Goal: Task Accomplishment & Management: Manage account settings

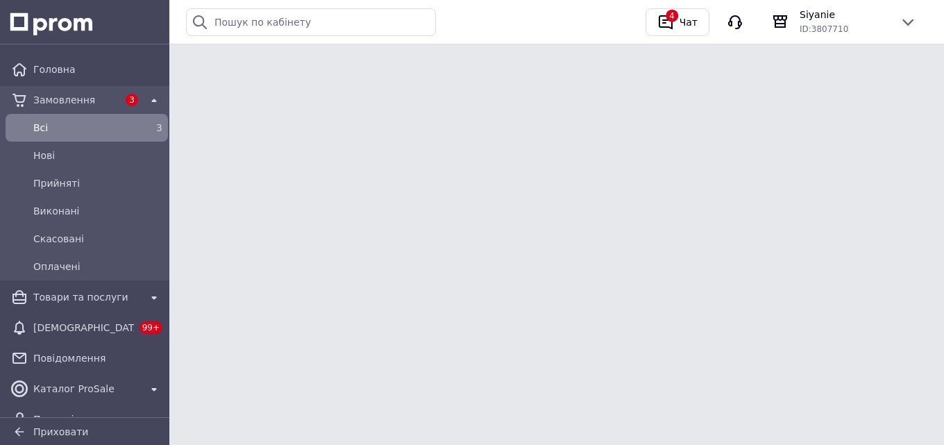
click at [66, 103] on span "Замовлення" at bounding box center [75, 100] width 85 height 14
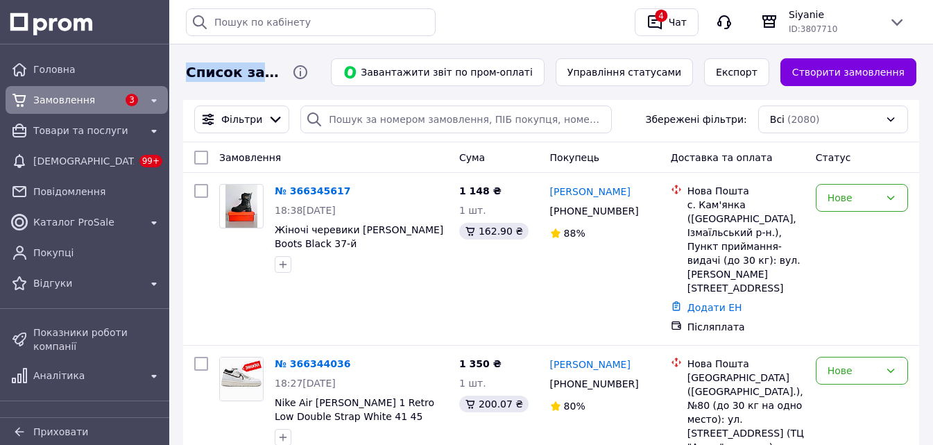
drag, startPoint x: 186, startPoint y: 67, endPoint x: 316, endPoint y: 69, distance: 129.8
click at [316, 69] on div "Список замовлень" at bounding box center [250, 72] width 134 height 28
click at [339, 89] on div "Список замовлень Завантажити звіт по пром-оплаті Управління статусами Експорт С…" at bounding box center [551, 72] width 747 height 56
drag, startPoint x: 189, startPoint y: 67, endPoint x: 316, endPoint y: 71, distance: 127.0
click at [316, 71] on div "Список замовлень" at bounding box center [250, 72] width 134 height 28
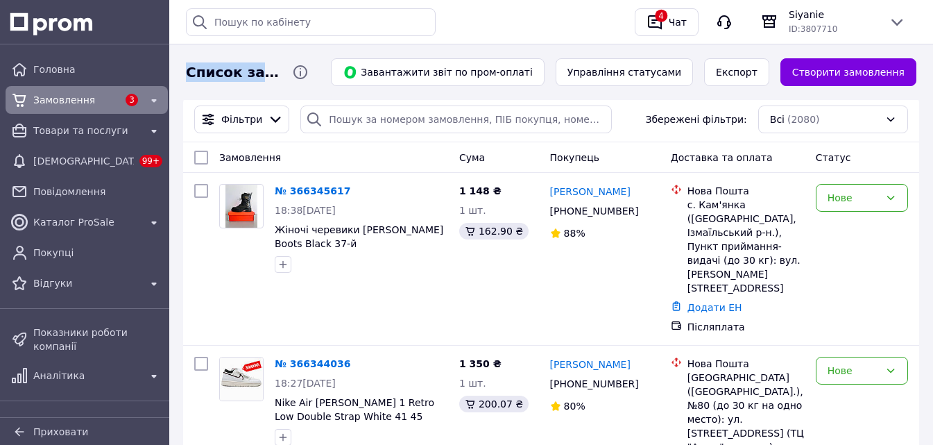
click at [315, 95] on div "Список замовлень Завантажити звіт по пром-оплаті Управління статусами Експорт С…" at bounding box center [551, 72] width 747 height 56
drag, startPoint x: 184, startPoint y: 69, endPoint x: 228, endPoint y: 72, distance: 44.5
click at [223, 70] on div "Список замовлень" at bounding box center [233, 72] width 101 height 20
click at [280, 85] on div "Список замовлень" at bounding box center [250, 72] width 134 height 28
drag, startPoint x: 187, startPoint y: 72, endPoint x: 312, endPoint y: 74, distance: 124.9
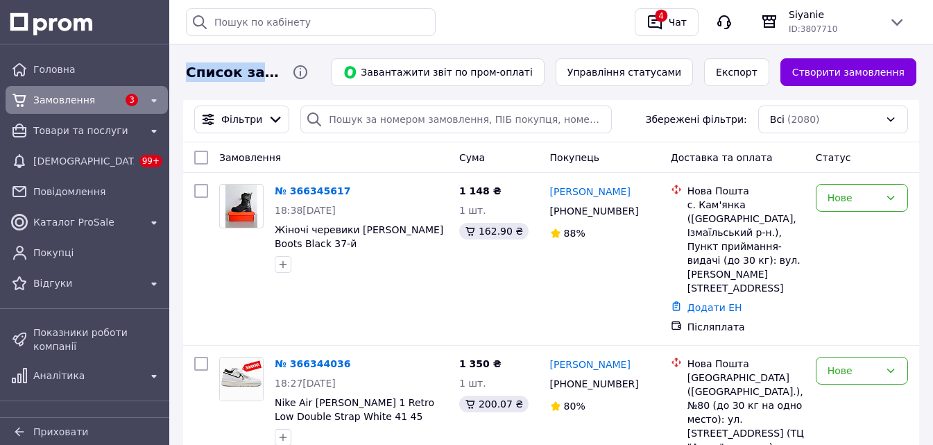
click at [281, 74] on span "Список замовлень" at bounding box center [233, 72] width 95 height 20
click at [307, 86] on div "Список замовлень Завантажити звіт по пром-оплаті Управління статусами Експорт С…" at bounding box center [551, 72] width 747 height 56
click at [198, 65] on span "Список замовлень" at bounding box center [233, 72] width 95 height 20
drag, startPoint x: 187, startPoint y: 71, endPoint x: 279, endPoint y: 76, distance: 92.4
click at [241, 74] on span "Список замовлень" at bounding box center [233, 72] width 95 height 20
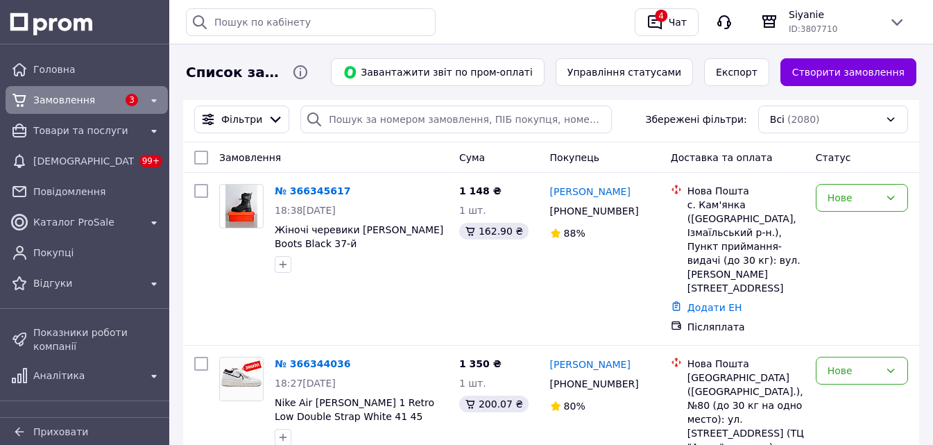
click at [284, 78] on div "Список замовлень" at bounding box center [233, 72] width 101 height 20
drag, startPoint x: 188, startPoint y: 73, endPoint x: 314, endPoint y: 74, distance: 126.3
click at [314, 74] on div "Список замовлень" at bounding box center [250, 72] width 134 height 28
click at [302, 87] on div "Список замовлень Завантажити звіт по пром-оплаті Управління статусами Експорт С…" at bounding box center [551, 72] width 747 height 56
drag, startPoint x: 210, startPoint y: 75, endPoint x: 316, endPoint y: 76, distance: 105.5
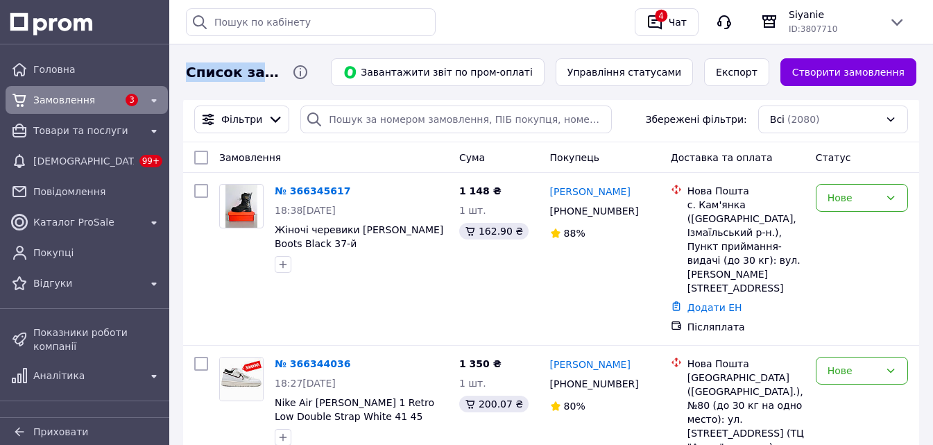
click at [316, 76] on div "Список замовлень" at bounding box center [250, 72] width 134 height 28
drag, startPoint x: 302, startPoint y: 86, endPoint x: 247, endPoint y: 85, distance: 54.8
click at [300, 86] on div "Список замовлень Завантажити звіт по пром-оплаті Управління статусами Експорт С…" at bounding box center [551, 72] width 747 height 56
click at [186, 75] on span "Список замовлень" at bounding box center [233, 72] width 95 height 20
drag, startPoint x: 186, startPoint y: 73, endPoint x: 311, endPoint y: 74, distance: 124.9
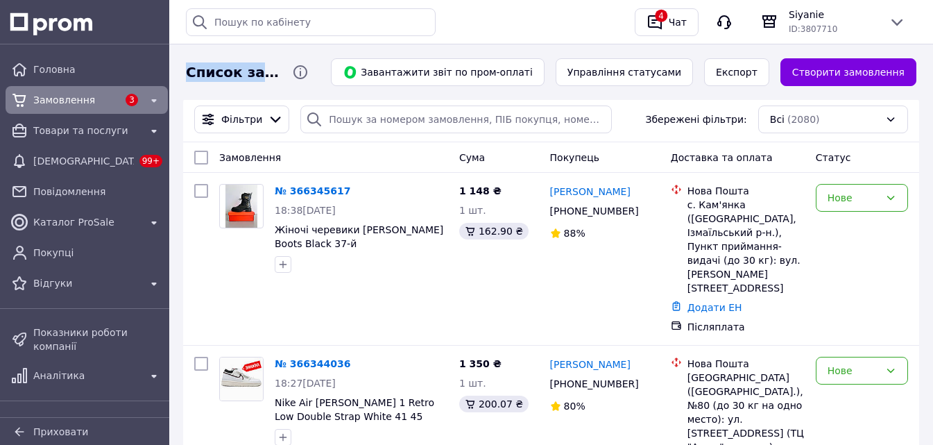
click at [281, 74] on span "Список замовлень" at bounding box center [233, 72] width 95 height 20
click at [187, 71] on span "Список замовлень" at bounding box center [233, 72] width 95 height 20
drag, startPoint x: 188, startPoint y: 71, endPoint x: 314, endPoint y: 76, distance: 126.4
click at [314, 76] on div "Список замовлень" at bounding box center [250, 72] width 134 height 28
click at [204, 74] on span "Список замовлень" at bounding box center [233, 72] width 95 height 20
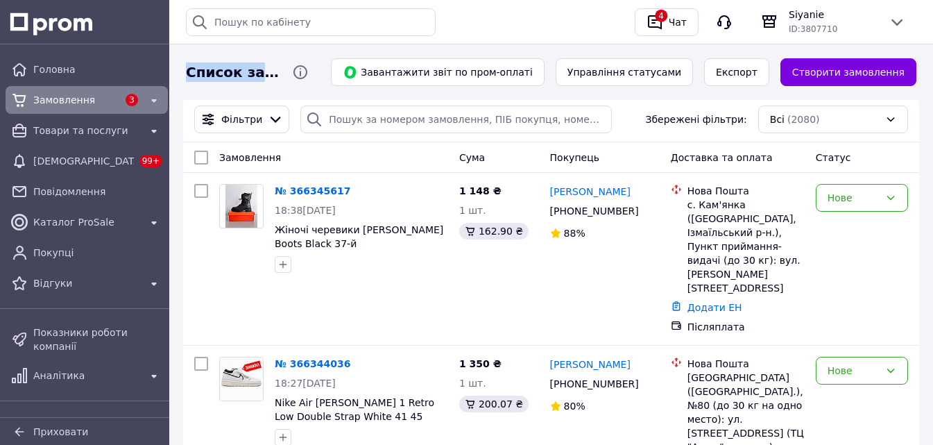
drag, startPoint x: 187, startPoint y: 69, endPoint x: 314, endPoint y: 76, distance: 127.2
click at [314, 76] on div "Список замовлень" at bounding box center [250, 72] width 134 height 28
click at [294, 86] on div "Список замовлень Завантажити звіт по пром-оплаті Управління статусами Експорт С…" at bounding box center [551, 72] width 747 height 56
click at [198, 71] on span "Список замовлень" at bounding box center [233, 72] width 95 height 20
drag, startPoint x: 187, startPoint y: 69, endPoint x: 311, endPoint y: 78, distance: 124.5
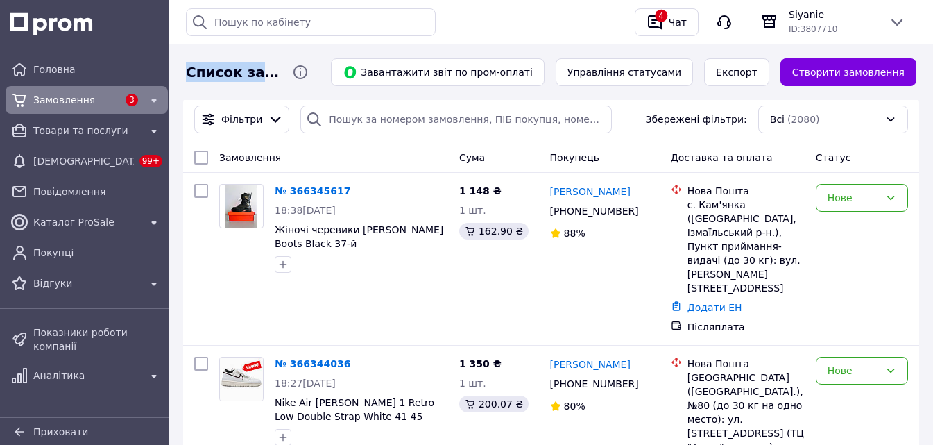
click at [281, 78] on span "Список замовлень" at bounding box center [233, 72] width 95 height 20
click at [298, 91] on div "Список замовлень Завантажити звіт по пром-оплаті Управління статусами Експорт С…" at bounding box center [551, 72] width 747 height 56
drag, startPoint x: 214, startPoint y: 76, endPoint x: 315, endPoint y: 77, distance: 100.6
click at [315, 77] on div "Список замовлень" at bounding box center [250, 72] width 134 height 28
click at [280, 89] on div "Список замовлень Завантажити звіт по пром-оплаті Управління статусами Експорт С…" at bounding box center [551, 72] width 747 height 56
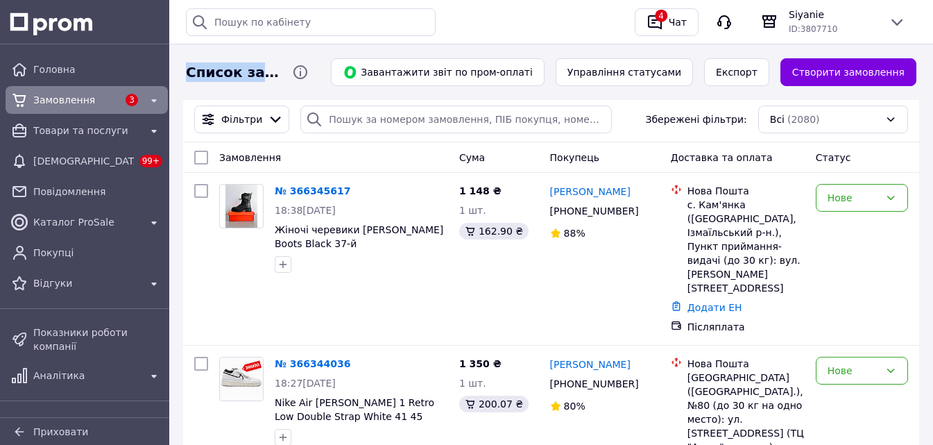
click at [185, 71] on div "Список замовлень" at bounding box center [233, 72] width 101 height 20
drag, startPoint x: 187, startPoint y: 71, endPoint x: 317, endPoint y: 76, distance: 130.6
click at [317, 76] on div "Список замовлень" at bounding box center [250, 72] width 134 height 28
click at [314, 91] on div "Список замовлень Завантажити звіт по пром-оплаті Управління статусами Експорт С…" at bounding box center [551, 72] width 747 height 56
click at [307, 90] on div "Список замовлень Завантажити звіт по пром-оплаті Управління статусами Експорт С…" at bounding box center [551, 72] width 747 height 56
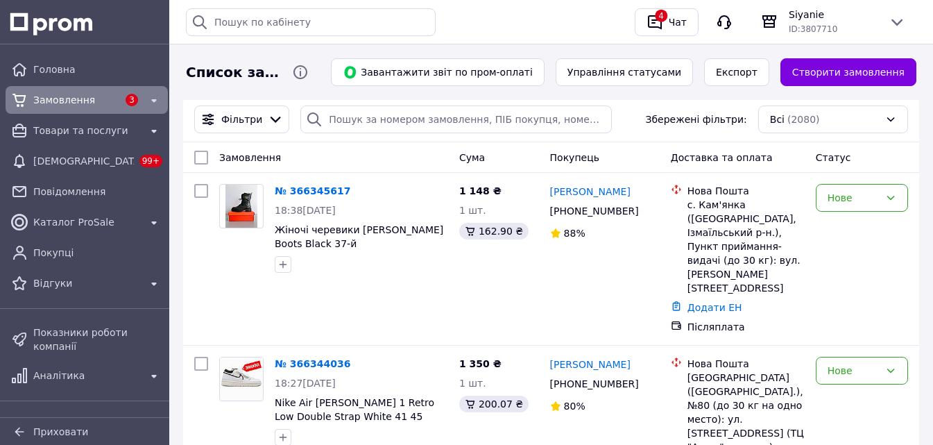
click at [210, 76] on span "Список замовлень" at bounding box center [233, 72] width 95 height 20
click at [183, 72] on div "Список замовлень" at bounding box center [233, 72] width 101 height 20
drag, startPoint x: 186, startPoint y: 72, endPoint x: 258, endPoint y: 78, distance: 72.4
click at [258, 78] on span "Список замовлень" at bounding box center [233, 72] width 95 height 20
click at [281, 78] on span "Список замовлень" at bounding box center [233, 72] width 95 height 20
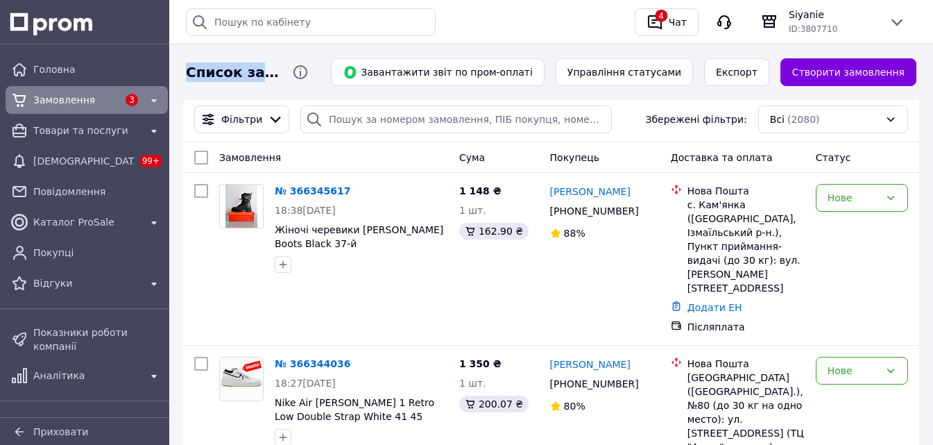
drag, startPoint x: 314, startPoint y: 75, endPoint x: 189, endPoint y: 75, distance: 124.9
click at [189, 75] on div "Список замовлень" at bounding box center [233, 72] width 101 height 20
click at [200, 85] on div "Список замовлень" at bounding box center [250, 72] width 134 height 28
drag, startPoint x: 187, startPoint y: 74, endPoint x: 314, endPoint y: 77, distance: 127.0
click at [314, 77] on div "Список замовлень" at bounding box center [250, 72] width 134 height 28
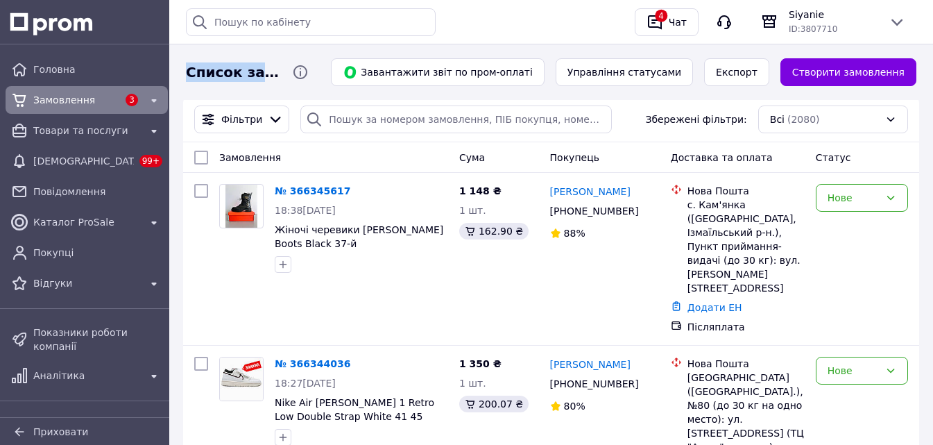
click at [310, 86] on div "Список замовлень Завантажити звіт по пром-оплаті Управління статусами Експорт С…" at bounding box center [551, 72] width 747 height 56
click at [205, 74] on span "Список замовлень" at bounding box center [233, 72] width 95 height 20
drag, startPoint x: 188, startPoint y: 73, endPoint x: 312, endPoint y: 76, distance: 123.6
click at [281, 76] on span "Список замовлень" at bounding box center [233, 72] width 95 height 20
click at [306, 90] on div "Список замовлень Завантажити звіт по пром-оплаті Управління статусами Експорт С…" at bounding box center [551, 72] width 747 height 56
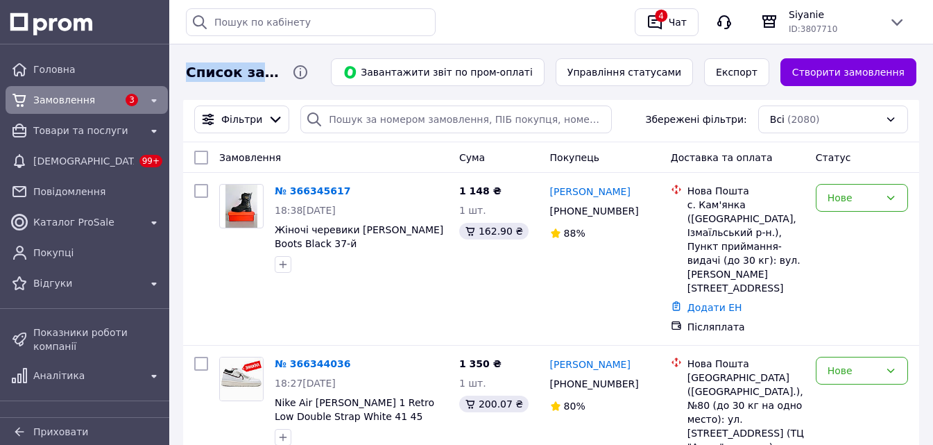
drag, startPoint x: 189, startPoint y: 67, endPoint x: 307, endPoint y: 76, distance: 118.3
click at [281, 76] on span "Список замовлень" at bounding box center [233, 72] width 95 height 20
drag, startPoint x: 312, startPoint y: 75, endPoint x: 208, endPoint y: 78, distance: 103.5
click at [187, 73] on span "Список замовлень" at bounding box center [233, 72] width 95 height 20
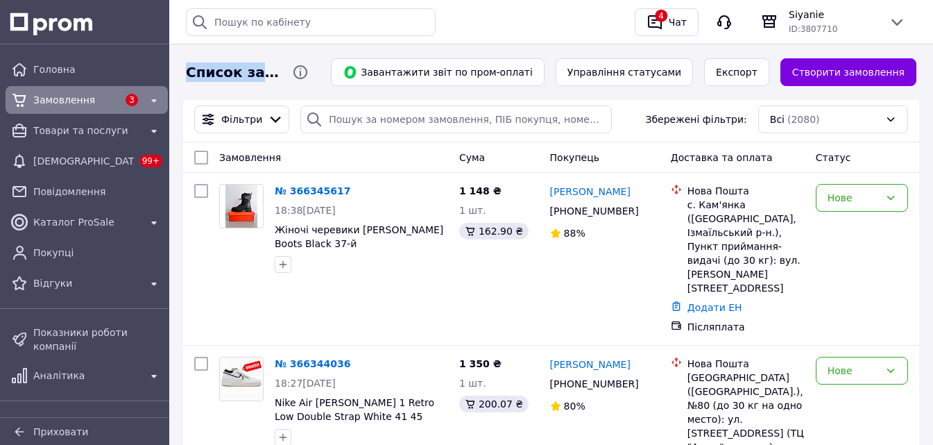
click at [210, 78] on span "Список замовлень" at bounding box center [233, 72] width 95 height 20
click at [202, 84] on div "Список замовлень" at bounding box center [250, 72] width 134 height 28
drag, startPoint x: 188, startPoint y: 75, endPoint x: 312, endPoint y: 80, distance: 123.6
click at [281, 80] on span "Список замовлень" at bounding box center [233, 72] width 95 height 20
click at [309, 85] on div "Список замовлень" at bounding box center [250, 72] width 134 height 28
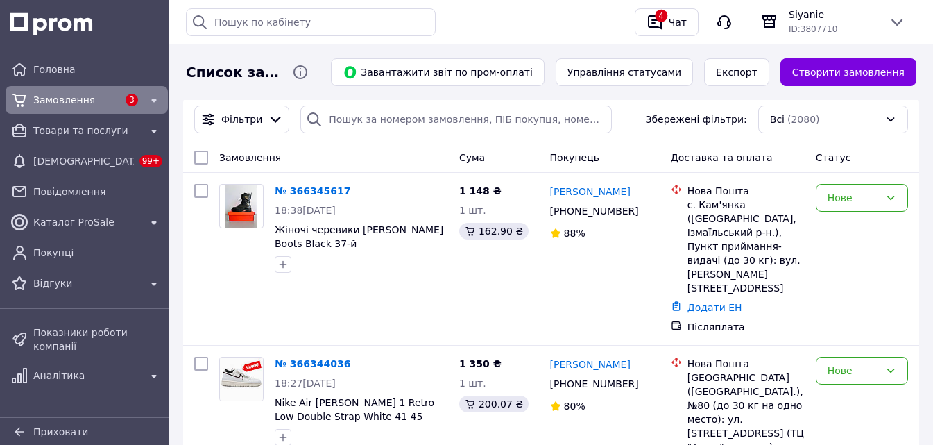
click at [190, 70] on span "Список замовлень" at bounding box center [233, 72] width 95 height 20
drag, startPoint x: 189, startPoint y: 70, endPoint x: 325, endPoint y: 83, distance: 137.3
click at [317, 83] on div "Список замовлень" at bounding box center [250, 72] width 134 height 28
click at [228, 72] on span "Список замовлень" at bounding box center [233, 72] width 95 height 20
drag, startPoint x: 185, startPoint y: 74, endPoint x: 196, endPoint y: 76, distance: 10.6
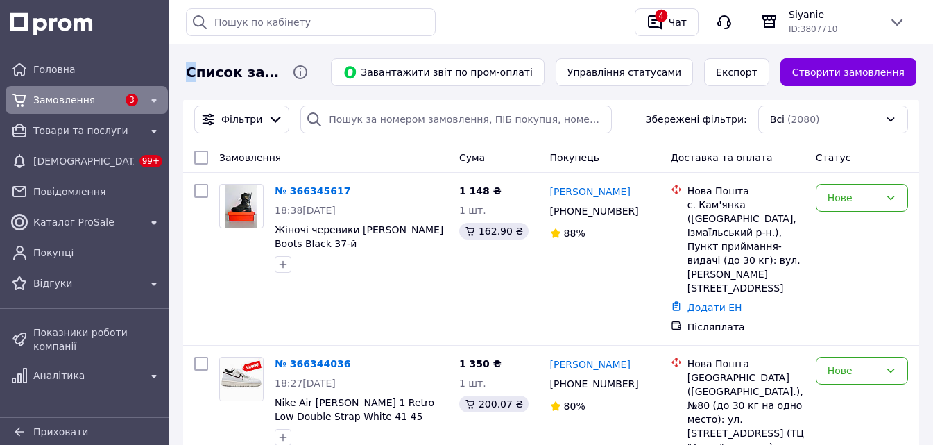
click at [196, 76] on div "Список замовлень" at bounding box center [233, 72] width 101 height 20
click at [281, 79] on span "Список замовлень" at bounding box center [233, 72] width 95 height 20
click at [253, 82] on span "Список замовлень" at bounding box center [233, 72] width 95 height 20
drag, startPoint x: 188, startPoint y: 71, endPoint x: 308, endPoint y: 81, distance: 120.5
click at [281, 81] on span "Список замовлень" at bounding box center [233, 72] width 95 height 20
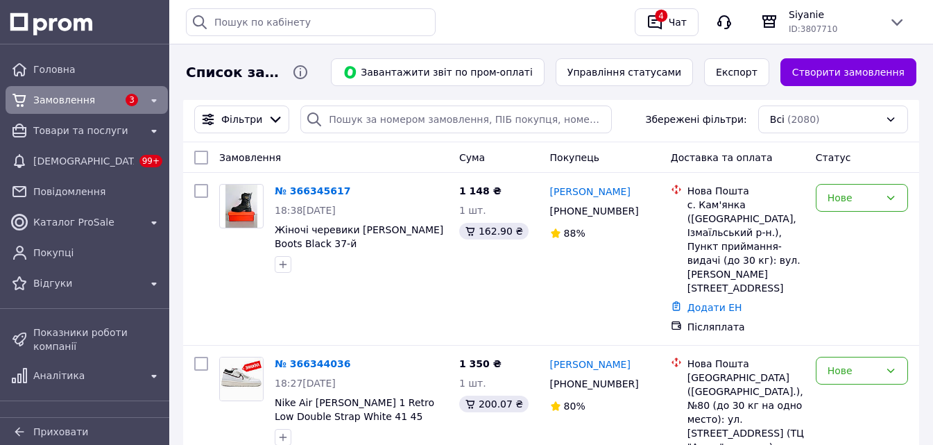
drag, startPoint x: 316, startPoint y: 83, endPoint x: 307, endPoint y: 77, distance: 11.0
click at [314, 83] on div "Список замовлень" at bounding box center [250, 72] width 134 height 28
drag, startPoint x: 314, startPoint y: 73, endPoint x: 202, endPoint y: 78, distance: 112.6
click at [189, 73] on div "Список замовлень" at bounding box center [250, 72] width 134 height 28
click at [211, 86] on div "Список замовлень Завантажити звіт по пром-оплаті Управління статусами Експорт С…" at bounding box center [551, 72] width 747 height 56
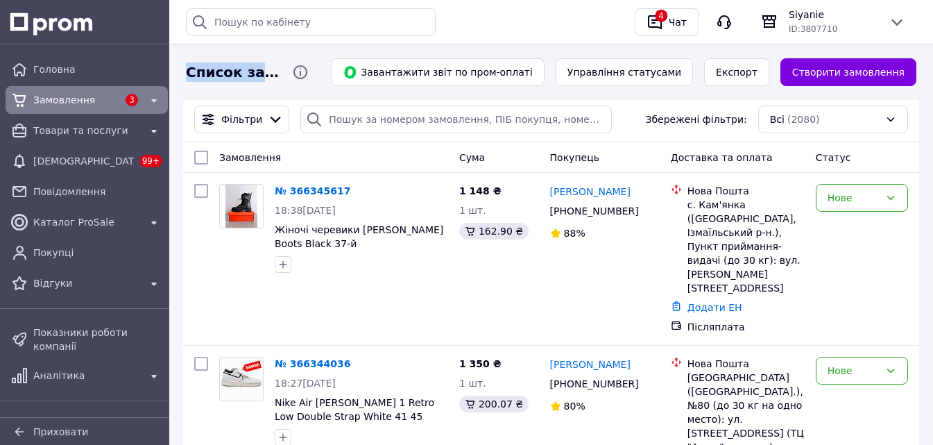
drag, startPoint x: 234, startPoint y: 78, endPoint x: 308, endPoint y: 82, distance: 74.3
click at [281, 81] on span "Список замовлень" at bounding box center [233, 72] width 95 height 20
click at [309, 85] on div "Список замовлень" at bounding box center [250, 72] width 134 height 28
drag, startPoint x: 184, startPoint y: 71, endPoint x: 317, endPoint y: 79, distance: 133.5
click at [317, 79] on div "Список замовлень" at bounding box center [250, 72] width 134 height 28
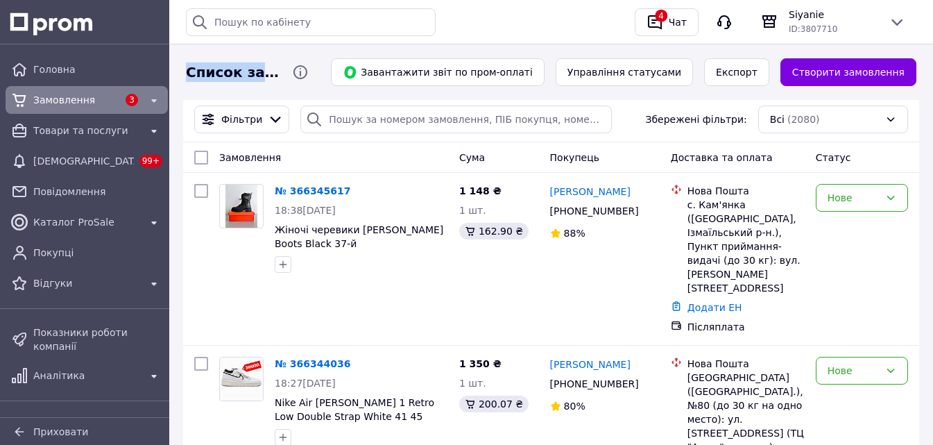
click at [320, 91] on div "Список замовлень Завантажити звіт по пром-оплаті Управління статусами Експорт С…" at bounding box center [551, 72] width 747 height 56
click at [215, 71] on span "Список замовлень" at bounding box center [233, 72] width 95 height 20
drag, startPoint x: 185, startPoint y: 70, endPoint x: 313, endPoint y: 80, distance: 128.1
click at [284, 78] on div "Список замовлень" at bounding box center [233, 72] width 101 height 20
click at [284, 80] on div "Список замовлень" at bounding box center [233, 72] width 101 height 20
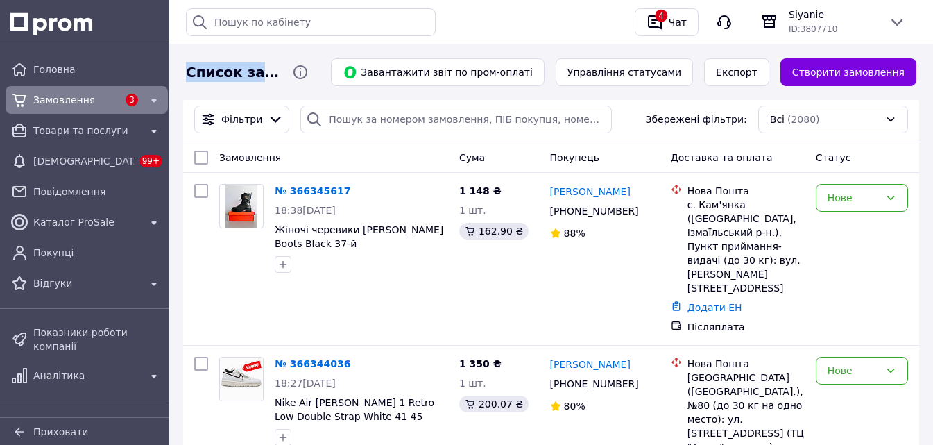
drag, startPoint x: 311, startPoint y: 75, endPoint x: 187, endPoint y: 74, distance: 123.5
click at [187, 74] on span "Список замовлень" at bounding box center [233, 72] width 95 height 20
click at [228, 90] on div "Список замовлень Завантажити звіт по пром-оплаті Управління статусами Експорт С…" at bounding box center [551, 72] width 747 height 56
drag, startPoint x: 192, startPoint y: 73, endPoint x: 314, endPoint y: 81, distance: 122.4
click at [284, 80] on div "Список замовлень" at bounding box center [233, 72] width 101 height 20
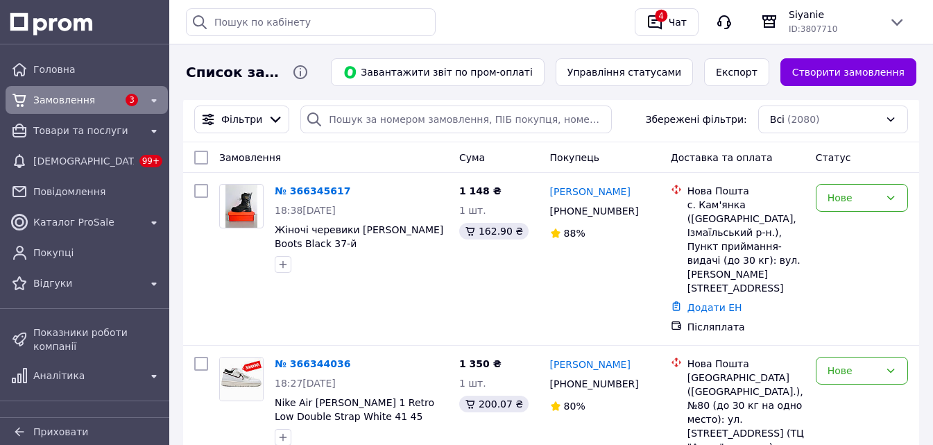
drag, startPoint x: 318, startPoint y: 91, endPoint x: 254, endPoint y: 76, distance: 65.6
click at [316, 91] on div "Список замовлень Завантажити звіт по пром-оплаті Управління статусами Експорт С…" at bounding box center [551, 72] width 747 height 56
click at [222, 68] on span "Список замовлень" at bounding box center [233, 72] width 95 height 20
drag, startPoint x: 196, startPoint y: 73, endPoint x: 314, endPoint y: 80, distance: 117.5
click at [284, 80] on div "Список замовлень" at bounding box center [233, 72] width 101 height 20
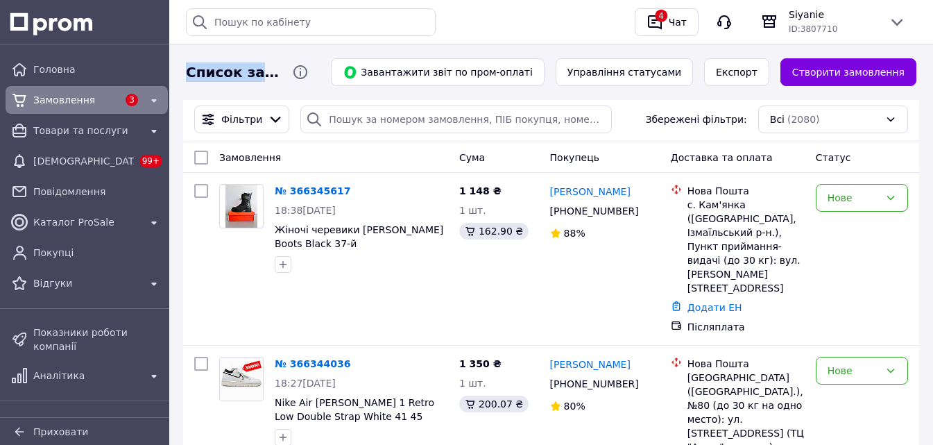
click at [281, 80] on span "Список замовлень" at bounding box center [233, 72] width 95 height 20
click at [665, 24] on div "4" at bounding box center [655, 22] width 22 height 22
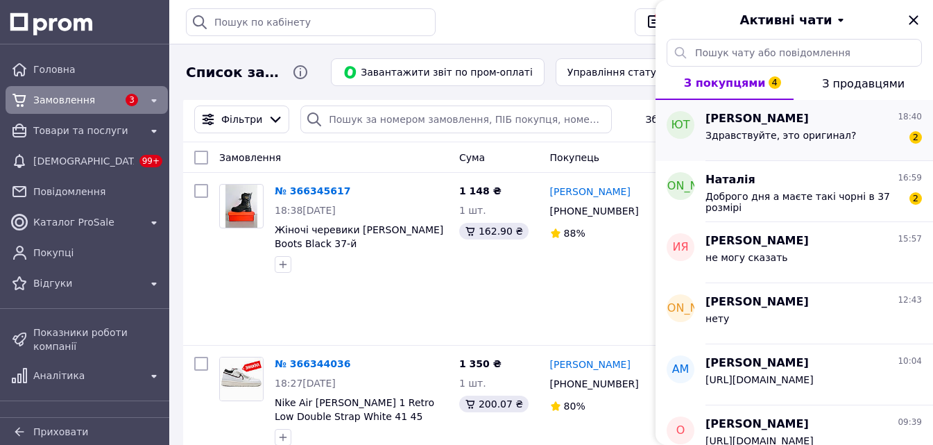
click at [781, 147] on div "Здравствуйте, это оригинал?" at bounding box center [781, 139] width 151 height 19
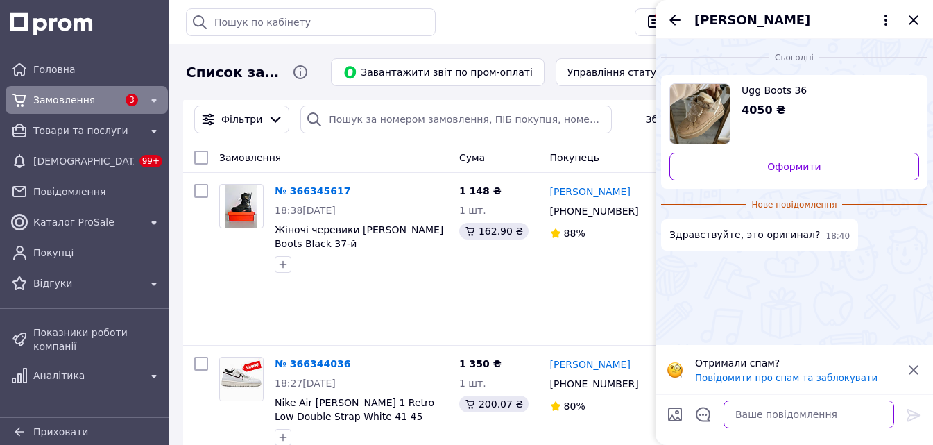
click at [772, 417] on textarea at bounding box center [809, 414] width 171 height 28
type textarea "P"
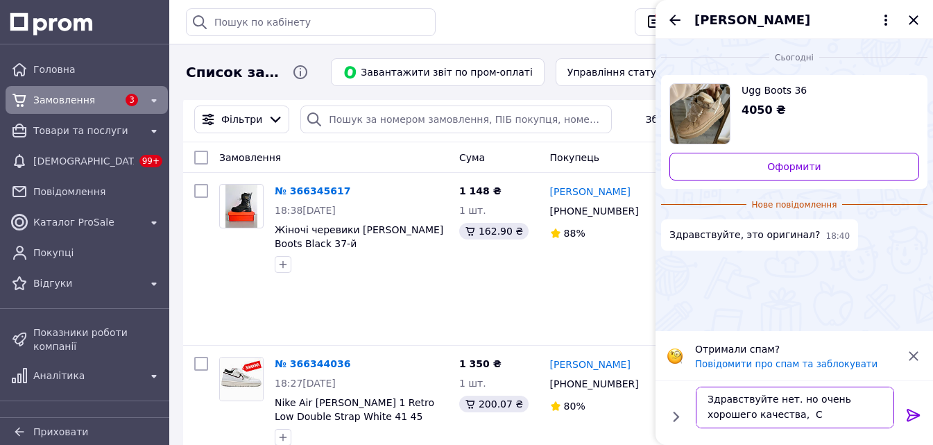
type textarea "Здравствуйте нет. но очень хорошего качества,"
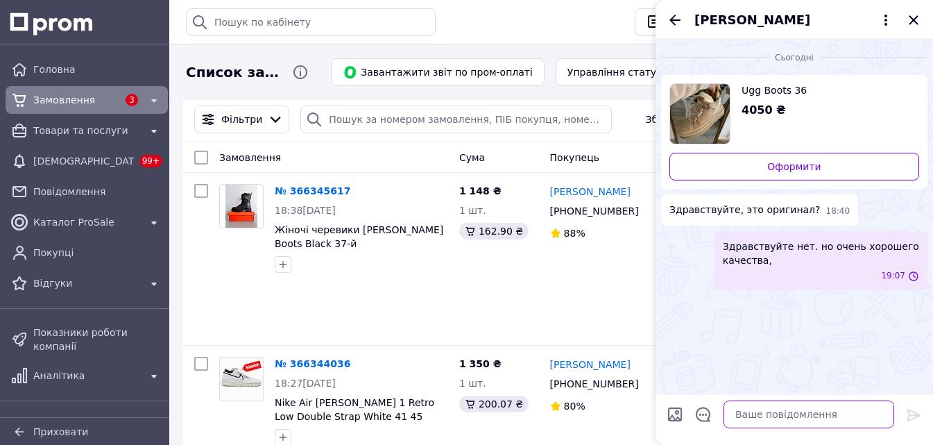
scroll to position [0, 0]
click at [667, 10] on div "[PERSON_NAME]" at bounding box center [795, 19] width 278 height 39
click at [768, 416] on textarea at bounding box center [809, 414] width 171 height 28
type textarea "натуральные материалы"
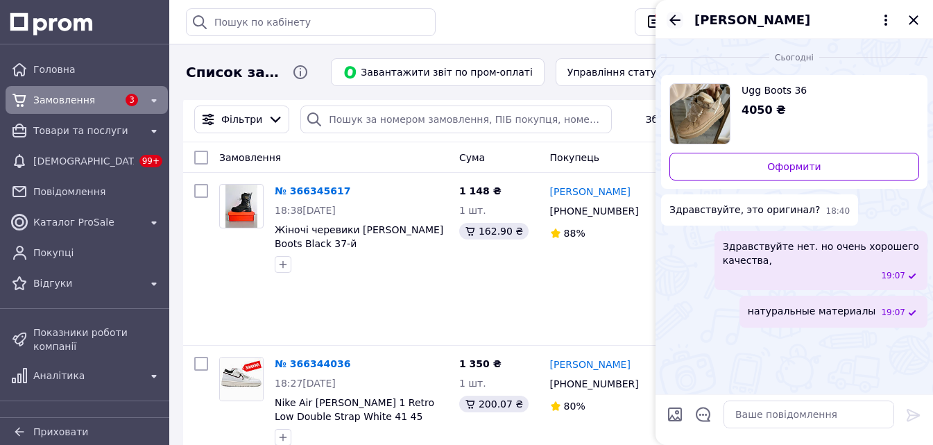
click at [676, 21] on icon "Назад" at bounding box center [675, 20] width 17 height 17
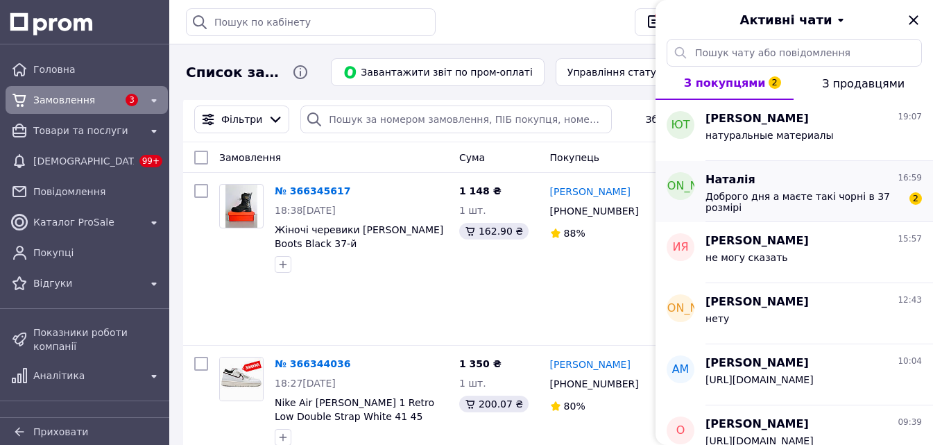
click at [759, 198] on span "Доброго дня а маєте такі чорні в 37 розмірі" at bounding box center [804, 202] width 197 height 22
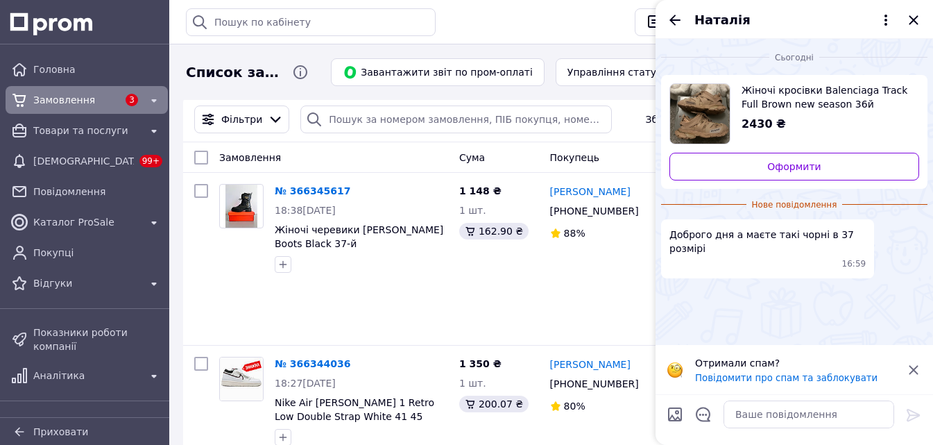
click at [751, 94] on span "Жіночі кросівки Balenciaga Track Full Brown new season 36й 22,5см" at bounding box center [825, 97] width 167 height 28
click at [915, 21] on icon "Закрити" at bounding box center [913, 19] width 9 height 9
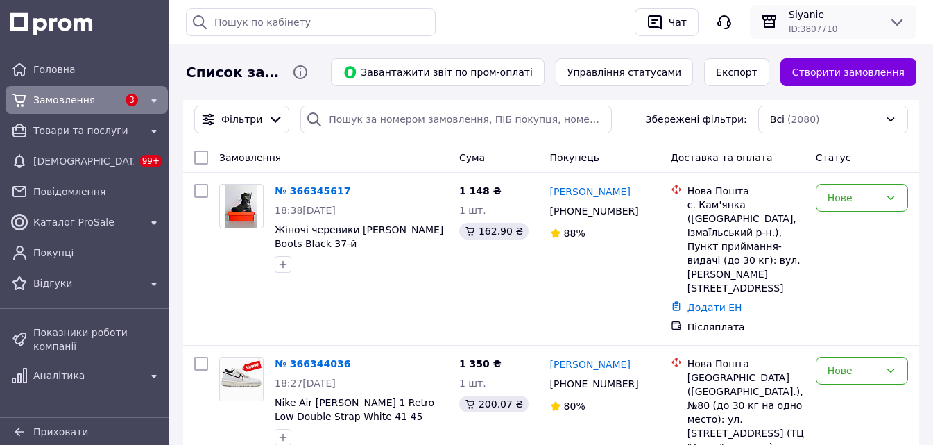
click at [813, 31] on span "ID: 3807710" at bounding box center [813, 29] width 49 height 10
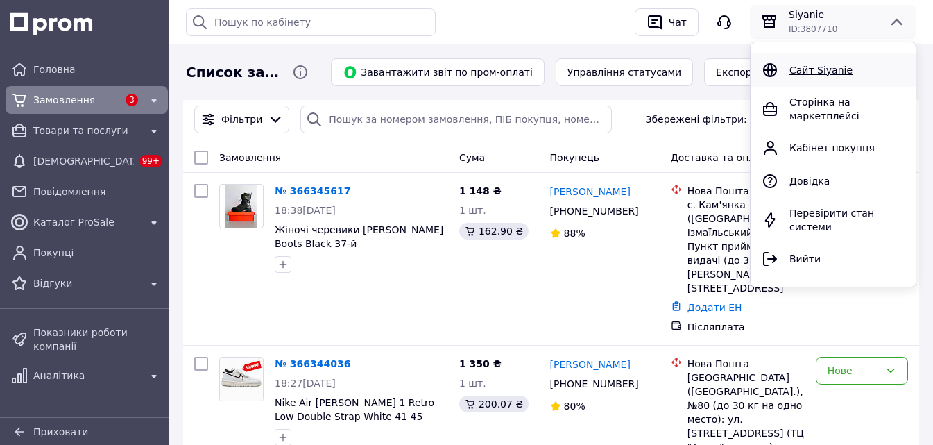
click at [808, 65] on span "Сайт Siyanie" at bounding box center [821, 70] width 63 height 11
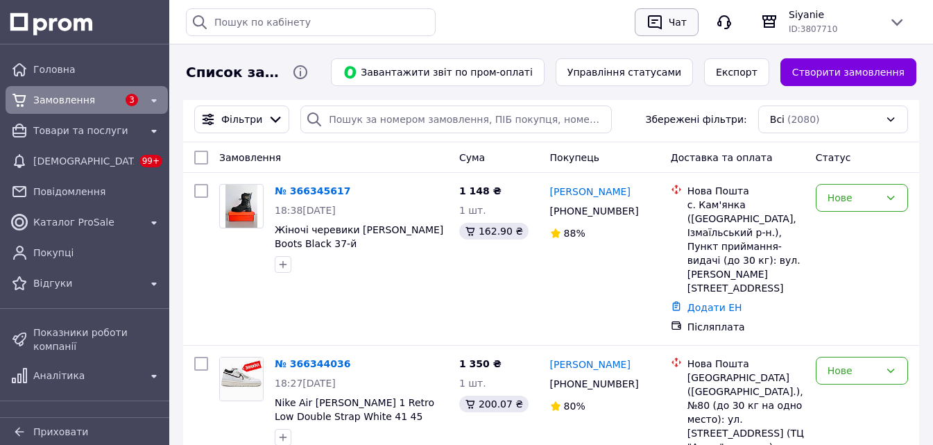
click at [674, 17] on div "Чат" at bounding box center [678, 22] width 24 height 21
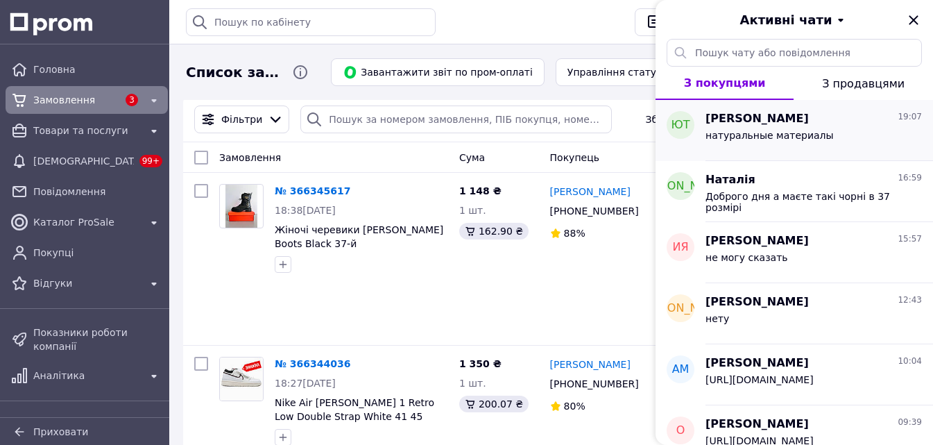
click at [757, 135] on span "натуральные материалы" at bounding box center [770, 135] width 128 height 11
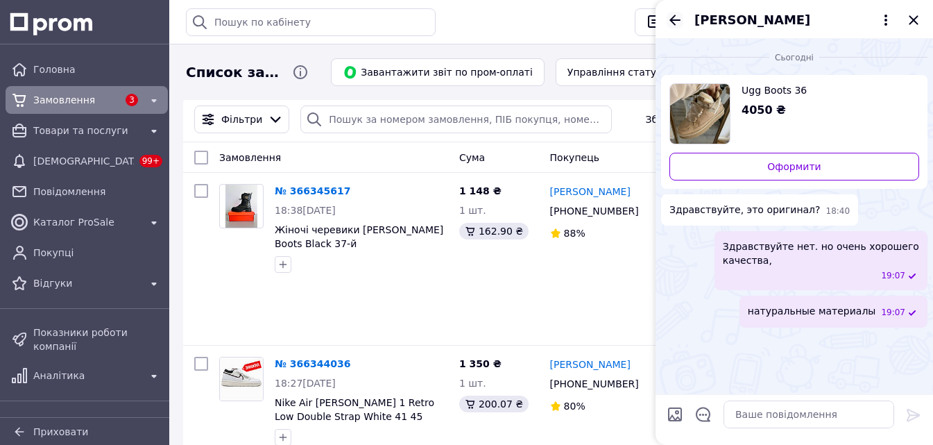
click at [670, 17] on icon "Назад" at bounding box center [675, 20] width 17 height 17
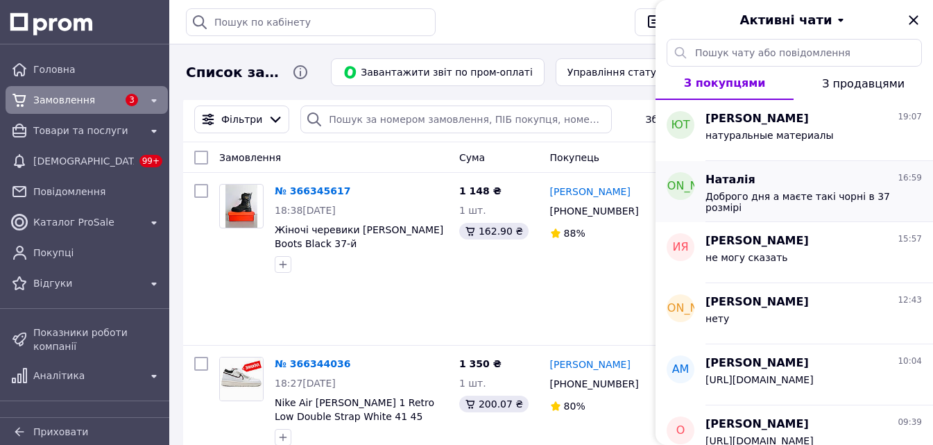
click at [724, 183] on span "Наталія" at bounding box center [731, 180] width 50 height 16
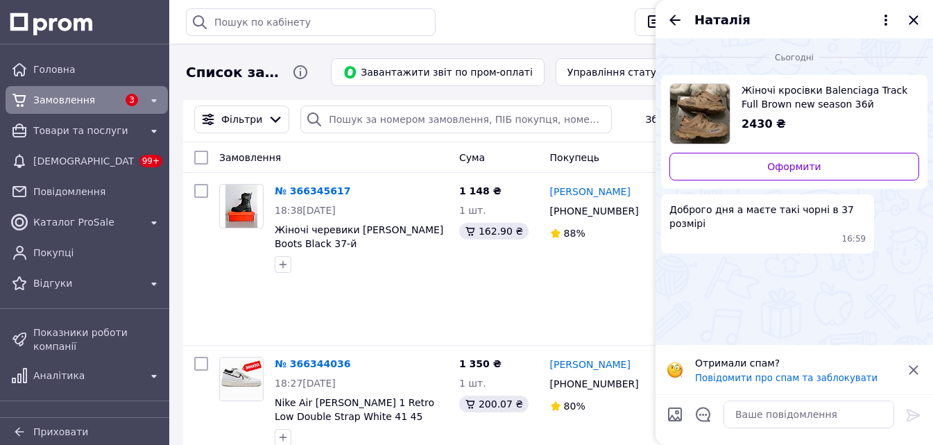
click at [917, 17] on icon "Закрити" at bounding box center [913, 19] width 9 height 9
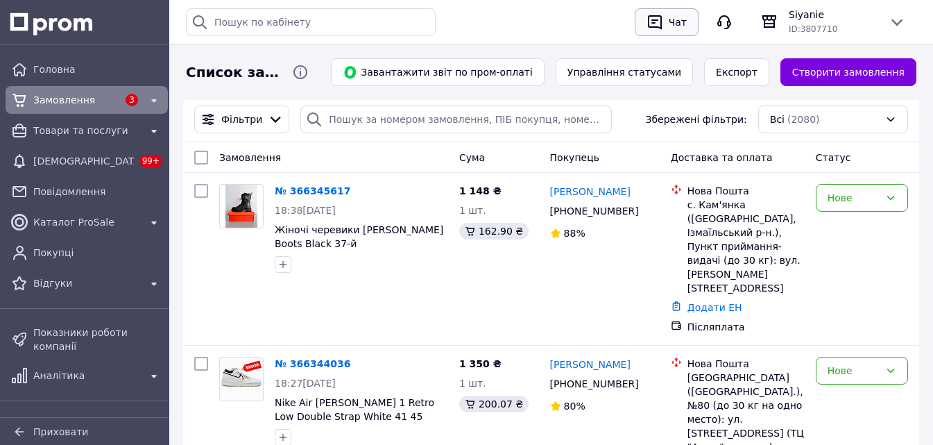
click at [672, 28] on div "Чат" at bounding box center [678, 22] width 24 height 21
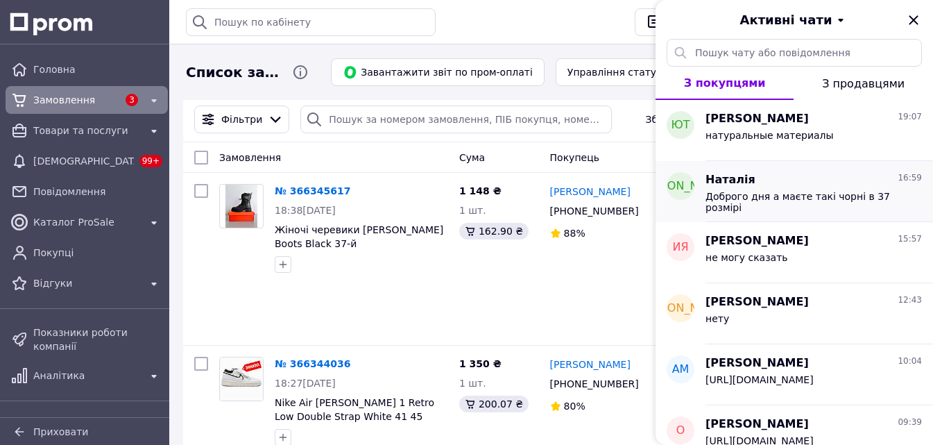
click at [778, 193] on span "Доброго дня а маєте такі чорні в 37 розмірі" at bounding box center [804, 202] width 197 height 22
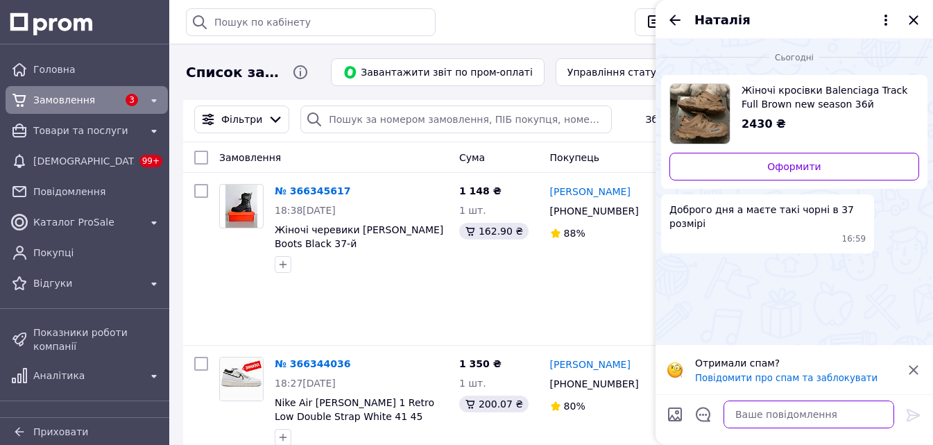
click at [747, 414] on textarea at bounding box center [809, 414] width 171 height 28
type textarea "Доброго дня ні"
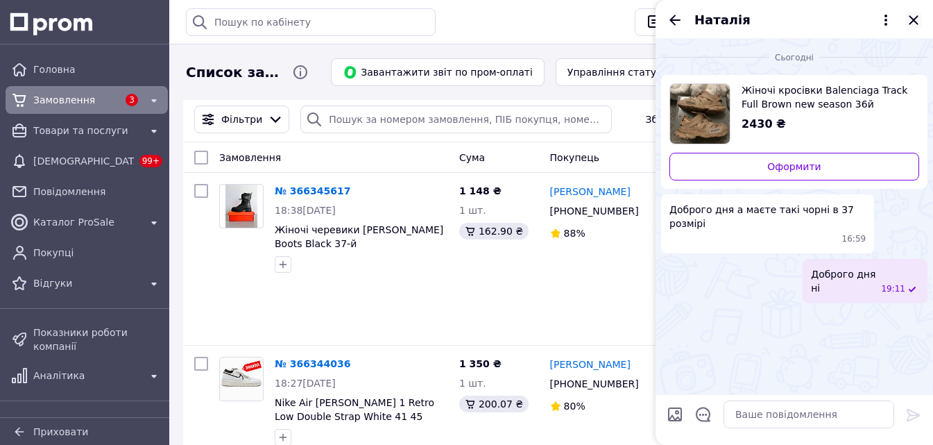
click at [918, 14] on icon "Закрити" at bounding box center [914, 20] width 17 height 17
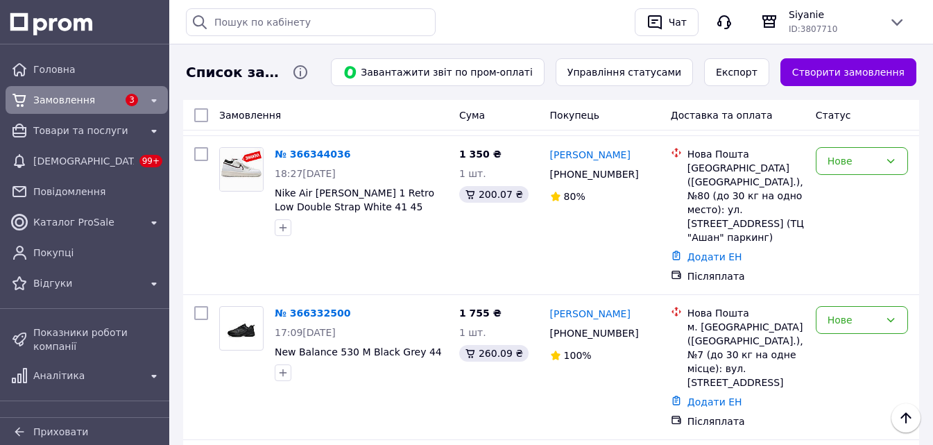
scroll to position [208, 0]
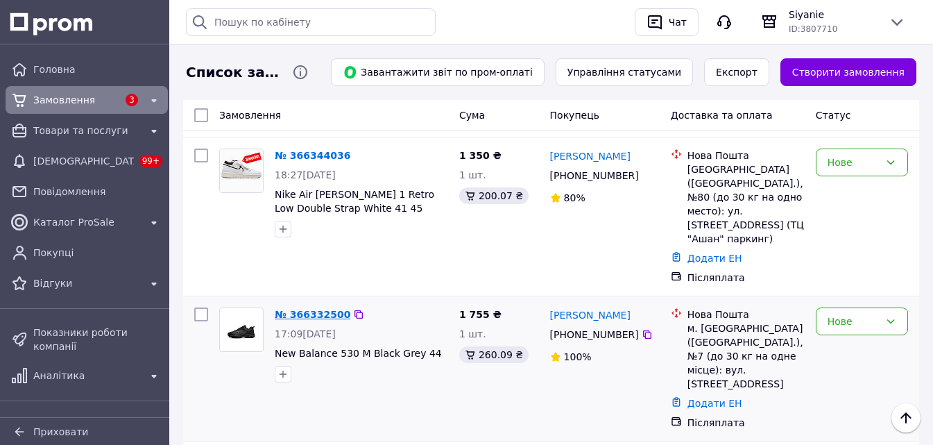
click at [309, 309] on link "№ 366332500" at bounding box center [313, 314] width 76 height 11
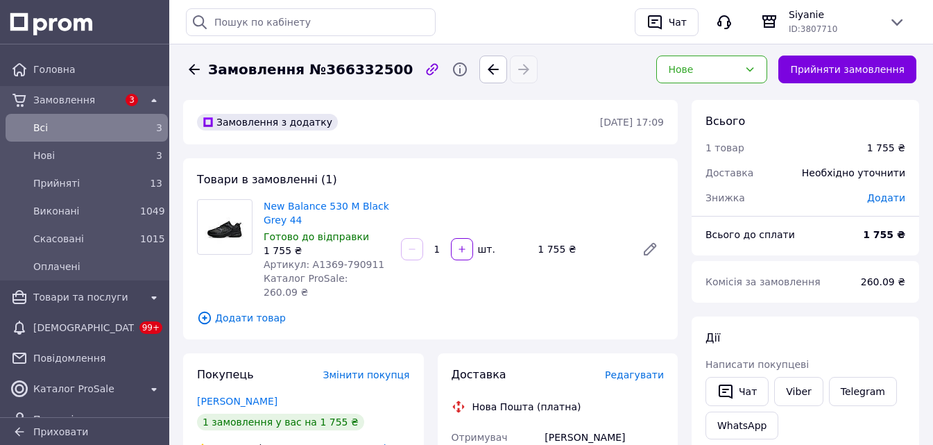
click at [323, 260] on span "Артикул: А1369-790911" at bounding box center [324, 264] width 121 height 11
copy span "А1369"
click at [805, 393] on link "Viber" at bounding box center [798, 391] width 49 height 29
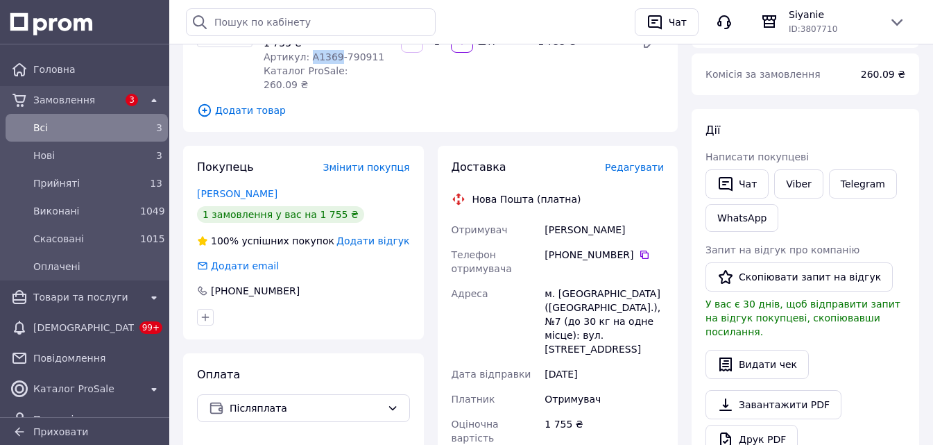
scroll to position [69, 0]
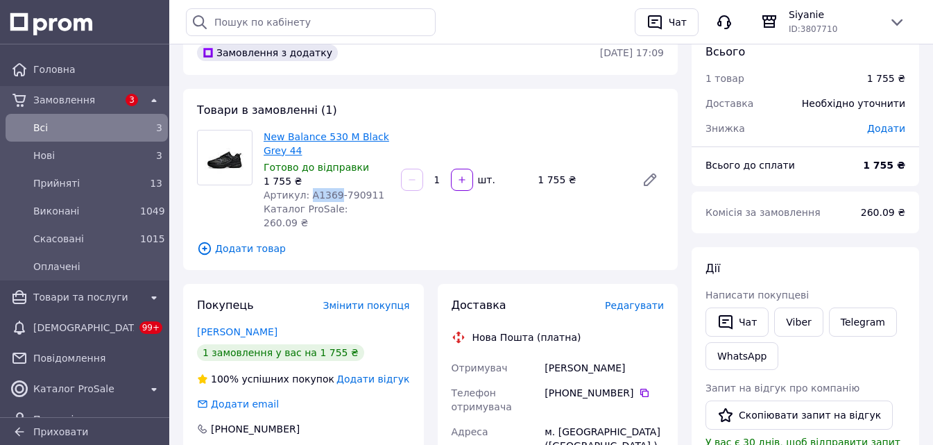
click at [316, 136] on link "New Balance 530 M Black Grey 44" at bounding box center [327, 143] width 126 height 25
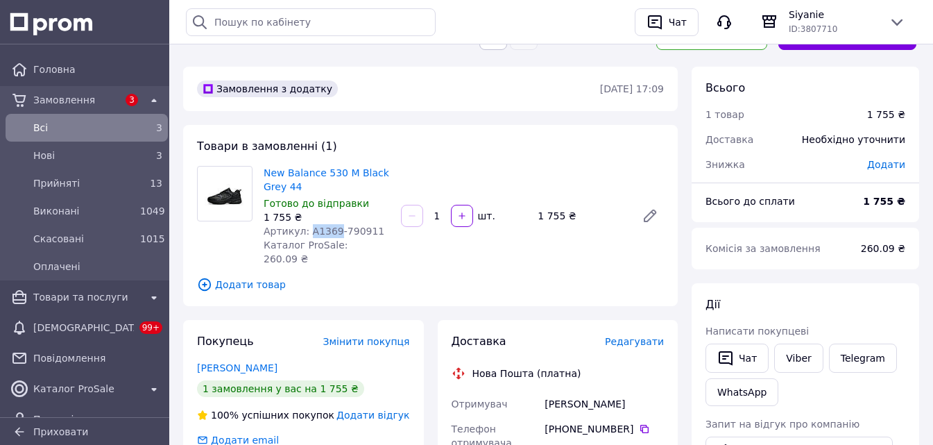
scroll to position [0, 0]
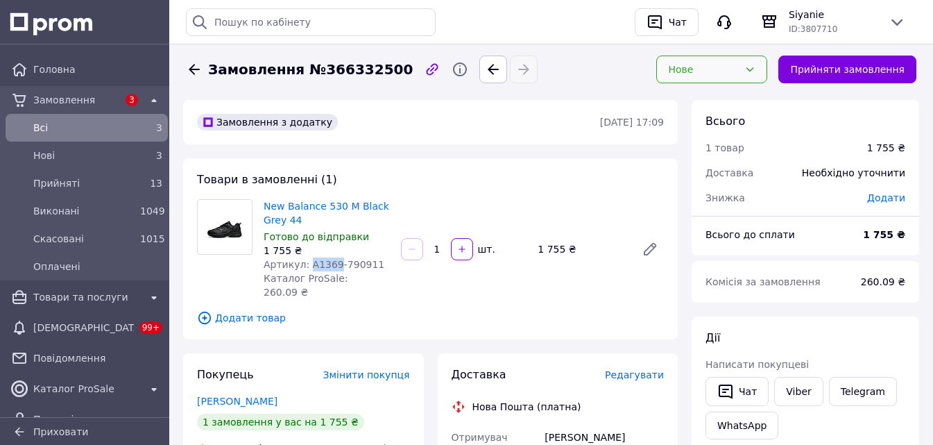
click at [761, 60] on div "Нове" at bounding box center [711, 70] width 111 height 28
click at [724, 96] on li "Прийнято" at bounding box center [723, 99] width 110 height 25
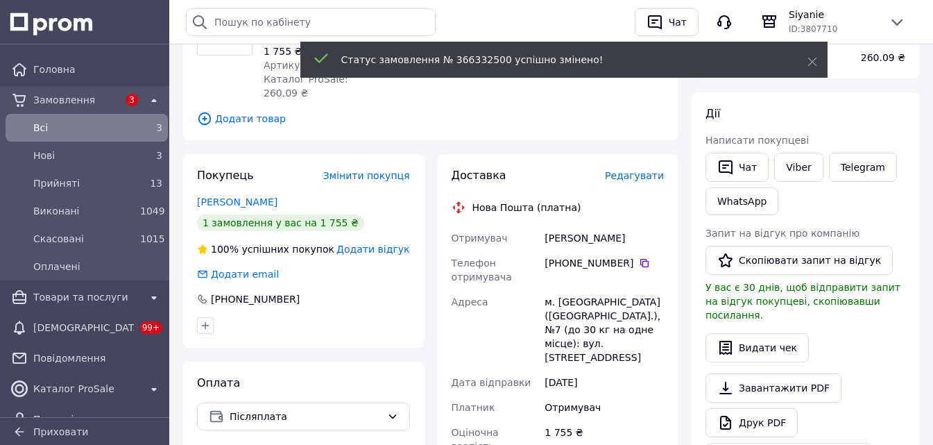
scroll to position [208, 0]
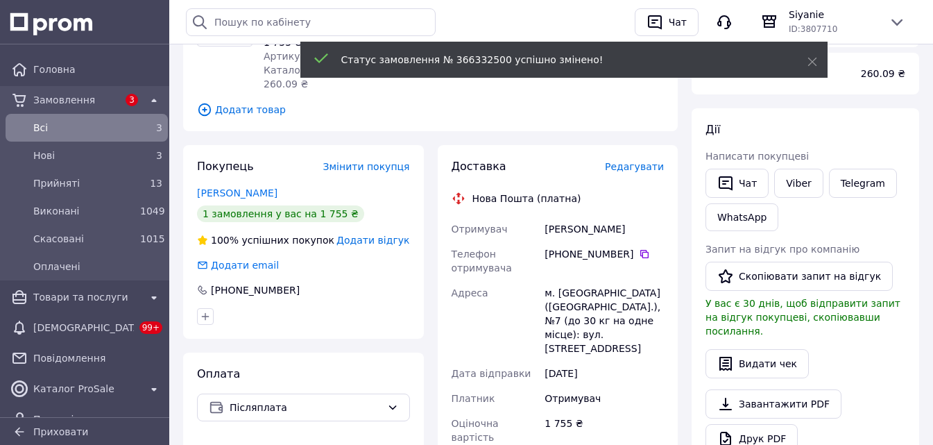
drag, startPoint x: 625, startPoint y: 215, endPoint x: 536, endPoint y: 212, distance: 88.9
click at [536, 217] on div "Отримувач [PERSON_NAME] отримувача [PHONE_NUMBER]   Адреса м. [GEOGRAPHIC_DATA]…" at bounding box center [558, 385] width 219 height 336
copy div "Отримувач [PERSON_NAME]"
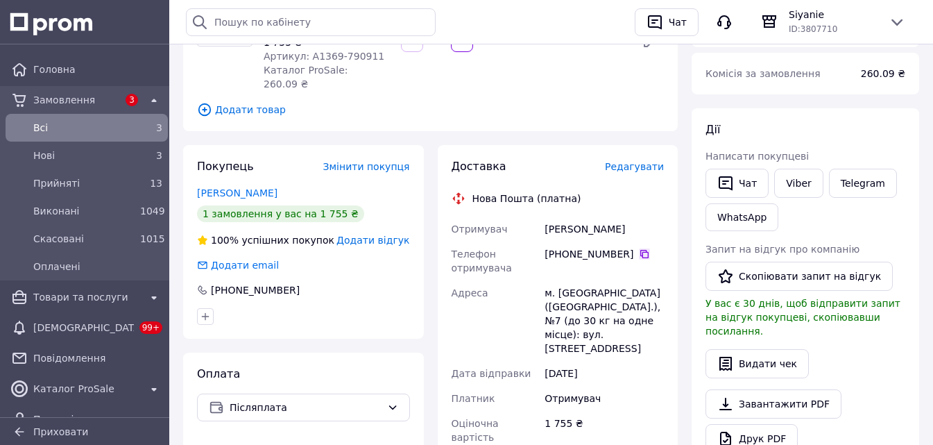
click at [639, 248] on icon at bounding box center [644, 253] width 11 height 11
click at [575, 287] on div "м. [GEOGRAPHIC_DATA] ([GEOGRAPHIC_DATA].), №7 (до 30 кг на одне місце): вул. [S…" at bounding box center [604, 320] width 125 height 80
click at [567, 280] on div "м. [GEOGRAPHIC_DATA] ([GEOGRAPHIC_DATA].), №7 (до 30 кг на одне місце): вул. [S…" at bounding box center [604, 320] width 125 height 80
copy div "[GEOGRAPHIC_DATA]"
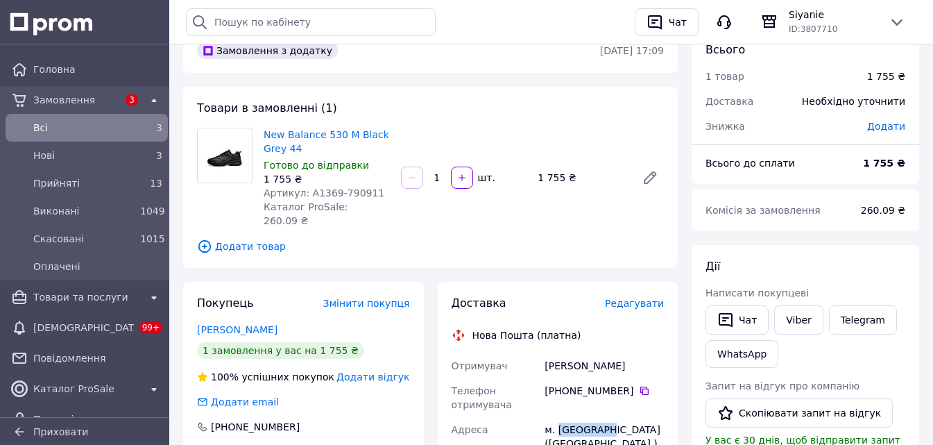
scroll to position [0, 0]
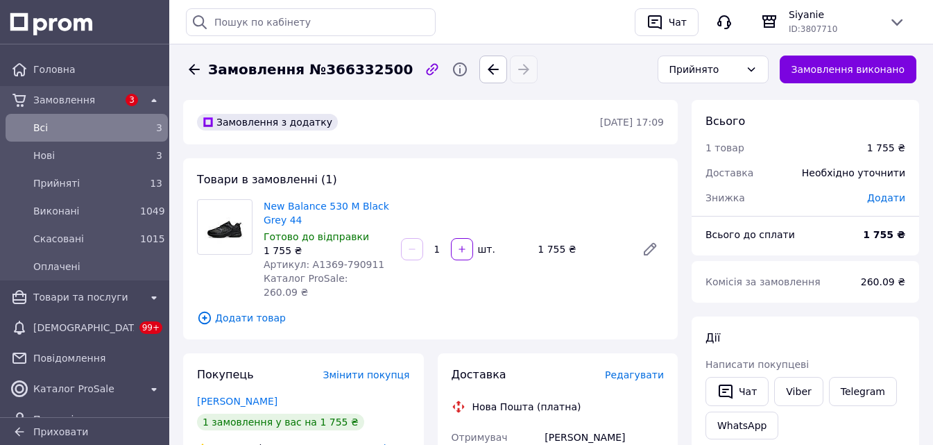
click at [267, 248] on div "1 755 ₴" at bounding box center [327, 251] width 126 height 14
drag, startPoint x: 287, startPoint y: 250, endPoint x: 262, endPoint y: 249, distance: 25.0
click at [262, 249] on div "New Balance 530 M Black Grey 44 Готово до відправки 1 755 ₴ Артикул: А1369-7909…" at bounding box center [326, 248] width 137 height 105
copy div "1 755"
click at [131, 160] on div "Нові" at bounding box center [84, 155] width 107 height 19
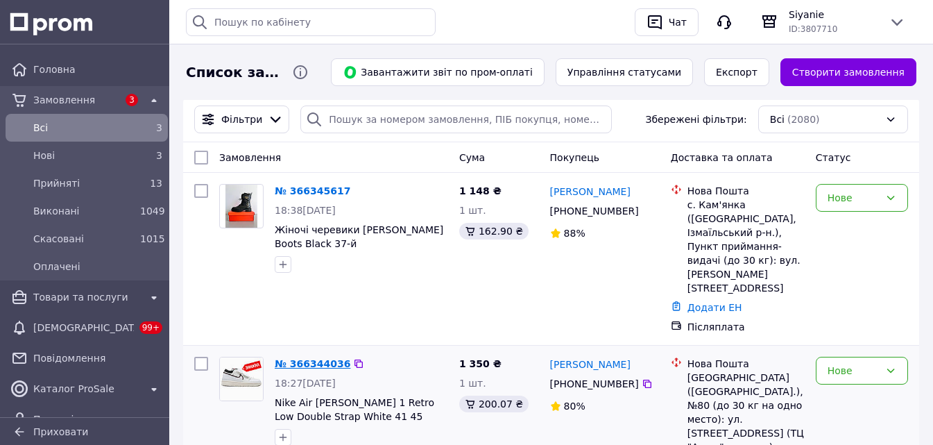
click at [297, 358] on link "№ 366344036" at bounding box center [313, 363] width 76 height 11
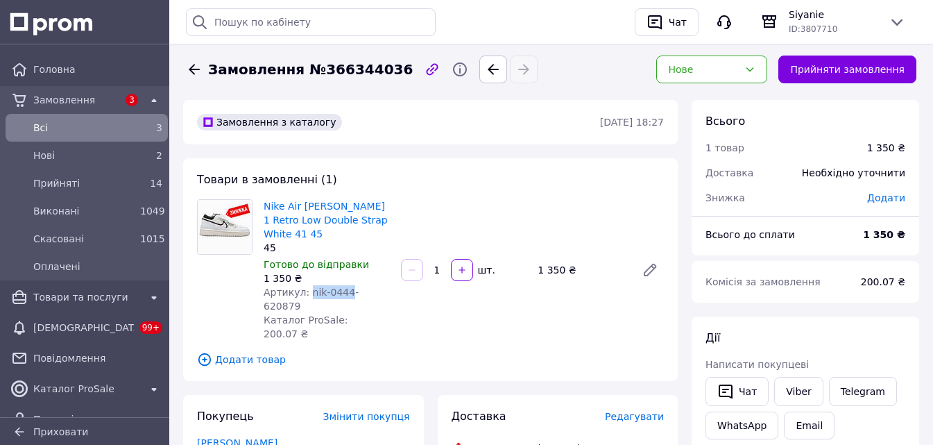
drag, startPoint x: 342, startPoint y: 276, endPoint x: 305, endPoint y: 275, distance: 36.8
click at [305, 287] on span "Артикул: nik-0444-620879" at bounding box center [311, 299] width 95 height 25
copy span "nik-0444"
click at [780, 384] on link "Viber" at bounding box center [798, 391] width 49 height 29
click at [804, 396] on link "Viber" at bounding box center [798, 391] width 49 height 29
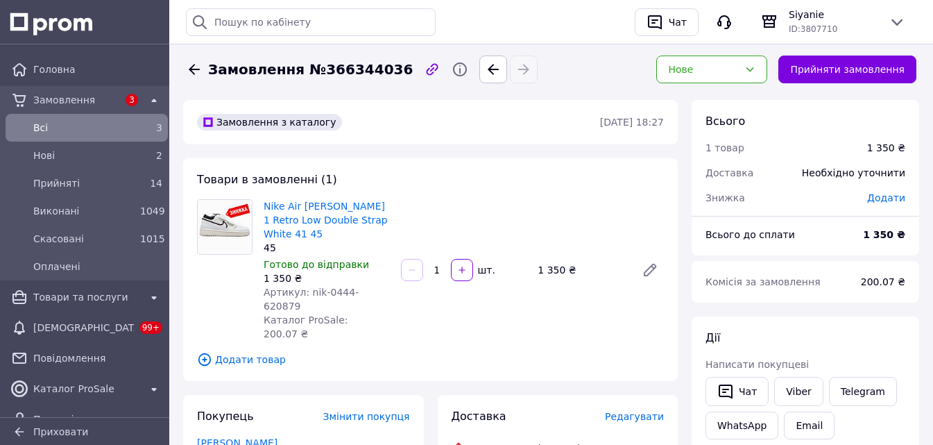
click at [802, 336] on div "Дії" at bounding box center [806, 338] width 200 height 16
click at [798, 393] on link "Viber" at bounding box center [798, 391] width 49 height 29
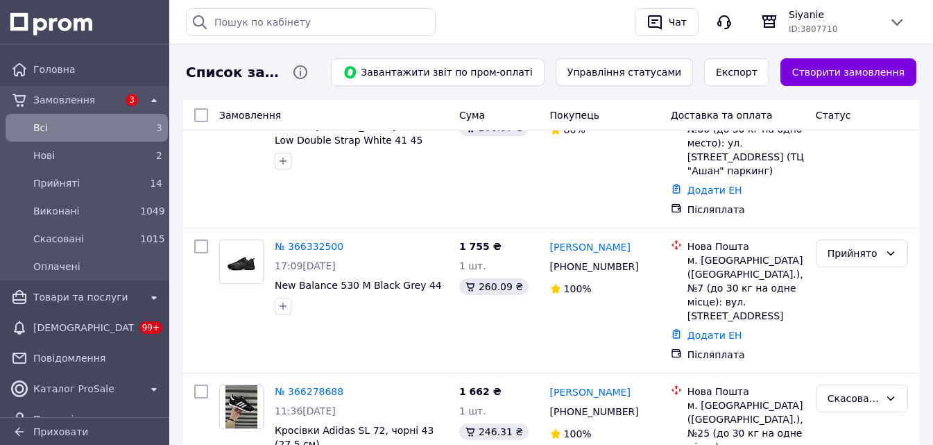
scroll to position [278, 0]
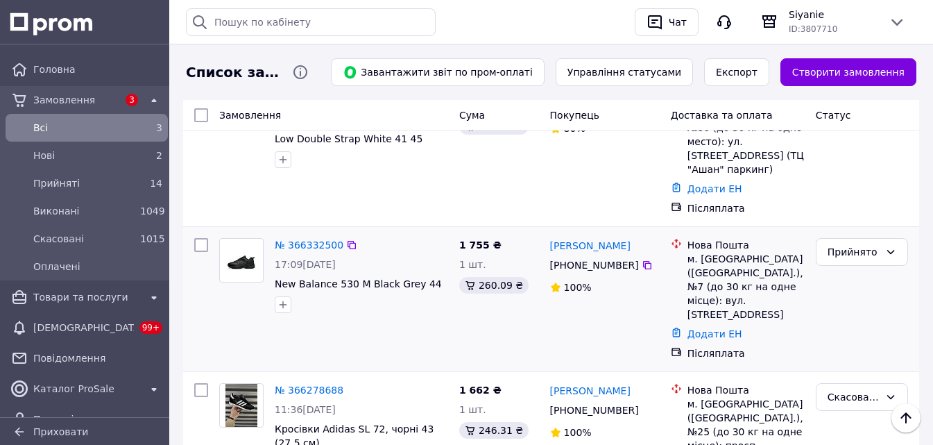
click at [249, 239] on img at bounding box center [242, 260] width 33 height 43
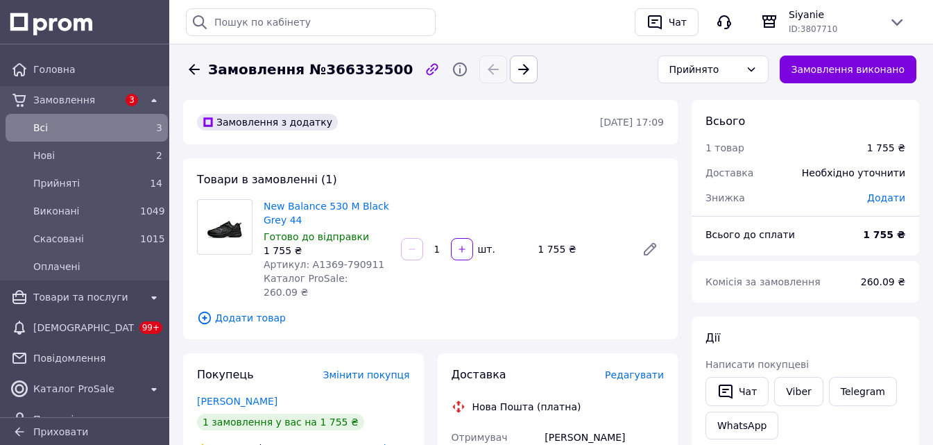
click at [232, 230] on img at bounding box center [225, 227] width 41 height 54
click at [267, 222] on link "New Balance 530 M Black Grey 44" at bounding box center [327, 213] width 126 height 25
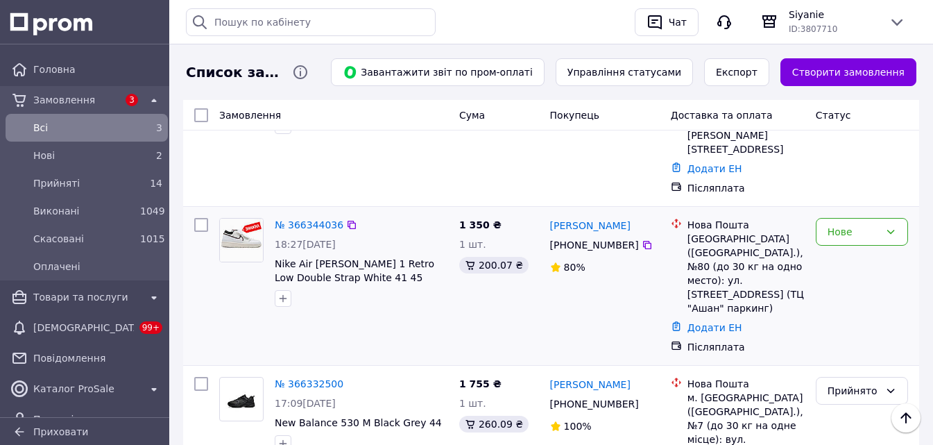
scroll to position [69, 0]
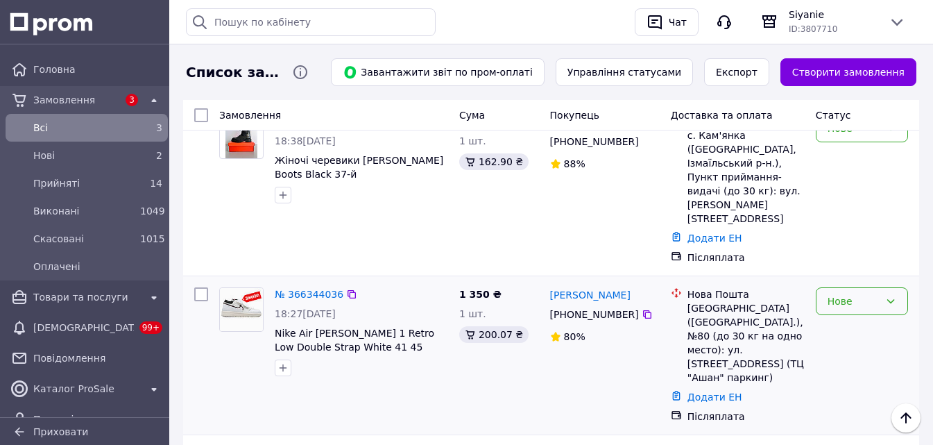
click at [852, 287] on div "Нове" at bounding box center [862, 301] width 92 height 28
click at [845, 287] on li "Прийнято" at bounding box center [862, 290] width 91 height 25
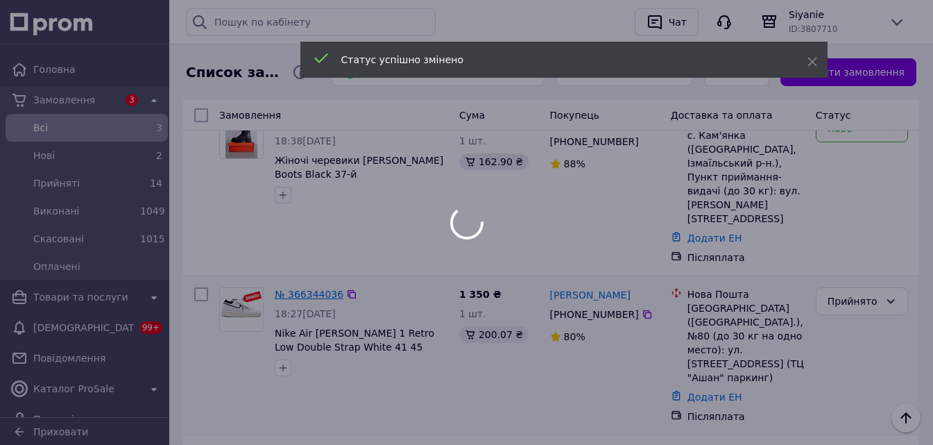
click at [307, 253] on div at bounding box center [466, 222] width 933 height 445
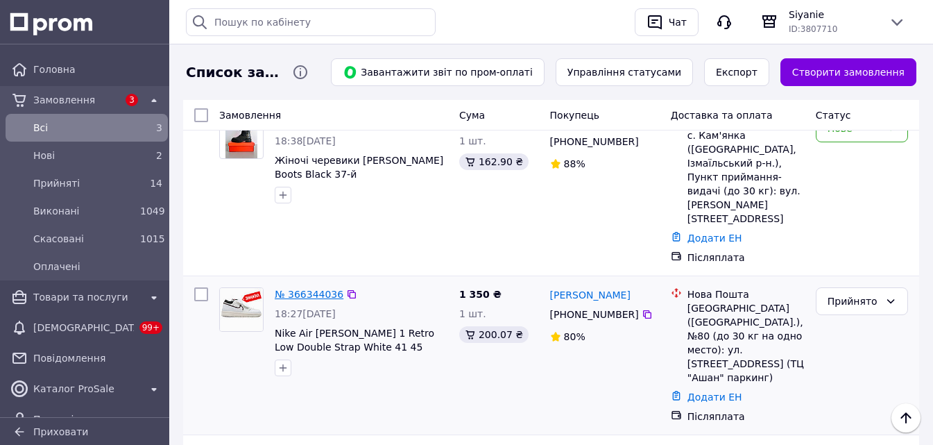
click at [288, 289] on link "№ 366344036" at bounding box center [309, 294] width 69 height 11
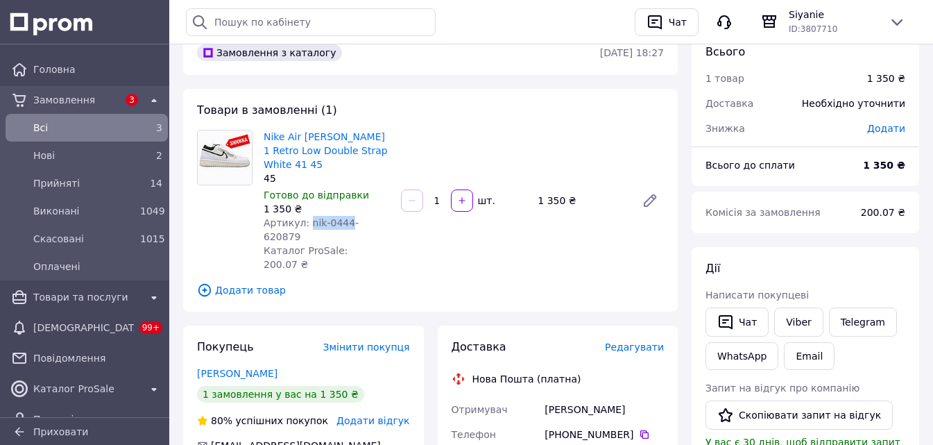
drag, startPoint x: 341, startPoint y: 210, endPoint x: 306, endPoint y: 212, distance: 35.4
click at [306, 217] on span "Артикул: nik-0444-620879" at bounding box center [311, 229] width 95 height 25
copy span "nik-0444"
click at [778, 330] on link "Viber" at bounding box center [798, 321] width 49 height 29
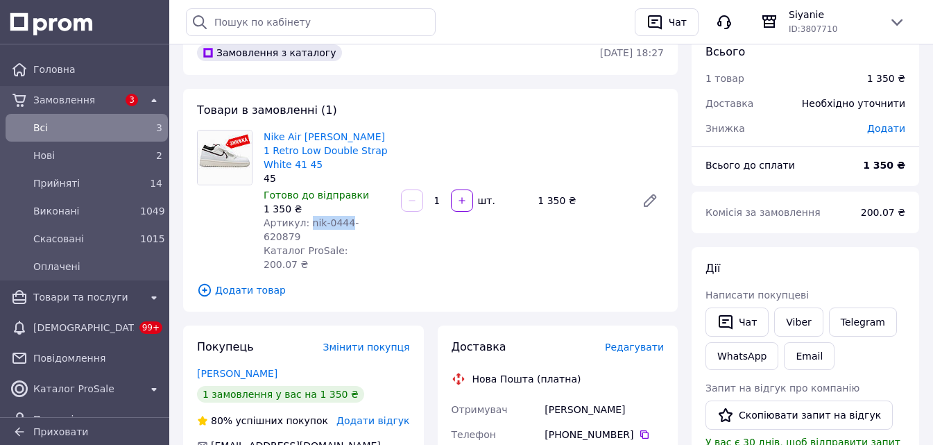
copy div "Отримувач [PERSON_NAME]"
click at [641, 430] on icon at bounding box center [645, 434] width 8 height 8
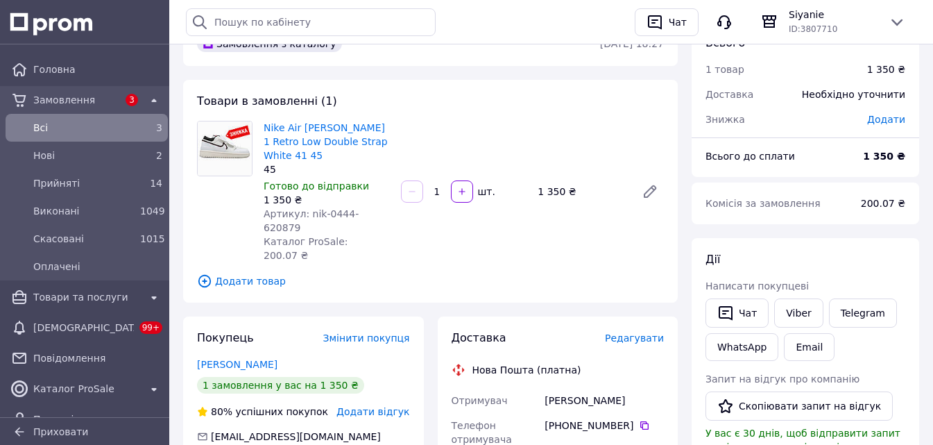
scroll to position [139, 0]
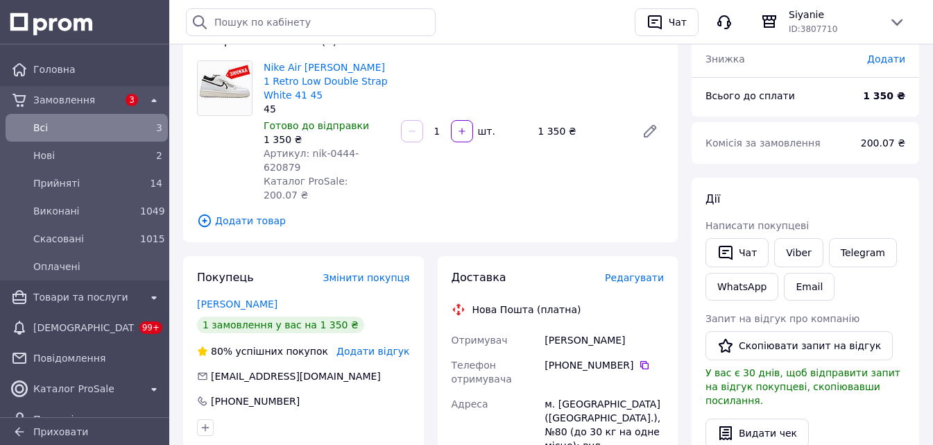
click at [563, 391] on div "м. [GEOGRAPHIC_DATA] ([GEOGRAPHIC_DATA].), №80 (до 30 кг на одне місце): вул. […" at bounding box center [604, 438] width 125 height 94
copy div "[GEOGRAPHIC_DATA]"
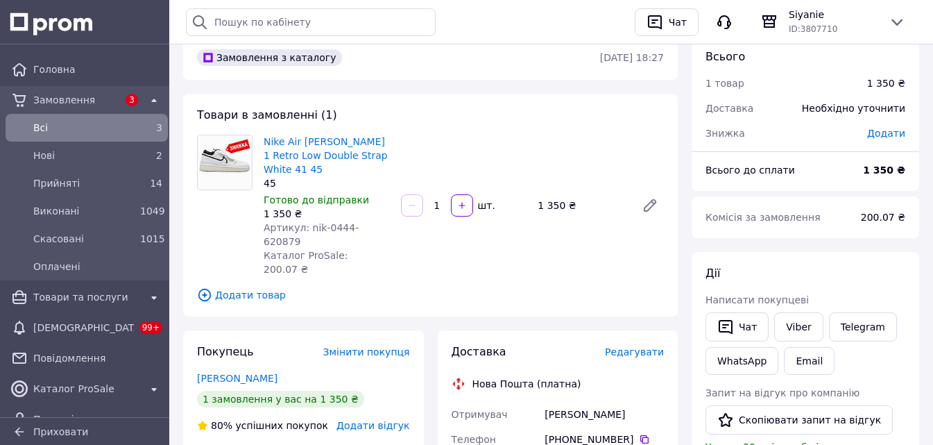
scroll to position [0, 0]
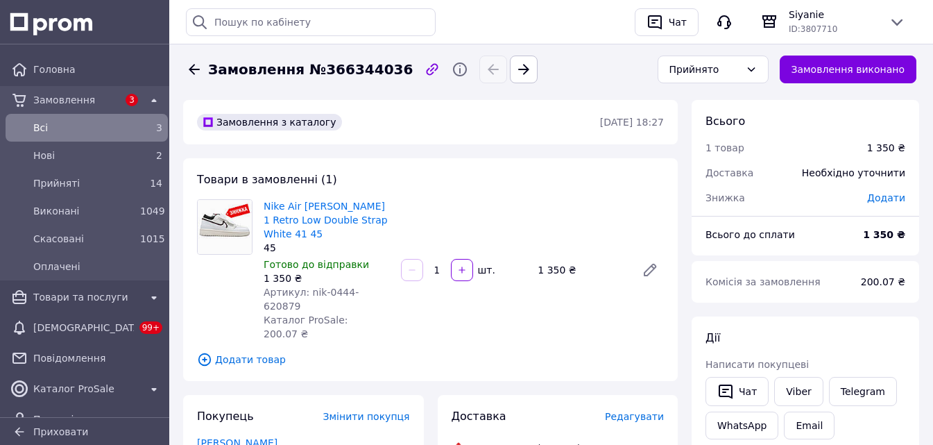
click at [64, 128] on span "Всi" at bounding box center [83, 128] width 101 height 14
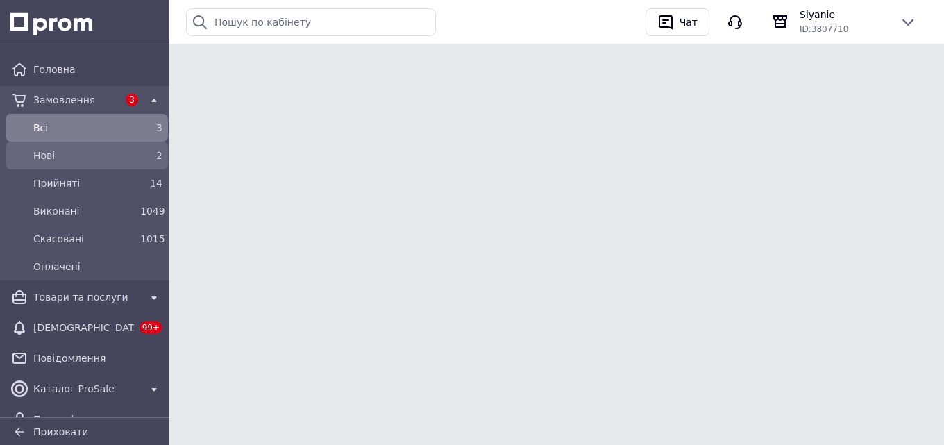
click at [69, 151] on span "Нові" at bounding box center [83, 156] width 101 height 14
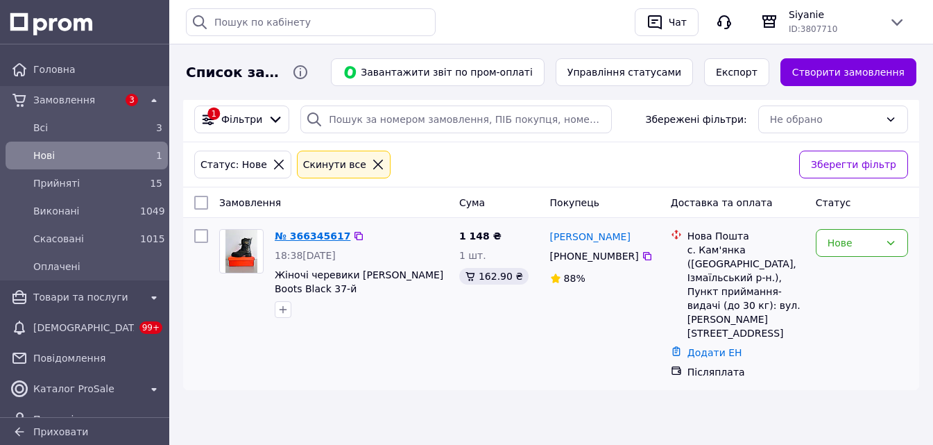
click at [297, 236] on link "№ 366345617" at bounding box center [313, 235] width 76 height 11
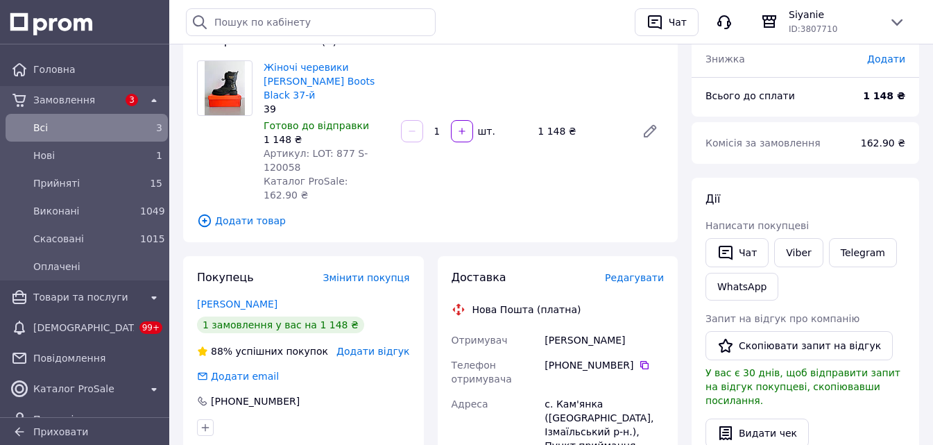
scroll to position [69, 0]
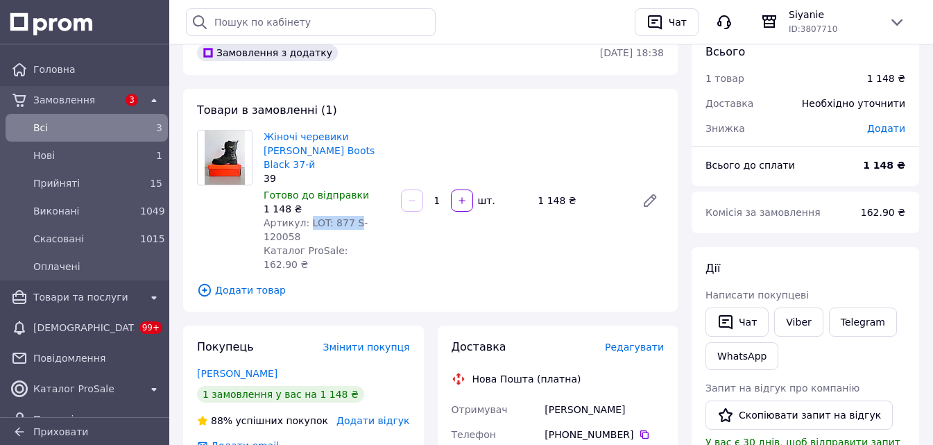
drag, startPoint x: 350, startPoint y: 208, endPoint x: 307, endPoint y: 208, distance: 43.0
click at [307, 217] on span "Артикул: LOT: 877 S-120058" at bounding box center [316, 229] width 104 height 25
copy span "LOT: 877 S"
drag, startPoint x: 548, startPoint y: 370, endPoint x: 510, endPoint y: 370, distance: 38.2
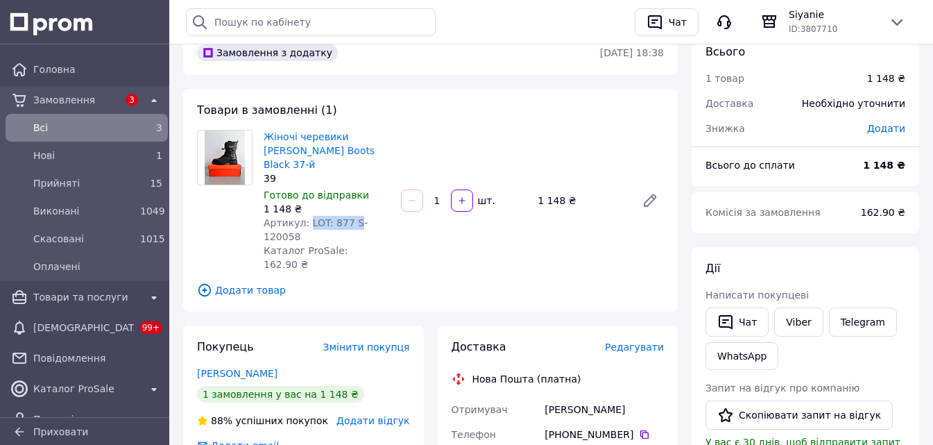
copy div "Отримувач [PERSON_NAME]"
click at [641, 430] on icon at bounding box center [645, 434] width 8 height 8
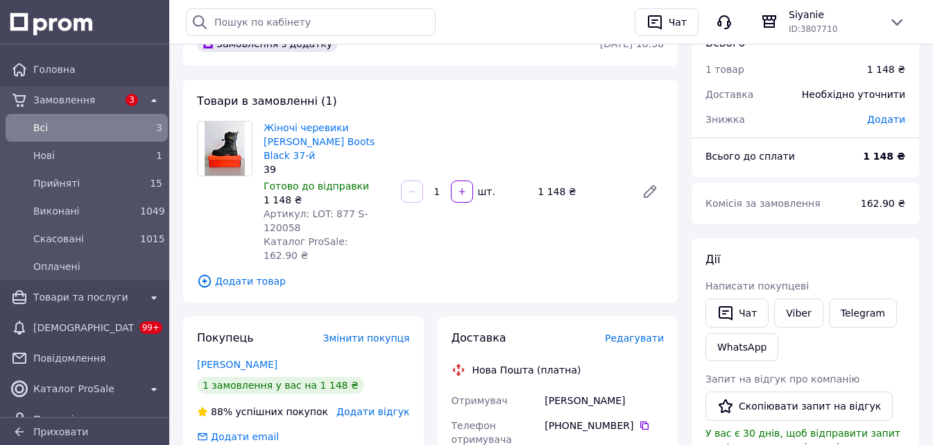
scroll to position [139, 0]
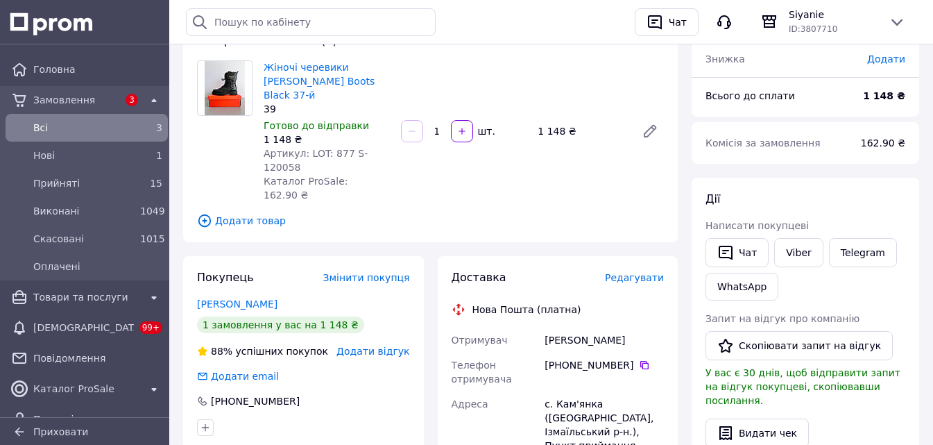
click at [564, 391] on div "с. Кам'янка ([GEOGRAPHIC_DATA], Ізмаїльський р-н.), Пункт приймання-видачі (до …" at bounding box center [604, 445] width 125 height 108
drag, startPoint x: 291, startPoint y: 121, endPoint x: 262, endPoint y: 128, distance: 29.1
click at [262, 128] on div "Жіночі черевики [PERSON_NAME] Boots Black 37-й 39 Готово до відправки 1 148 ₴ А…" at bounding box center [326, 131] width 137 height 147
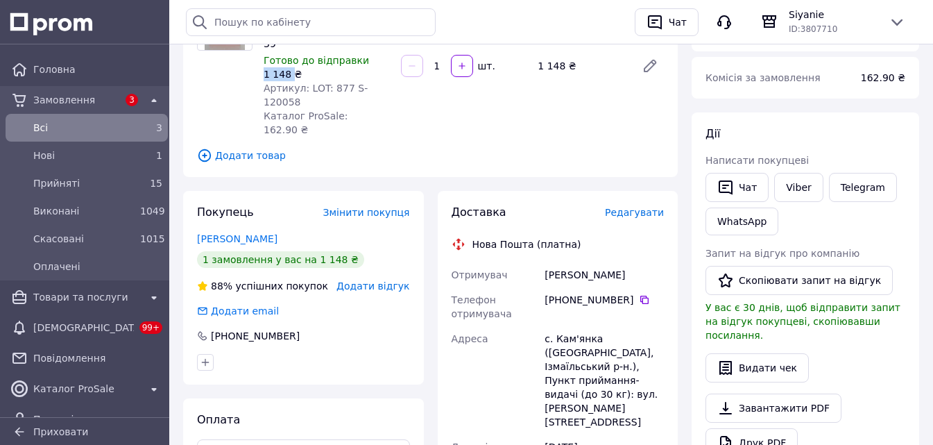
scroll to position [278, 0]
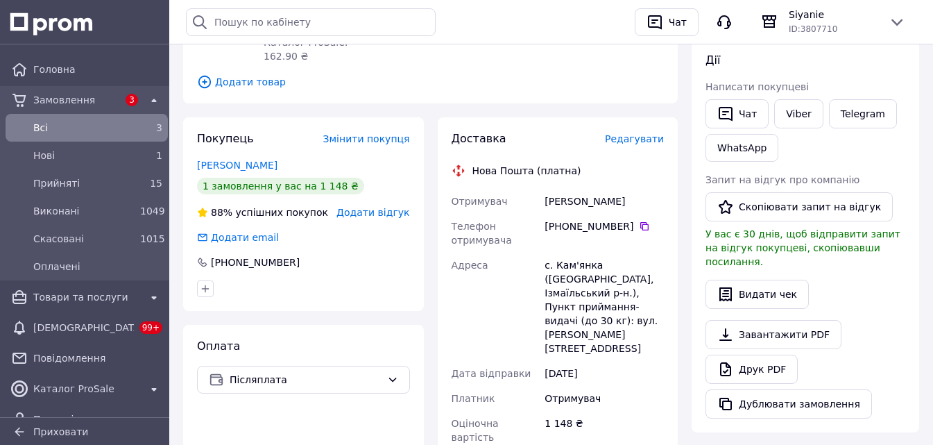
click at [578, 253] on div "с. Кам'янка ([GEOGRAPHIC_DATA], Ізмаїльський р-н.), Пункт приймання-видачі (до …" at bounding box center [604, 307] width 125 height 108
drag, startPoint x: 543, startPoint y: 222, endPoint x: 625, endPoint y: 239, distance: 83.6
click at [625, 253] on div "с. Кам'янка ([GEOGRAPHIC_DATA], Ізмаїльський р-н.), Пункт приймання-видачі (до …" at bounding box center [604, 307] width 125 height 108
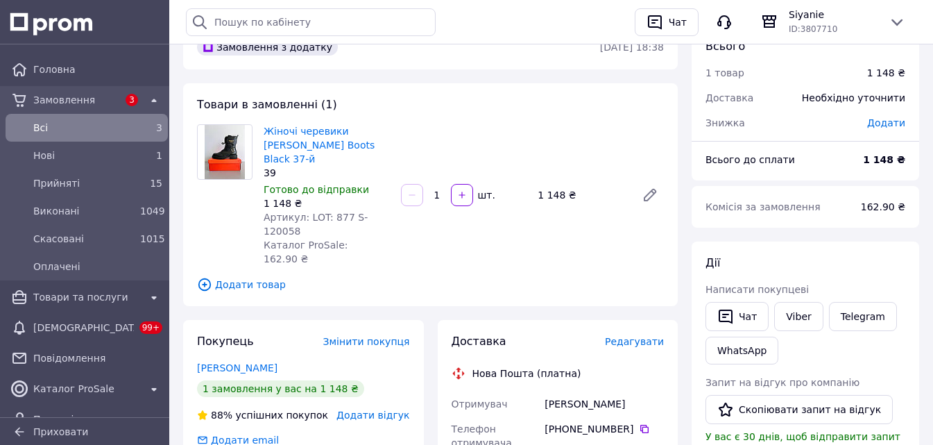
scroll to position [69, 0]
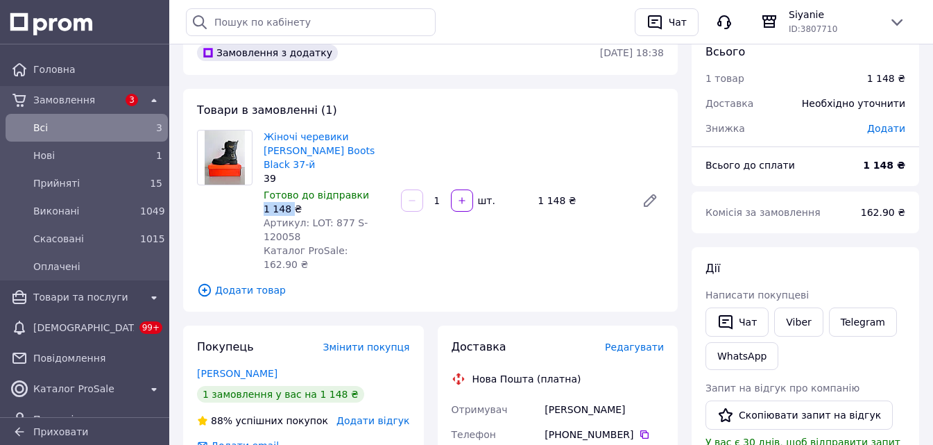
drag, startPoint x: 289, startPoint y: 194, endPoint x: 261, endPoint y: 195, distance: 27.8
click at [261, 195] on div "Жіночі черевики [PERSON_NAME] Boots Black 37-й 39 Готово до відправки 1 148 ₴ А…" at bounding box center [326, 200] width 137 height 147
click at [87, 103] on span "Замовлення" at bounding box center [75, 100] width 85 height 14
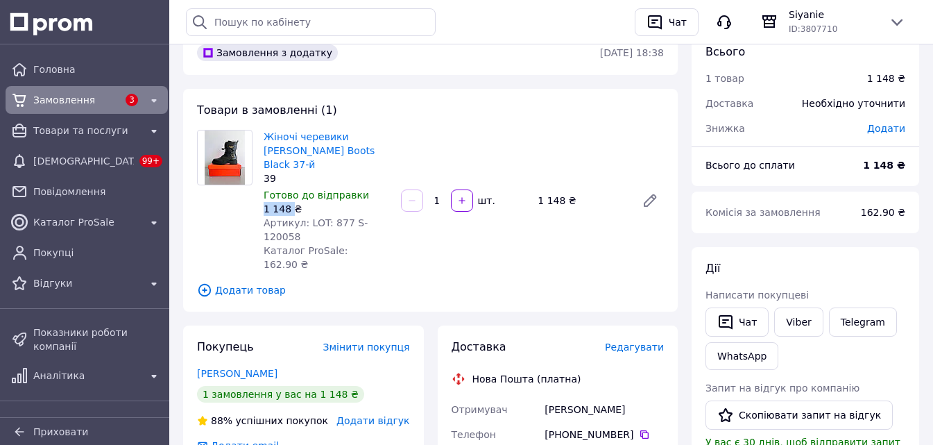
click at [90, 103] on span "Замовлення" at bounding box center [75, 100] width 85 height 14
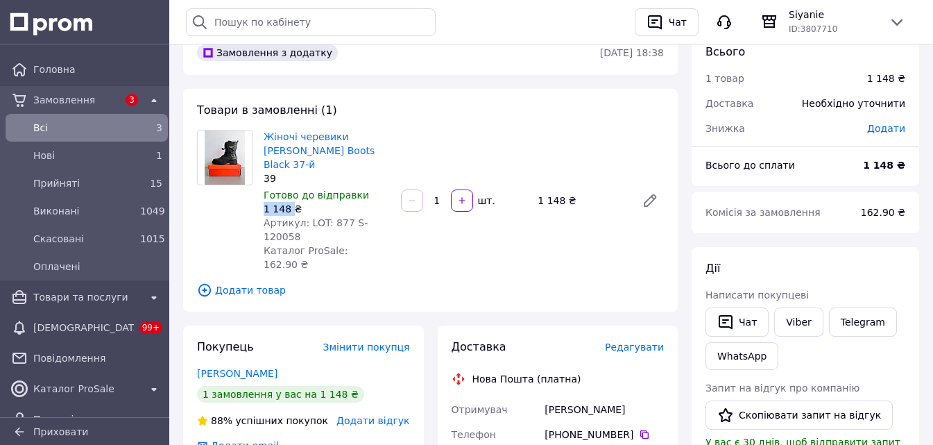
click at [85, 99] on span "Замовлення" at bounding box center [75, 100] width 85 height 14
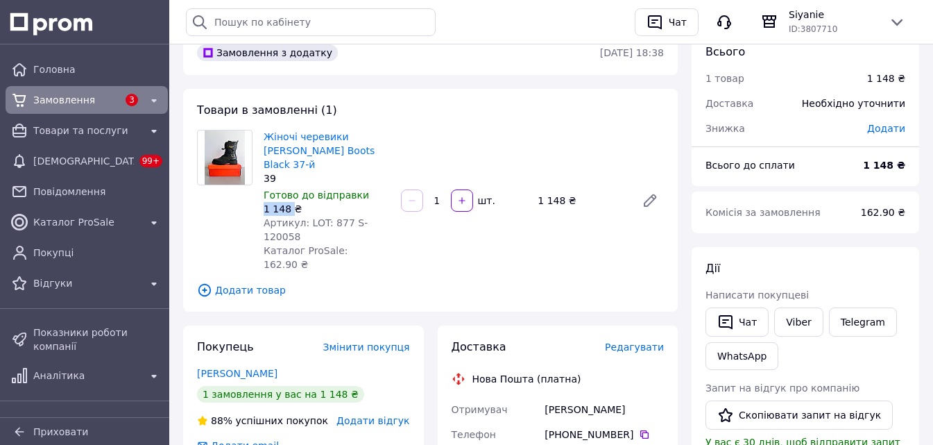
click at [94, 102] on span "Замовлення" at bounding box center [75, 100] width 85 height 14
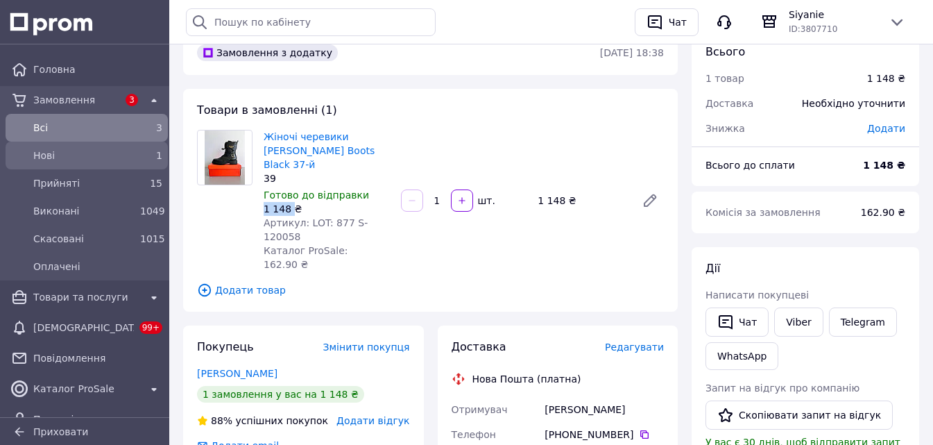
click at [81, 153] on span "Нові" at bounding box center [83, 156] width 101 height 14
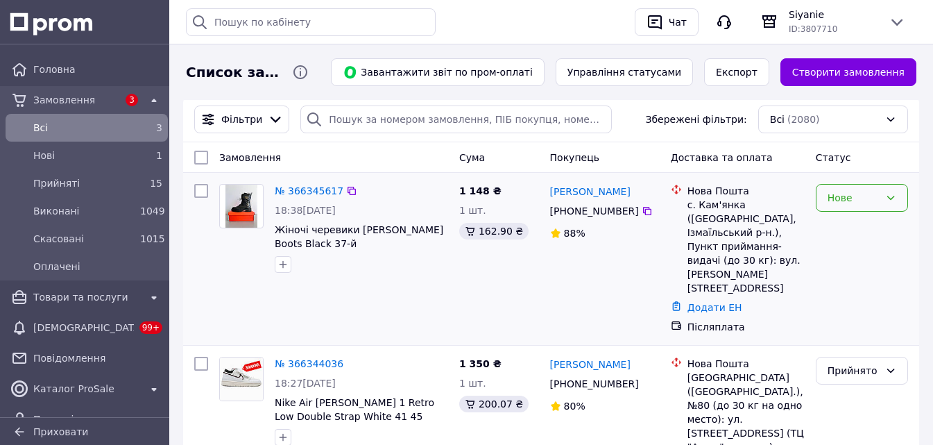
click at [861, 207] on div "Нове" at bounding box center [862, 198] width 92 height 28
drag, startPoint x: 838, startPoint y: 232, endPoint x: 755, endPoint y: 242, distance: 83.8
click at [840, 232] on li "Прийнято" at bounding box center [862, 228] width 91 height 25
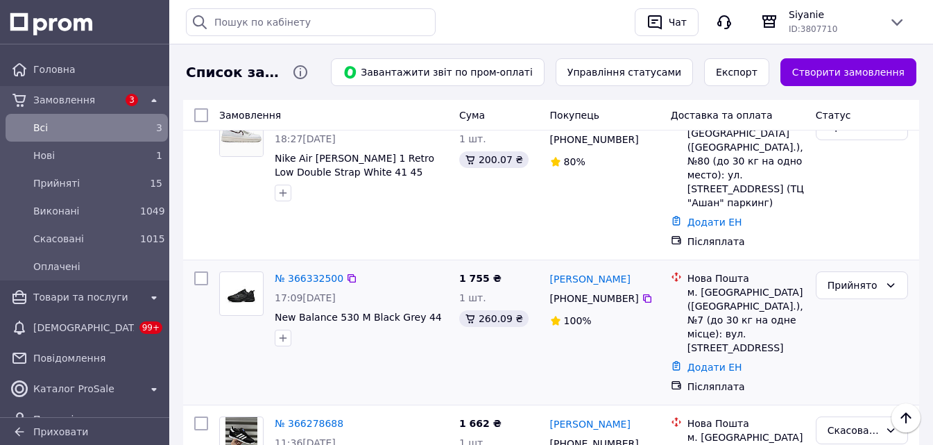
scroll to position [278, 0]
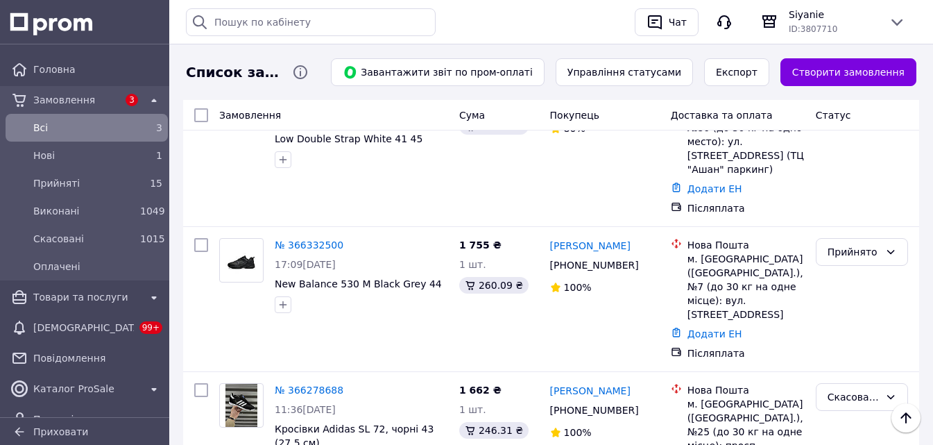
click at [56, 99] on span "Замовлення" at bounding box center [75, 100] width 85 height 14
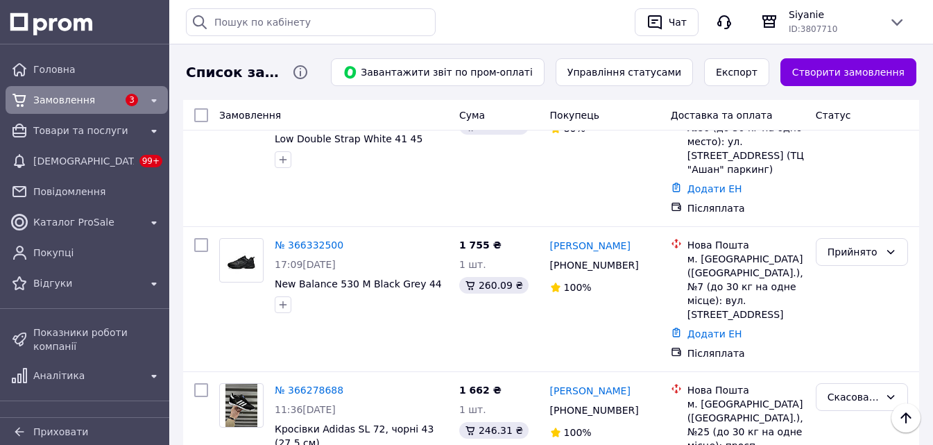
click at [56, 99] on span "Замовлення" at bounding box center [75, 100] width 85 height 14
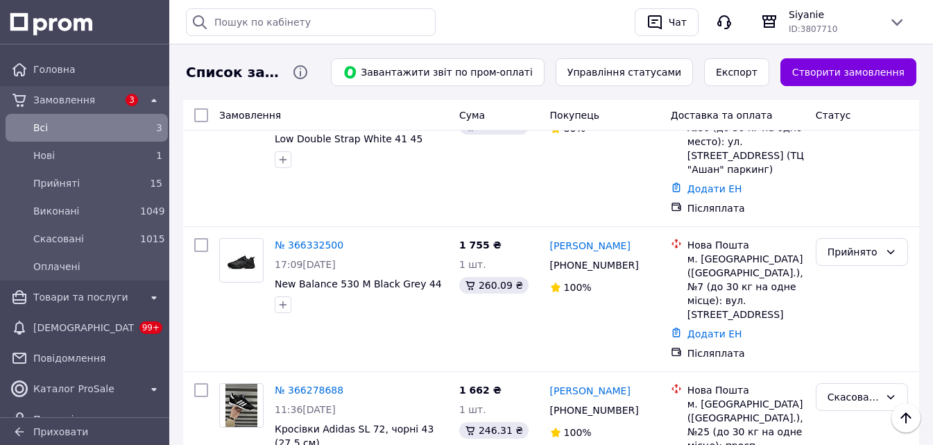
click at [71, 128] on span "Всi" at bounding box center [83, 128] width 101 height 14
drag, startPoint x: 75, startPoint y: 149, endPoint x: 83, endPoint y: 149, distance: 7.7
click at [76, 149] on span "Нові" at bounding box center [83, 156] width 101 height 14
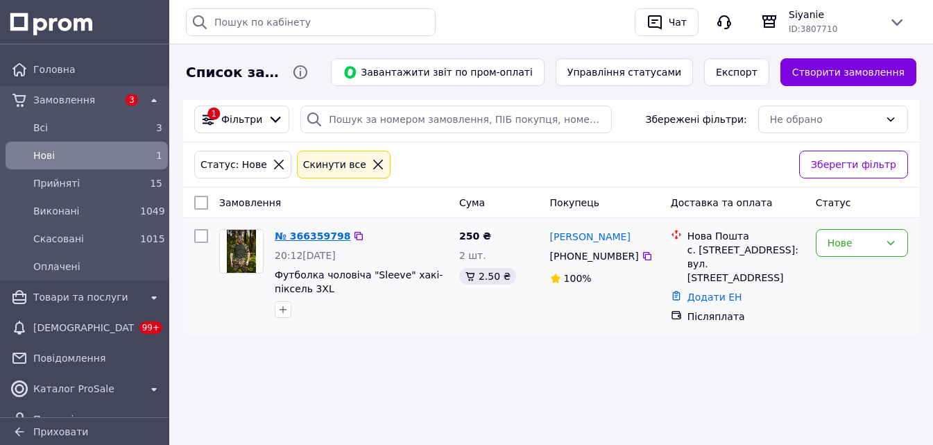
click at [326, 237] on link "№ 366359798" at bounding box center [313, 235] width 76 height 11
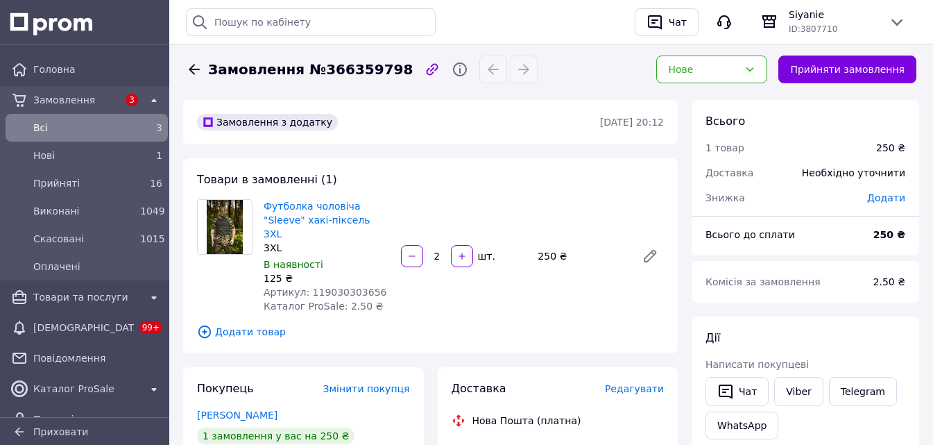
click at [341, 287] on span "Артикул: 119030303656" at bounding box center [325, 292] width 123 height 11
drag, startPoint x: 260, startPoint y: 204, endPoint x: 415, endPoint y: 210, distance: 155.6
click at [417, 210] on div "Футболка чоловіча "Sleeve" хакі-піксель 3XL 3XL В наявності 125 ₴ Артикул: 1190…" at bounding box center [464, 255] width 412 height 119
click at [321, 287] on span "Артикул: 119030303656" at bounding box center [325, 292] width 123 height 11
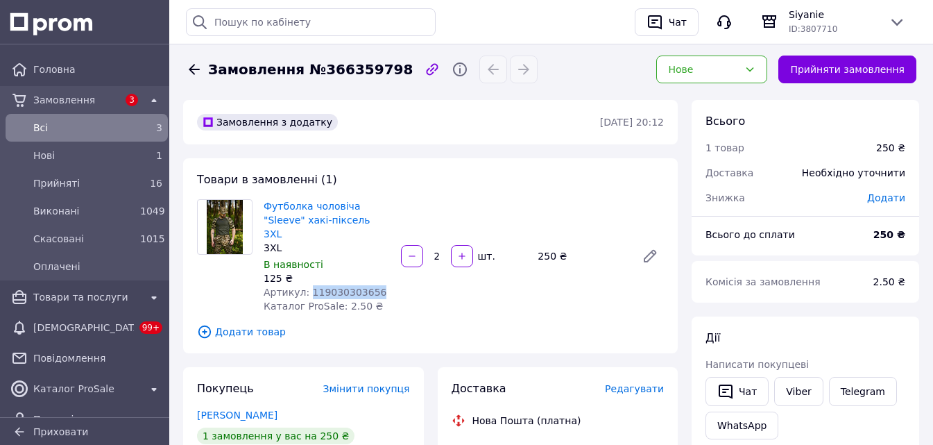
click at [321, 287] on span "Артикул: 119030303656" at bounding box center [325, 292] width 123 height 11
click at [86, 99] on span "Замовлення" at bounding box center [75, 100] width 85 height 14
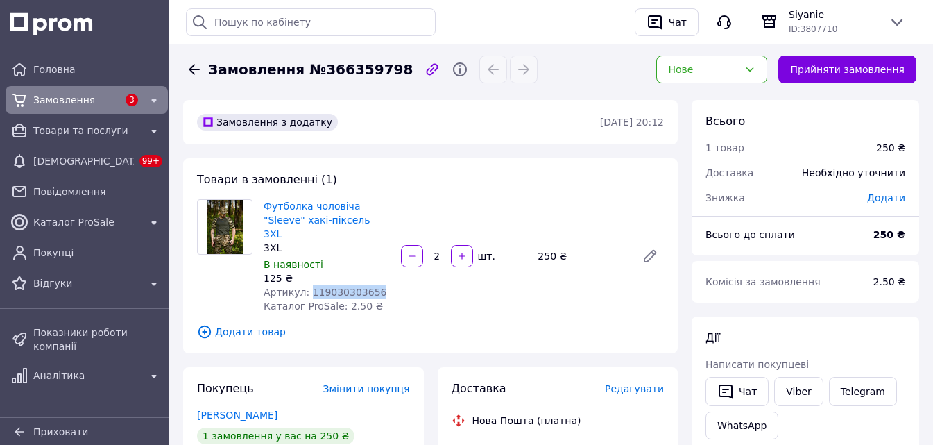
click at [101, 100] on span "Замовлення" at bounding box center [75, 100] width 85 height 14
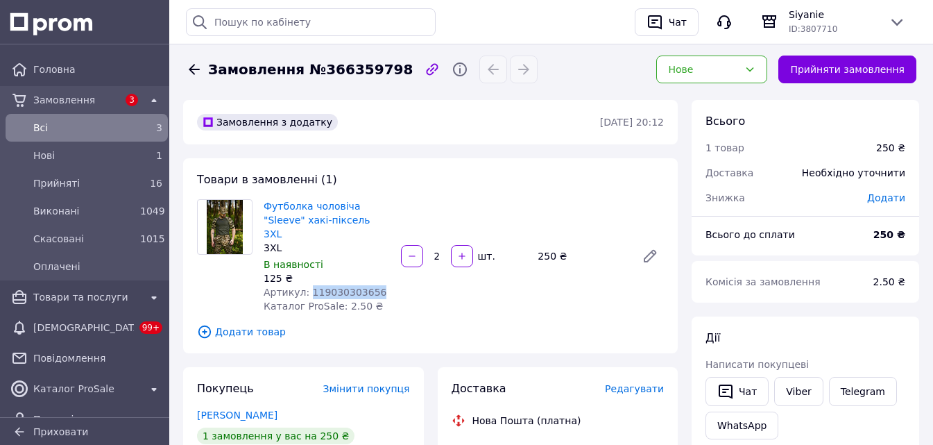
click at [108, 125] on span "Всi" at bounding box center [83, 128] width 101 height 14
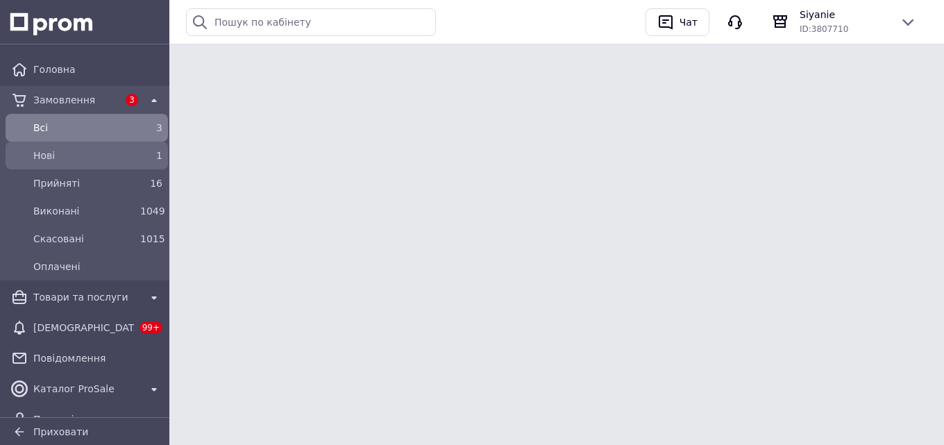
click at [96, 149] on span "Нові" at bounding box center [83, 156] width 101 height 14
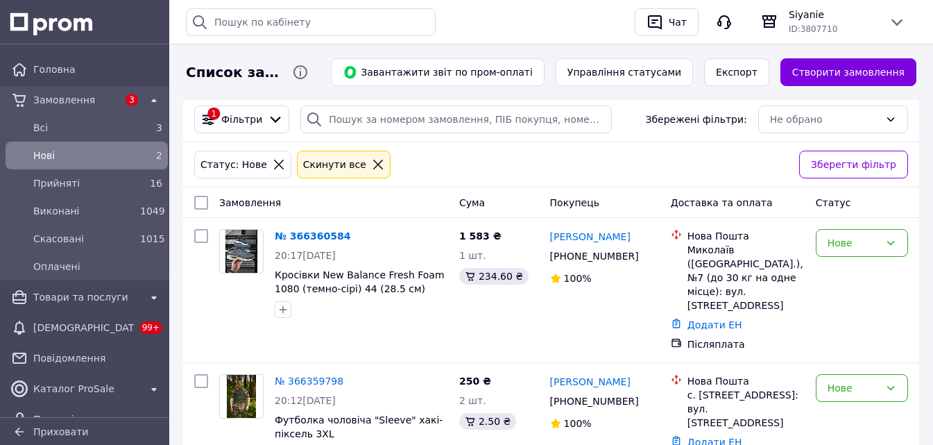
scroll to position [58, 0]
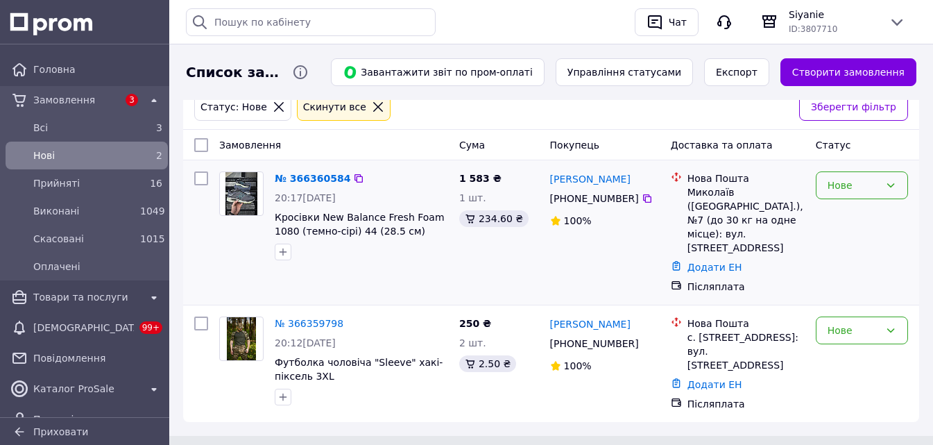
click at [862, 186] on div "Нове" at bounding box center [854, 185] width 52 height 15
click at [854, 210] on li "Прийнято" at bounding box center [862, 215] width 91 height 25
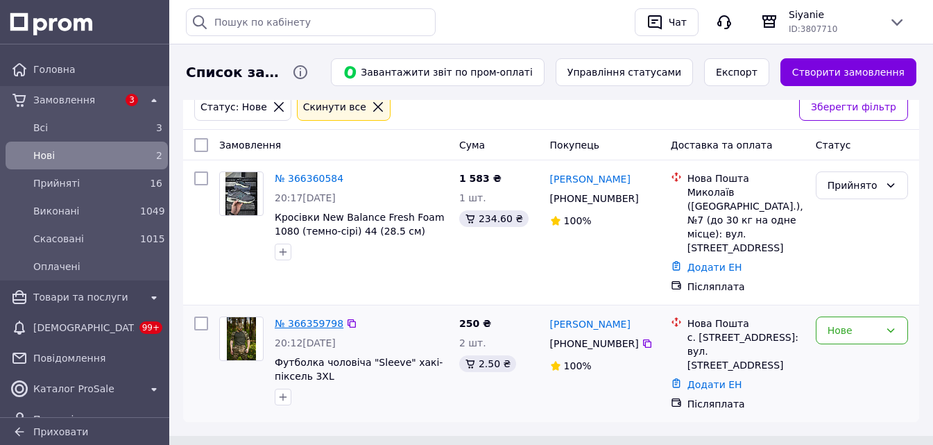
click at [301, 318] on link "№ 366359798" at bounding box center [309, 323] width 69 height 11
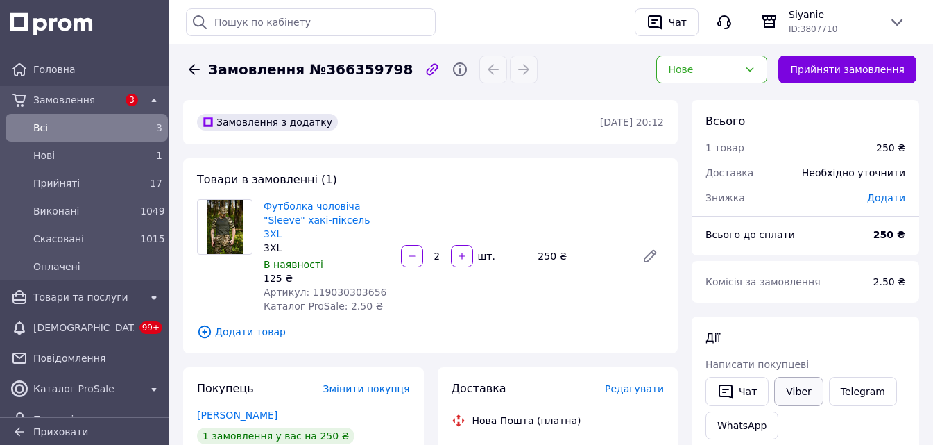
click at [802, 391] on link "Viber" at bounding box center [798, 391] width 49 height 29
click at [794, 387] on link "Viber" at bounding box center [798, 391] width 49 height 29
click at [95, 102] on span "Замовлення" at bounding box center [75, 100] width 85 height 14
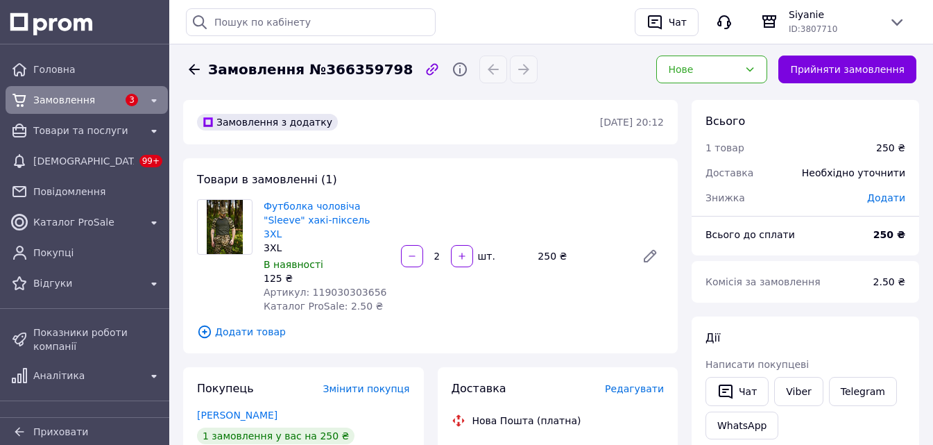
click at [95, 102] on span "Замовлення" at bounding box center [75, 100] width 85 height 14
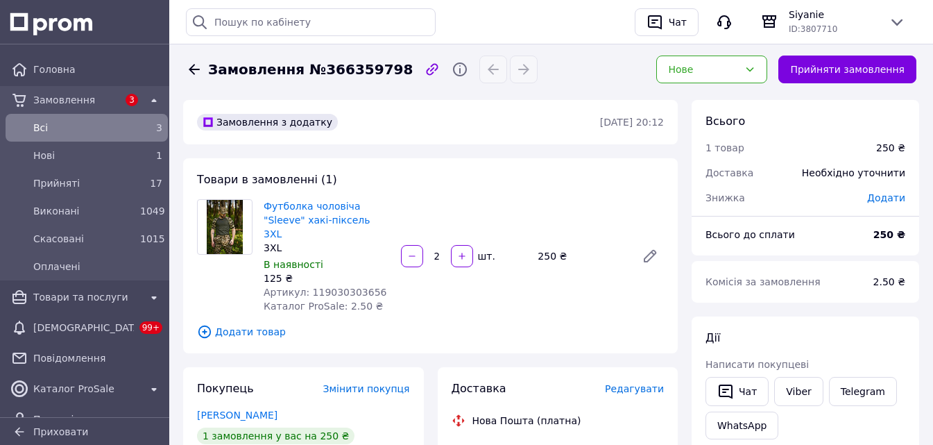
click at [76, 126] on span "Всi" at bounding box center [83, 128] width 101 height 14
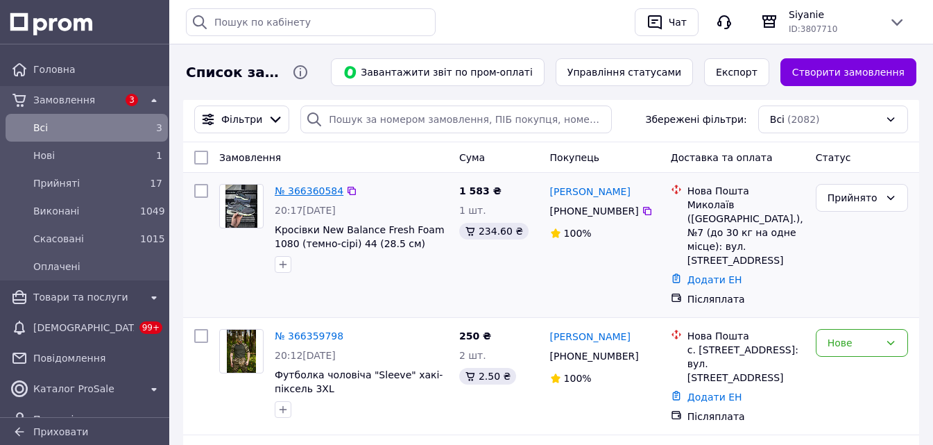
click at [311, 194] on link "№ 366360584" at bounding box center [309, 190] width 69 height 11
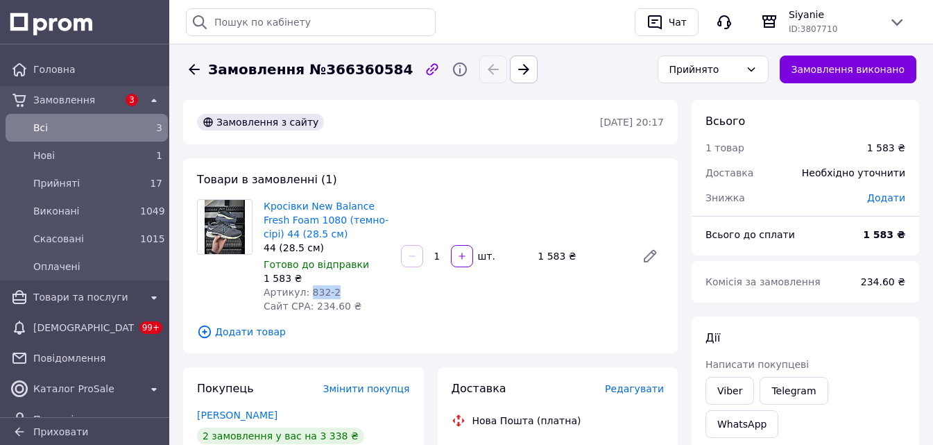
drag, startPoint x: 334, startPoint y: 291, endPoint x: 305, endPoint y: 290, distance: 29.2
click at [305, 290] on div "Артикул: 832-2" at bounding box center [327, 292] width 126 height 14
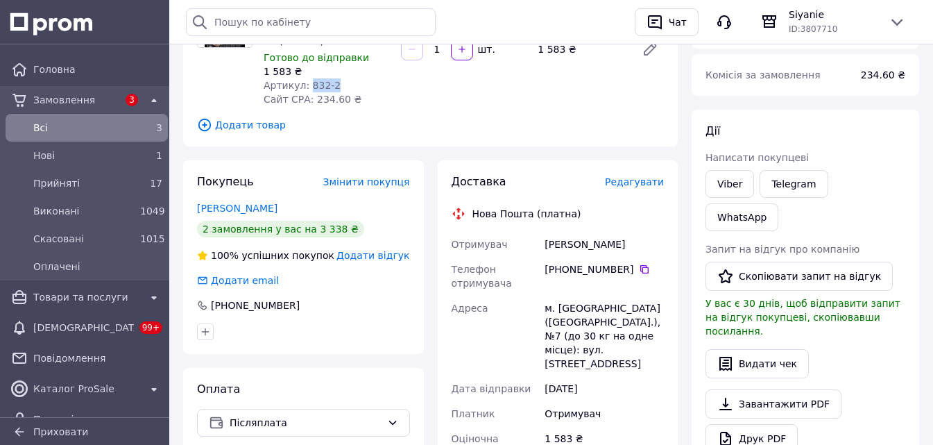
scroll to position [208, 0]
drag, startPoint x: 634, startPoint y: 237, endPoint x: 545, endPoint y: 244, distance: 89.8
click at [534, 244] on div "Отримувач [PERSON_NAME] Телефон отримувача [PHONE_NUMBER]   Адреса м. [GEOGRAPH…" at bounding box center [558, 398] width 219 height 336
click at [639, 267] on icon at bounding box center [644, 267] width 11 height 11
click at [569, 307] on div "м. [GEOGRAPHIC_DATA] ([GEOGRAPHIC_DATA].), №7 (до 30 кг на одне місце): вул. [S…" at bounding box center [604, 334] width 125 height 80
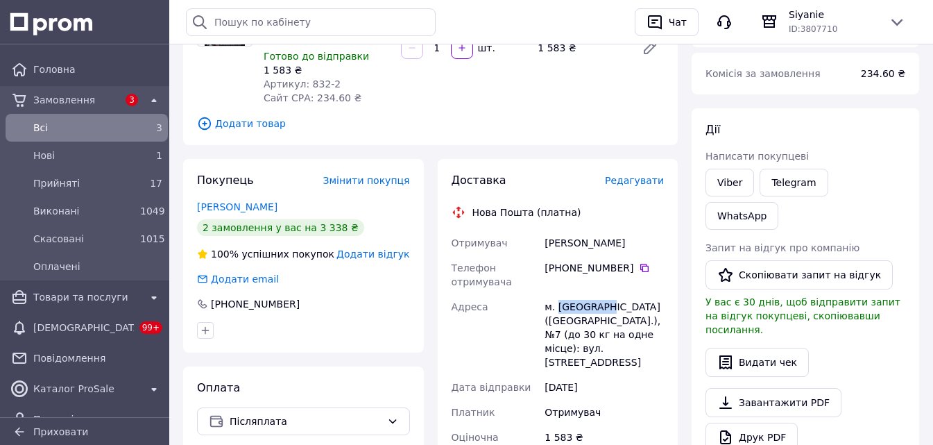
click at [569, 307] on div "м. [GEOGRAPHIC_DATA] ([GEOGRAPHIC_DATA].), №7 (до 30 кг на одне місце): вул. [S…" at bounding box center [604, 334] width 125 height 80
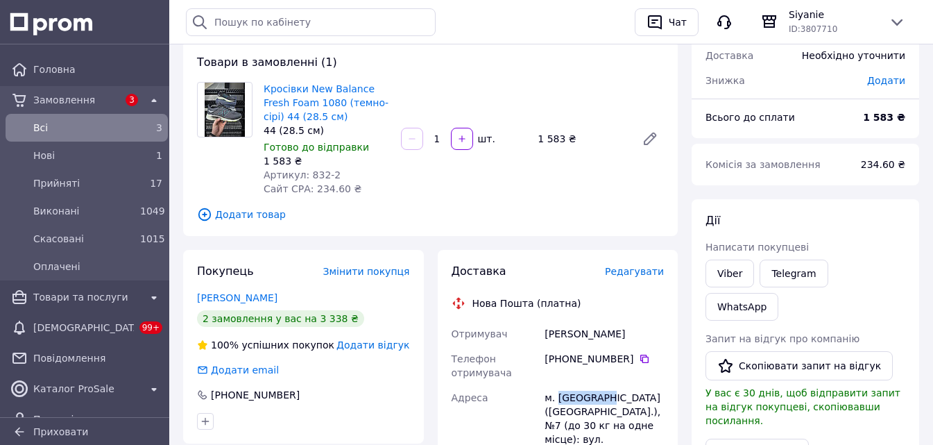
scroll to position [0, 0]
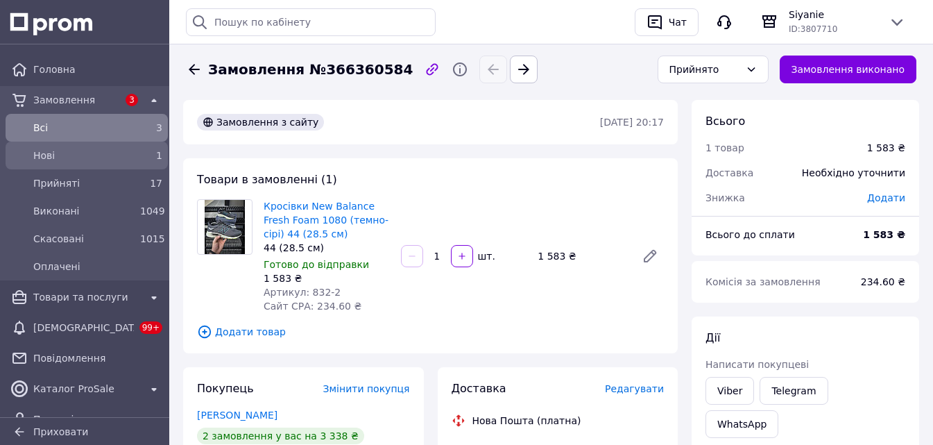
click at [123, 153] on span "Нові" at bounding box center [83, 156] width 101 height 14
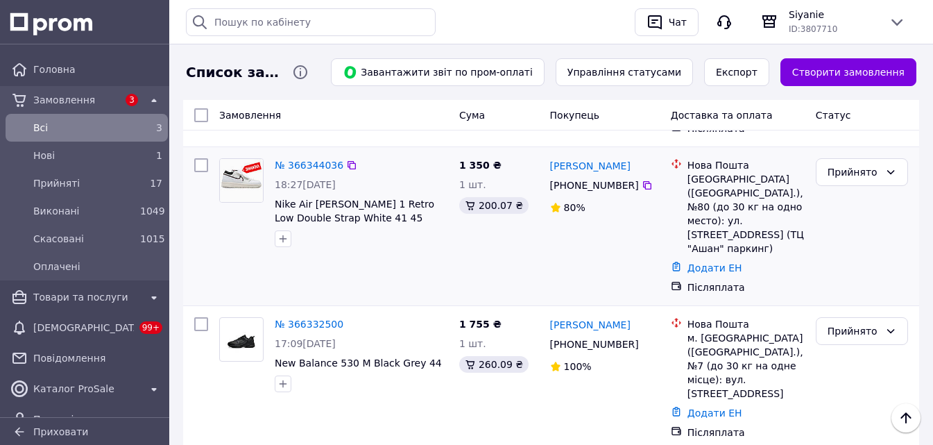
scroll to position [555, 0]
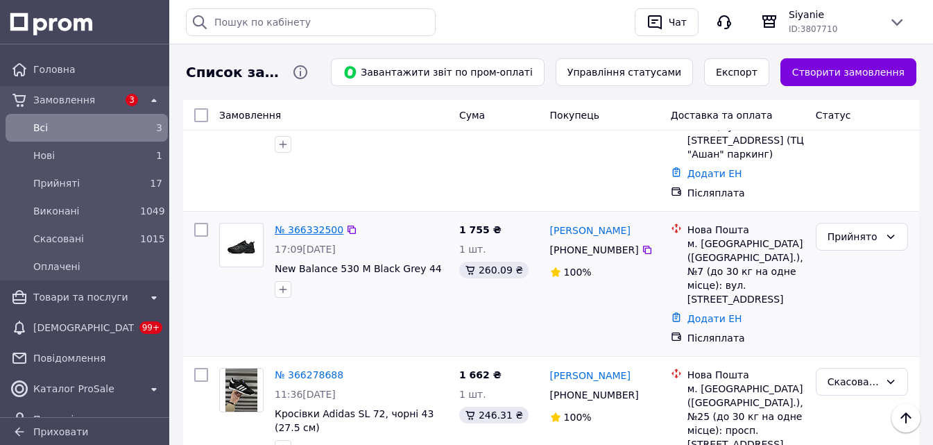
click at [304, 224] on link "№ 366332500" at bounding box center [309, 229] width 69 height 11
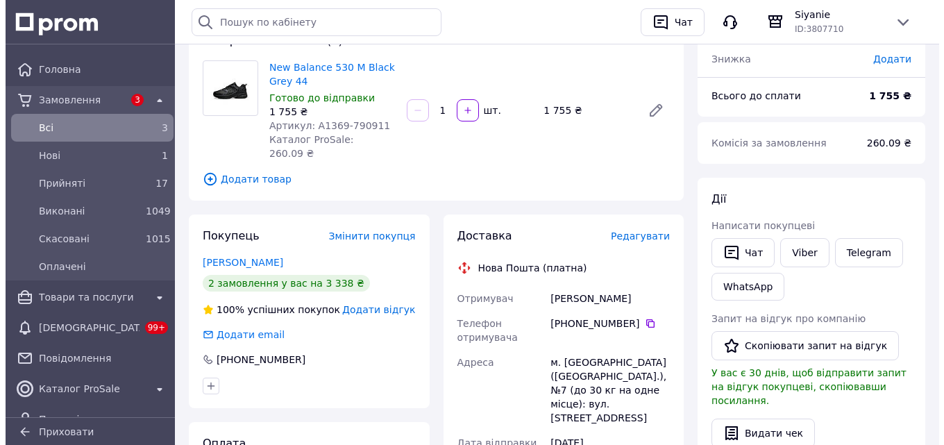
scroll to position [69, 0]
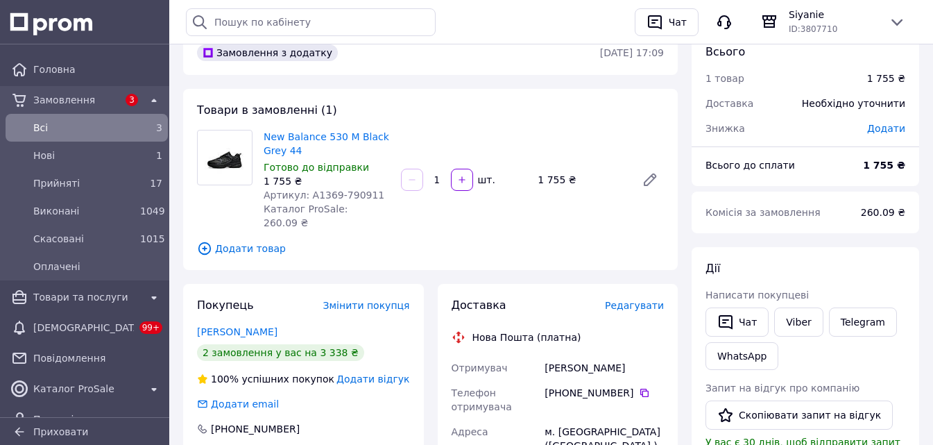
click at [257, 241] on span "Додати товар" at bounding box center [430, 248] width 467 height 15
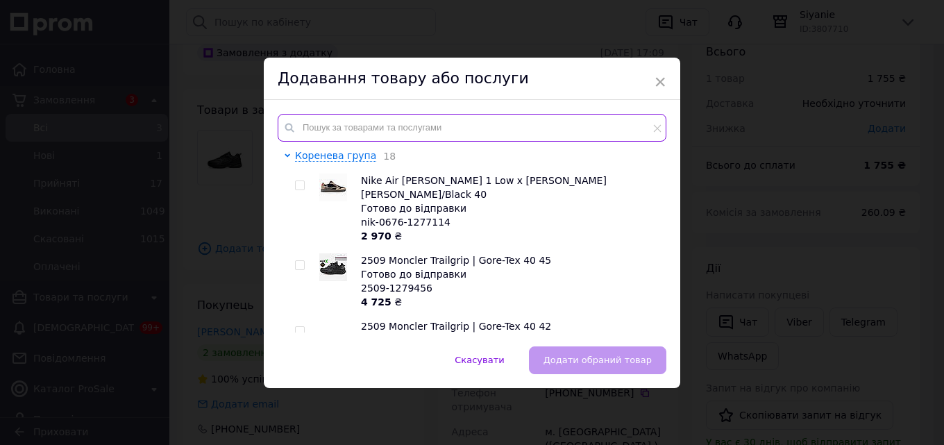
paste input "740-3"
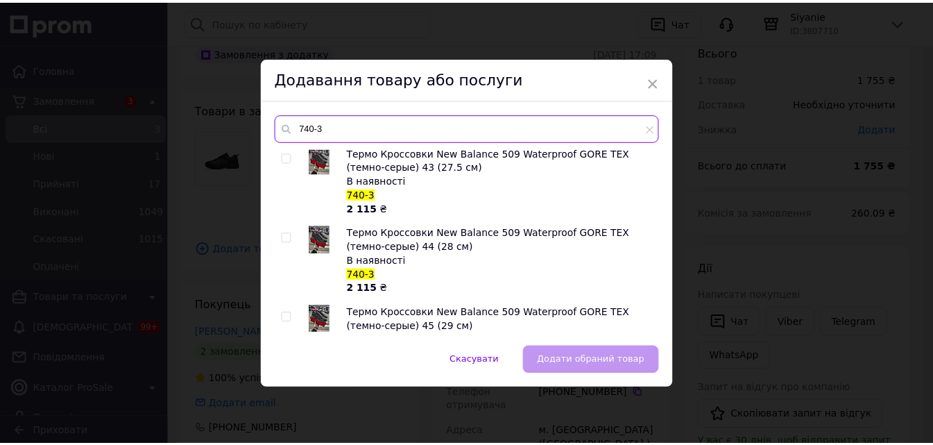
scroll to position [1110, 0]
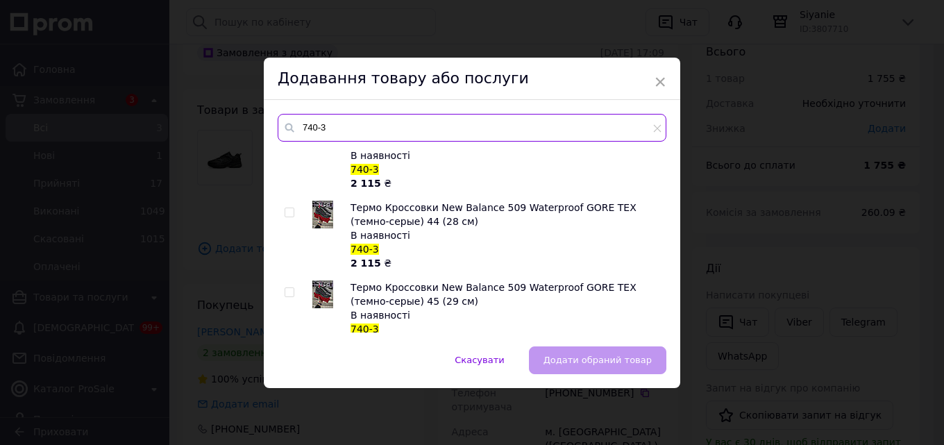
type input "740-3"
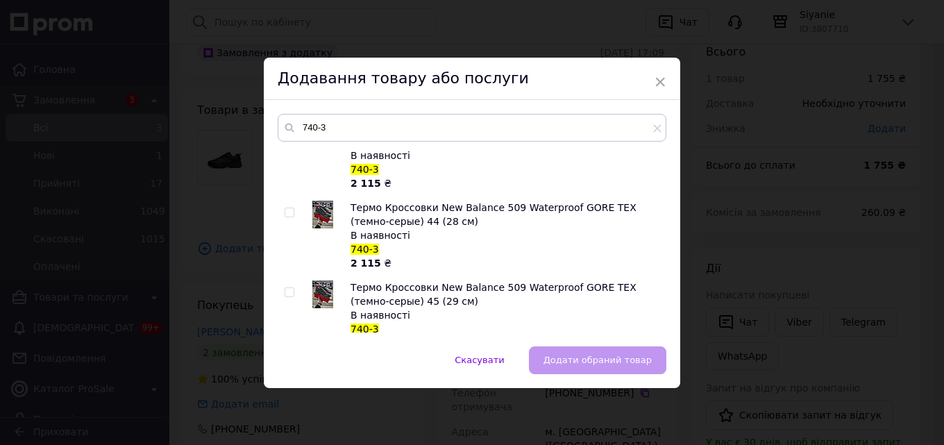
click at [394, 218] on span "Термо Кроссовки New Balance 509 Waterproof GORE TEX (темно-серые) 44 (28 см)" at bounding box center [493, 214] width 286 height 25
click at [289, 211] on input "checkbox" at bounding box center [289, 212] width 9 height 9
checkbox input "true"
click at [586, 355] on span "Додати обраний товар" at bounding box center [597, 360] width 108 height 10
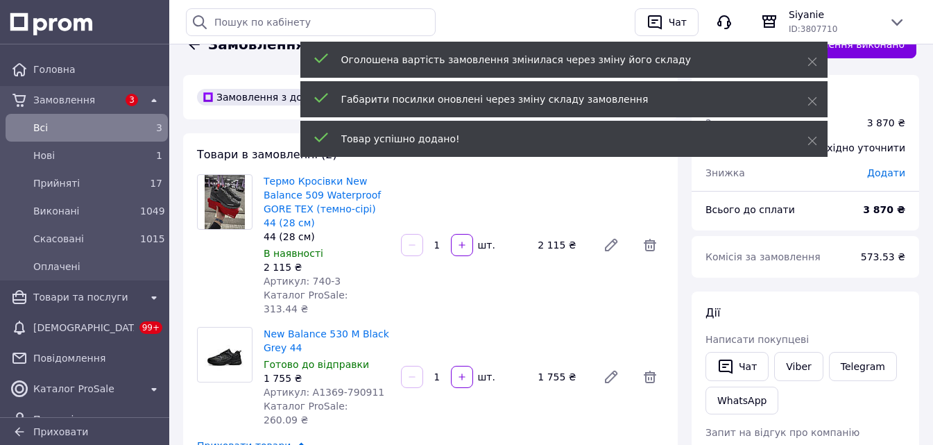
scroll to position [0, 0]
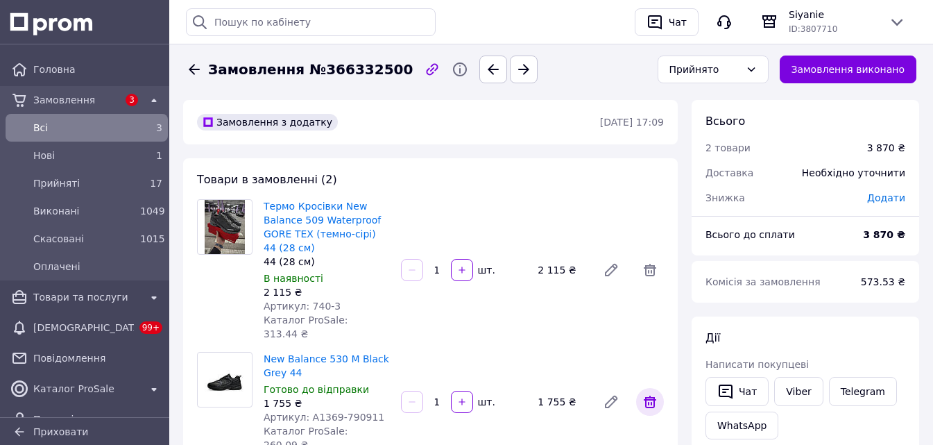
click at [651, 396] on icon at bounding box center [650, 402] width 12 height 12
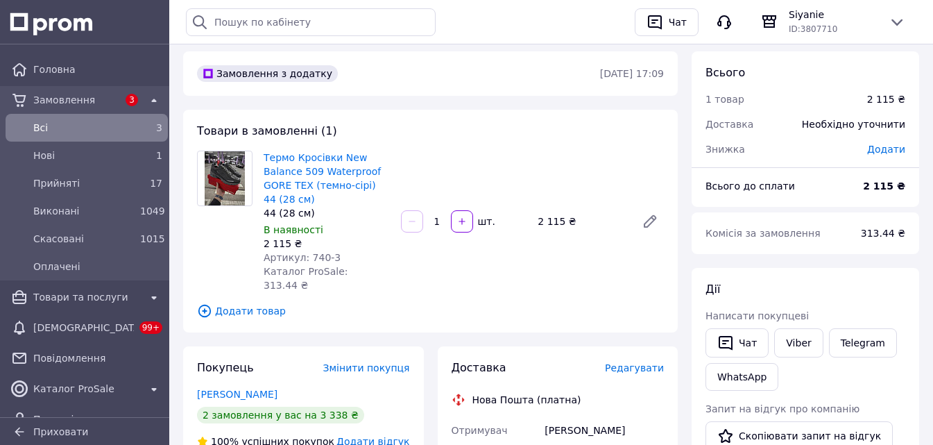
scroll to position [69, 0]
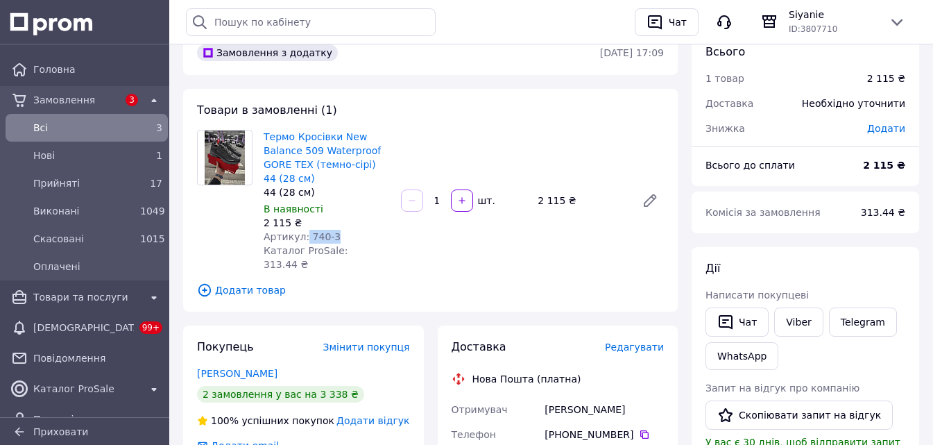
drag, startPoint x: 335, startPoint y: 235, endPoint x: 309, endPoint y: 237, distance: 25.8
click at [305, 237] on div "Артикул: 740-3" at bounding box center [327, 237] width 126 height 14
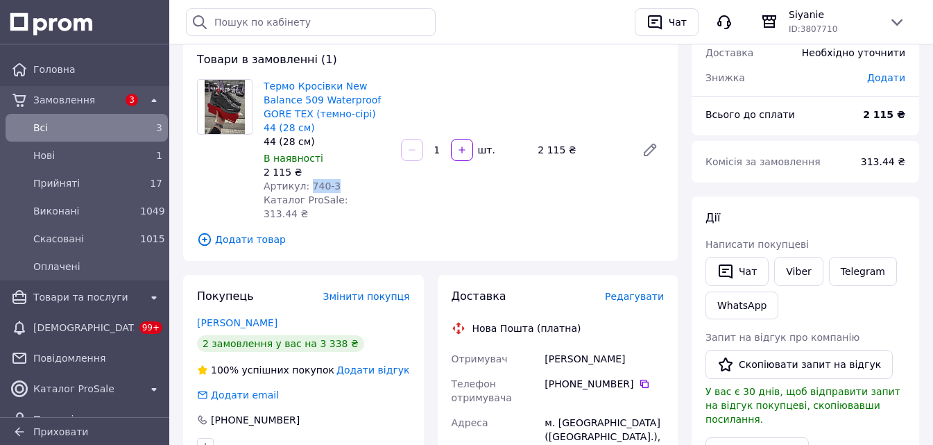
scroll to position [278, 0]
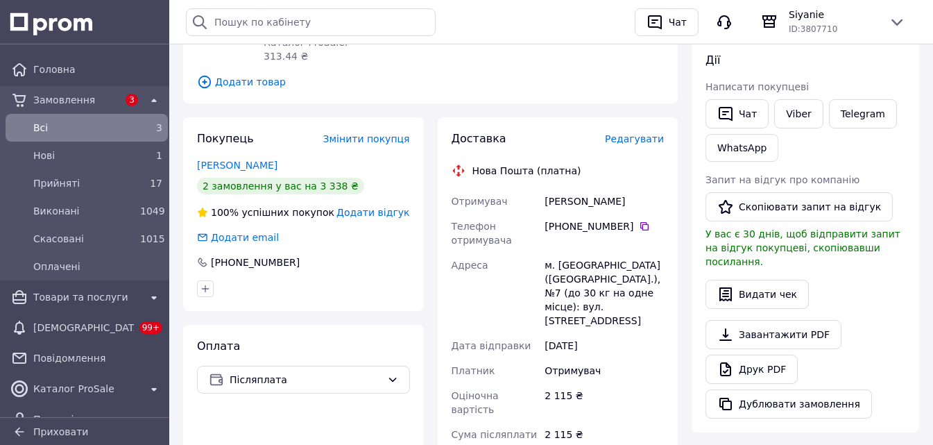
drag, startPoint x: 638, startPoint y: 189, endPoint x: 550, endPoint y: 187, distance: 88.9
click at [525, 190] on div "Отримувач [PERSON_NAME] отримувача [PHONE_NUMBER]   Адреса м. [GEOGRAPHIC_DATA]…" at bounding box center [558, 357] width 219 height 336
click at [639, 221] on icon at bounding box center [644, 226] width 11 height 11
click at [579, 253] on div "м. [GEOGRAPHIC_DATA] ([GEOGRAPHIC_DATA].), №7 (до 30 кг на одне місце): вул. [S…" at bounding box center [604, 293] width 125 height 80
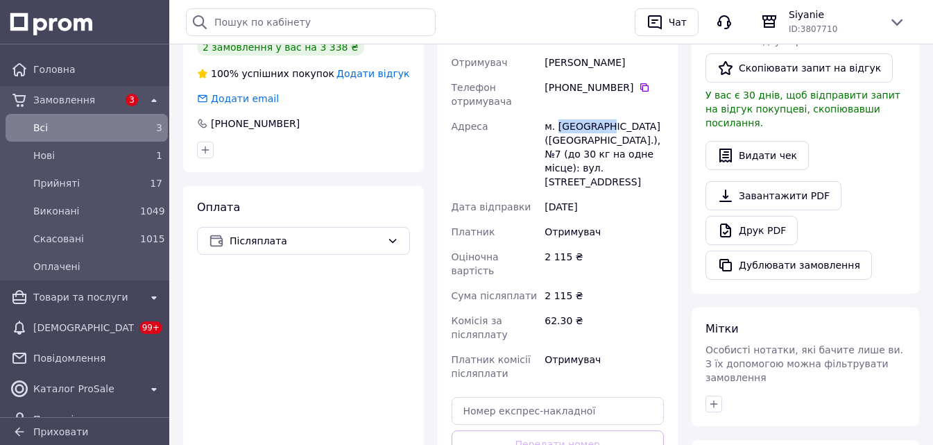
scroll to position [486, 0]
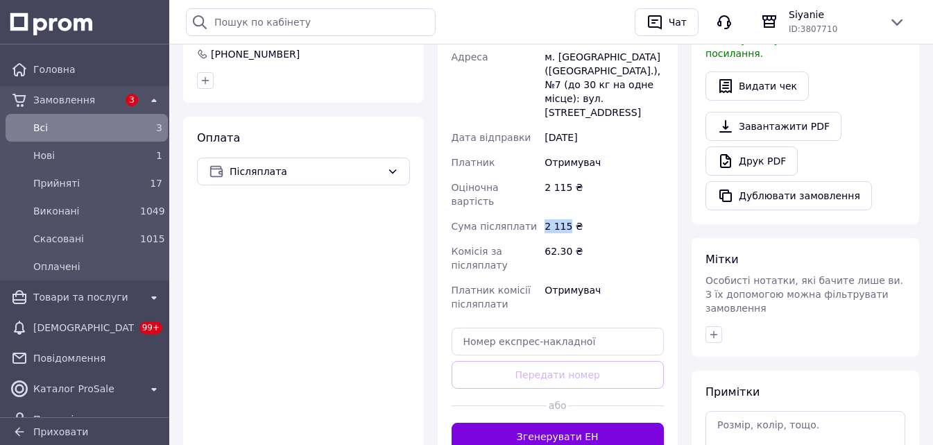
drag, startPoint x: 567, startPoint y: 182, endPoint x: 545, endPoint y: 183, distance: 21.6
click at [545, 214] on div "2 115 ₴" at bounding box center [604, 226] width 125 height 25
click at [66, 94] on span "Замовлення" at bounding box center [75, 100] width 85 height 14
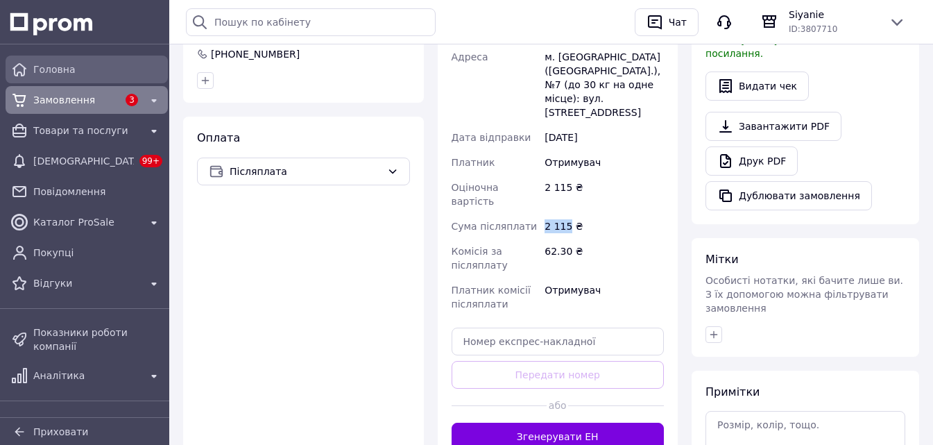
click at [76, 80] on link "Головна" at bounding box center [86, 70] width 173 height 28
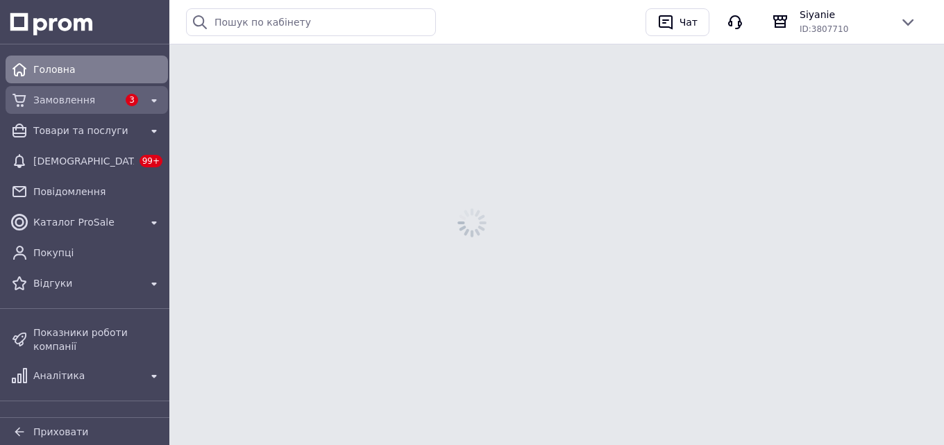
click at [82, 92] on div "Замовлення" at bounding box center [76, 99] width 90 height 19
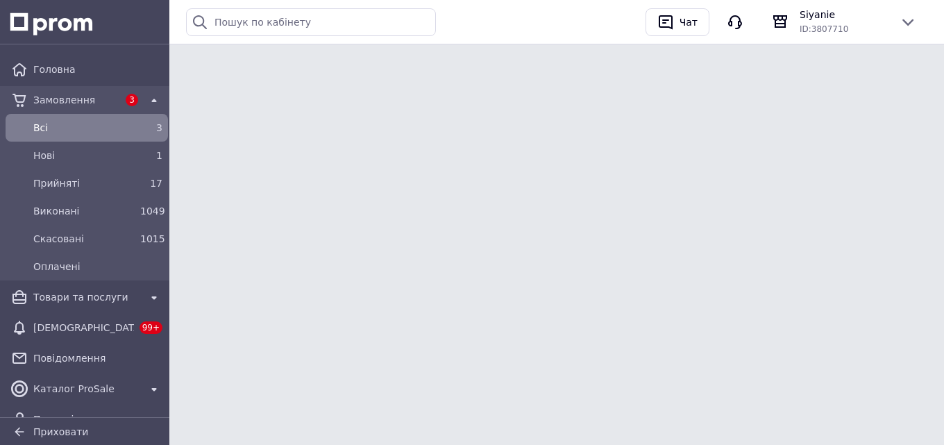
click at [79, 140] on link "Всi 3" at bounding box center [86, 128] width 173 height 28
click at [76, 147] on div "Нові" at bounding box center [84, 155] width 107 height 19
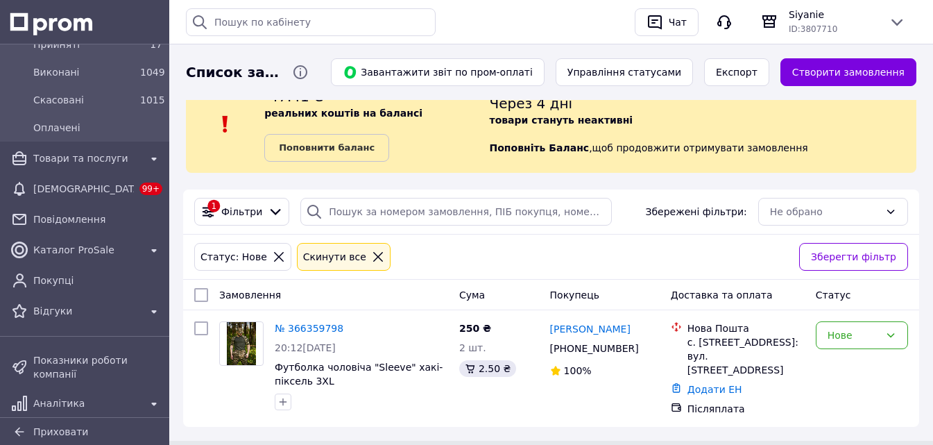
scroll to position [40, 0]
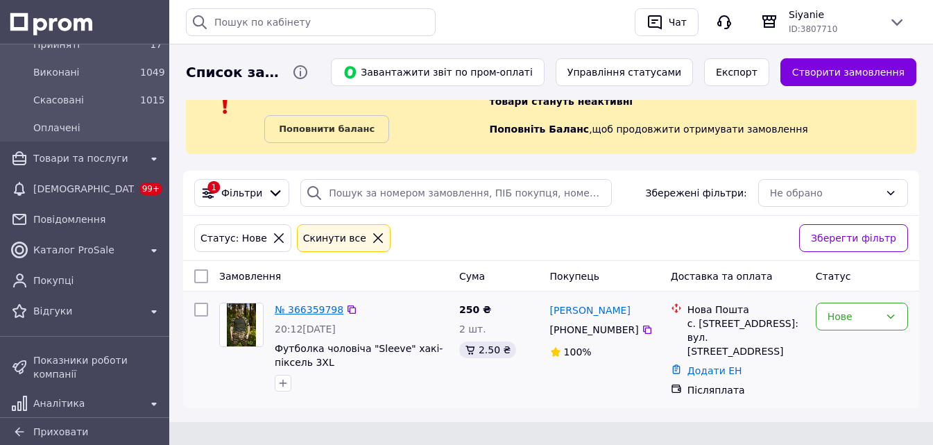
click at [298, 304] on link "№ 366359798" at bounding box center [309, 309] width 69 height 11
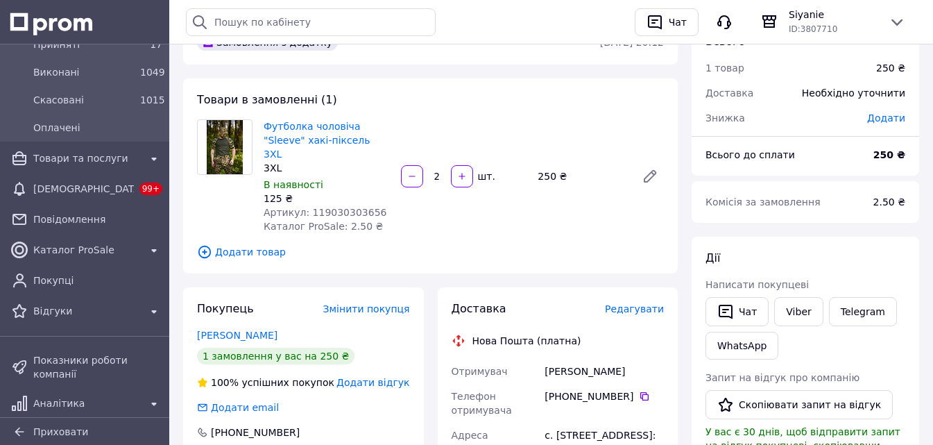
scroll to position [69, 0]
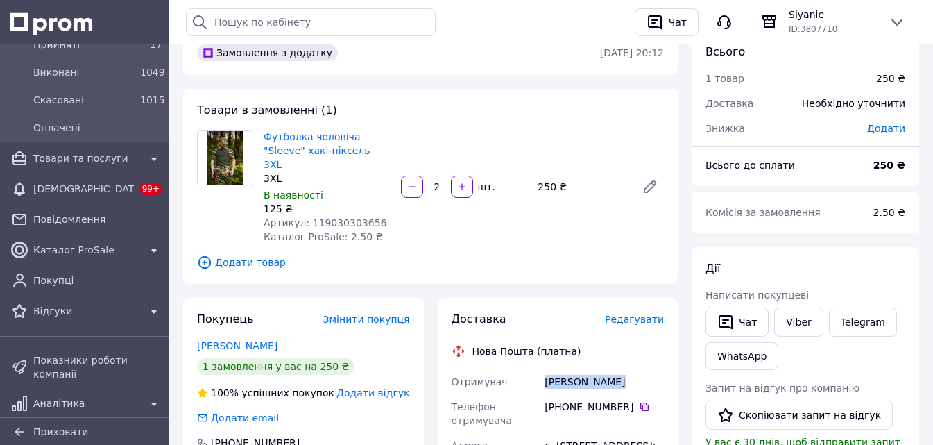
drag, startPoint x: 618, startPoint y: 373, endPoint x: 530, endPoint y: 371, distance: 87.5
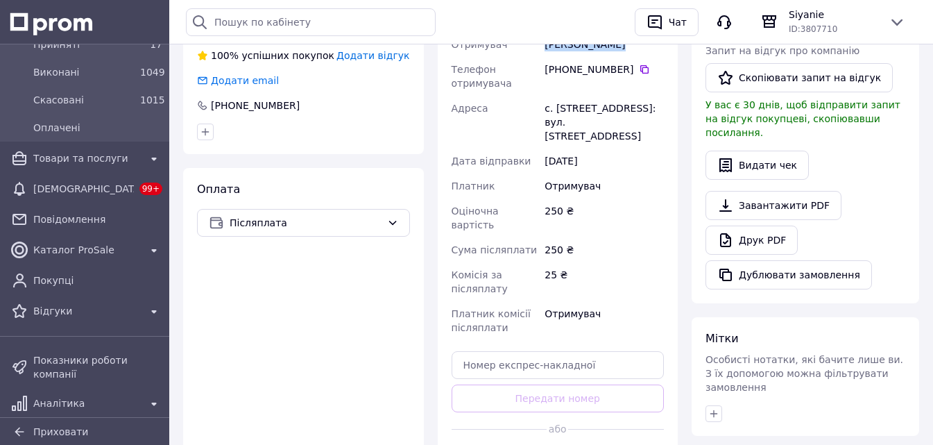
scroll to position [486, 0]
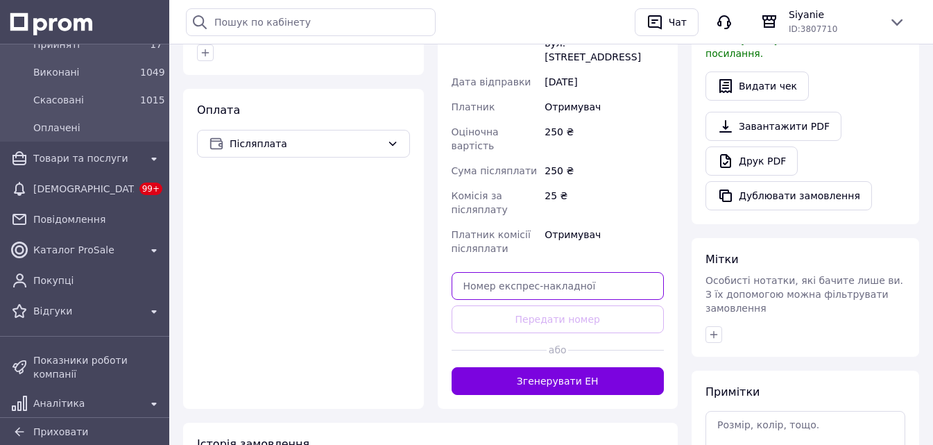
click at [539, 272] on input "text" at bounding box center [558, 286] width 213 height 28
drag, startPoint x: 538, startPoint y: 245, endPoint x: 356, endPoint y: 225, distance: 182.9
click at [356, 225] on div "Оплата Післяплата" at bounding box center [303, 249] width 241 height 320
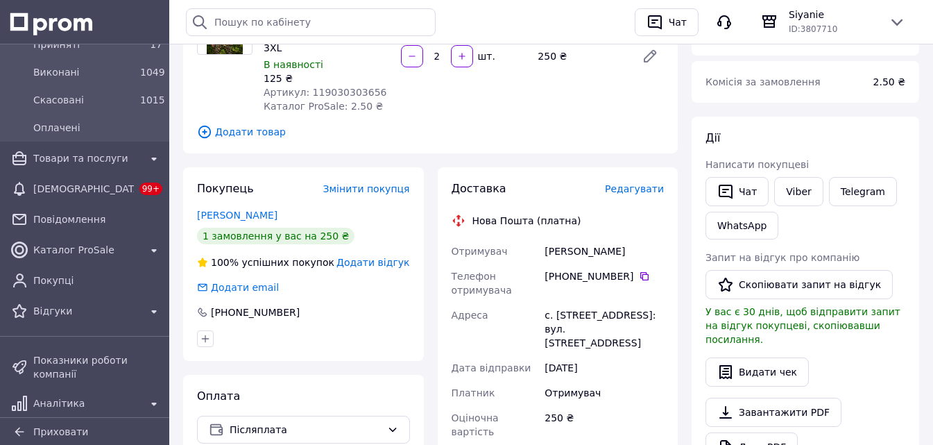
scroll to position [208, 0]
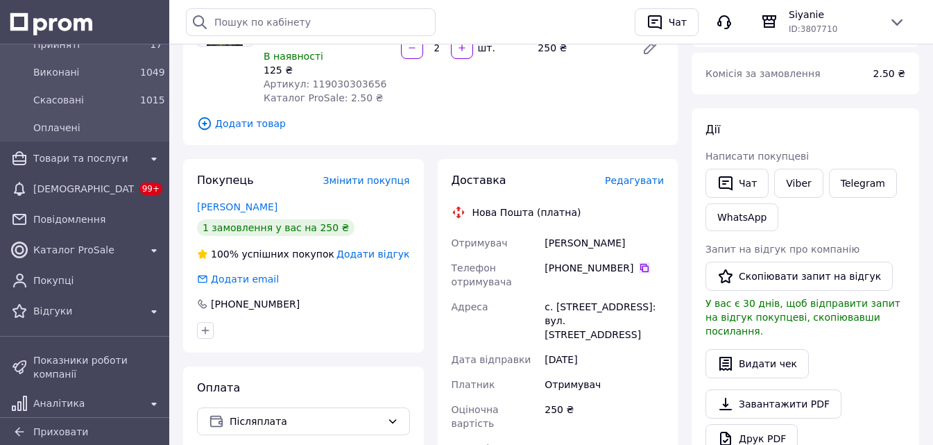
click at [639, 262] on icon at bounding box center [644, 267] width 11 height 11
click at [577, 294] on div "с. [STREET_ADDRESS]: вул. [STREET_ADDRESS]" at bounding box center [604, 320] width 125 height 53
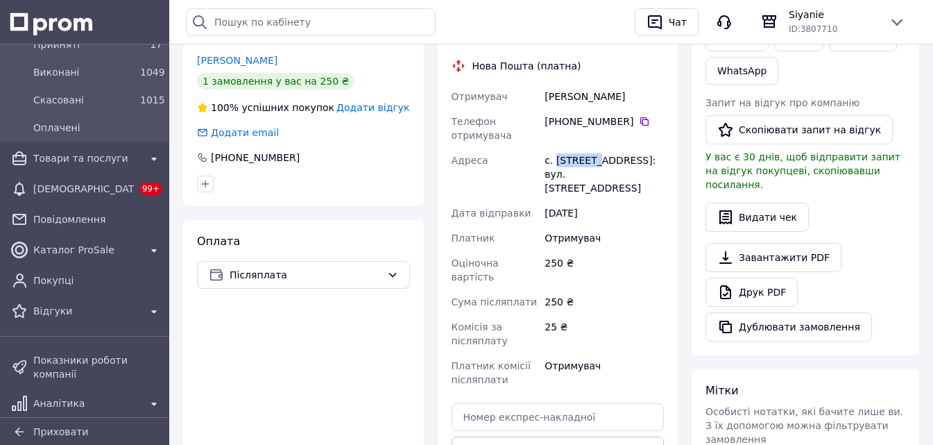
scroll to position [416, 0]
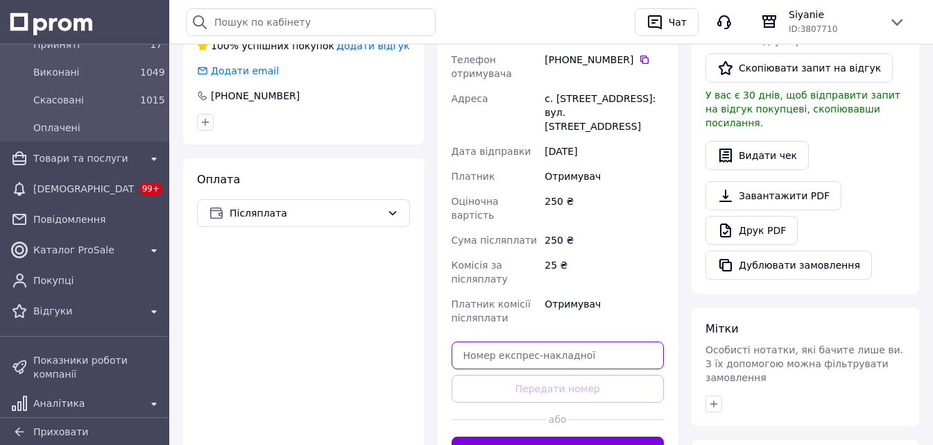
click at [557, 341] on input "text" at bounding box center [558, 355] width 213 height 28
paste input "20451269260740"
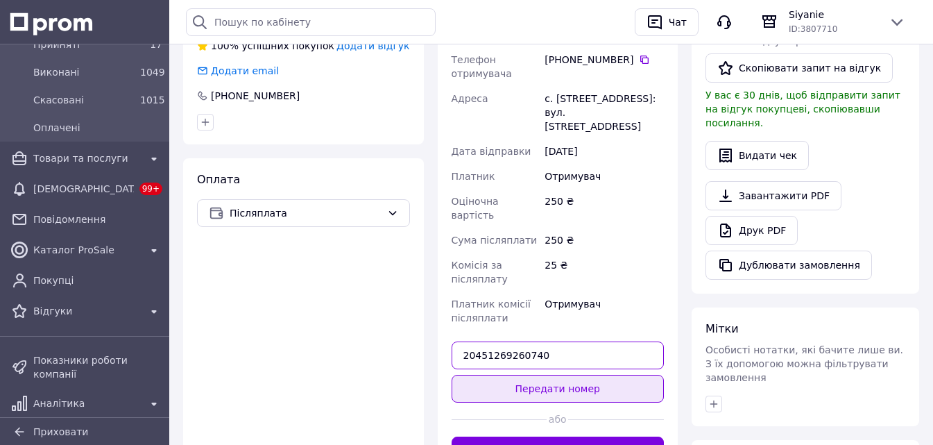
type input "20451269260740"
click at [563, 375] on button "Передати номер" at bounding box center [558, 389] width 213 height 28
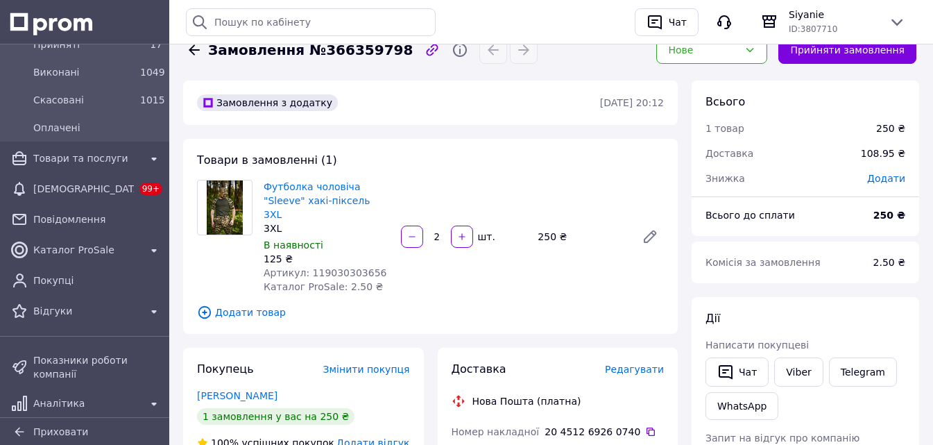
scroll to position [0, 0]
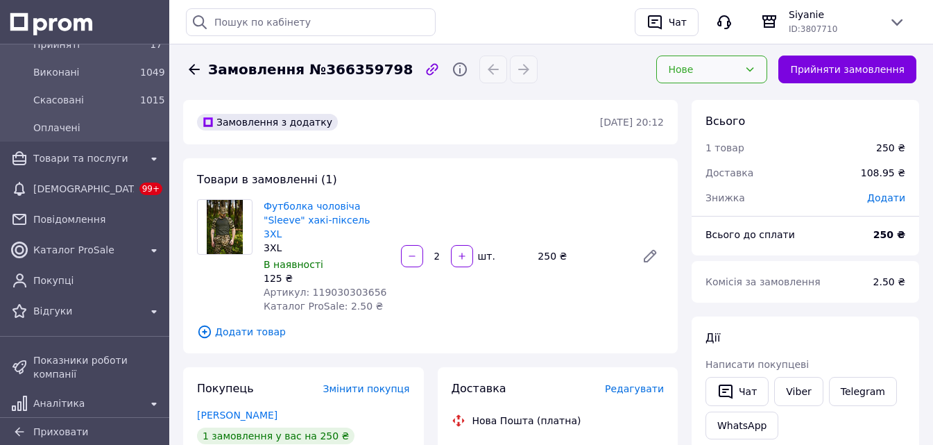
click at [711, 53] on div "Нове" at bounding box center [712, 69] width 122 height 39
click at [713, 70] on div "Нове" at bounding box center [703, 69] width 71 height 15
click at [707, 98] on li "Прийнято" at bounding box center [723, 99] width 110 height 25
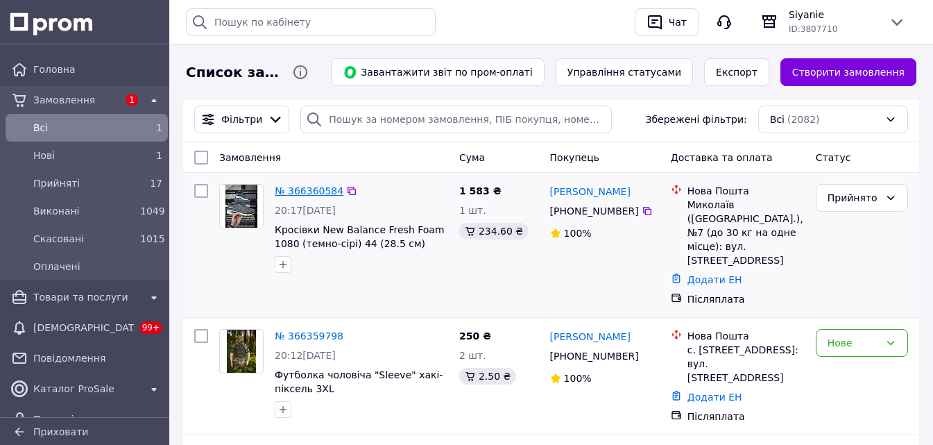
click at [310, 194] on link "№ 366360584" at bounding box center [309, 190] width 69 height 11
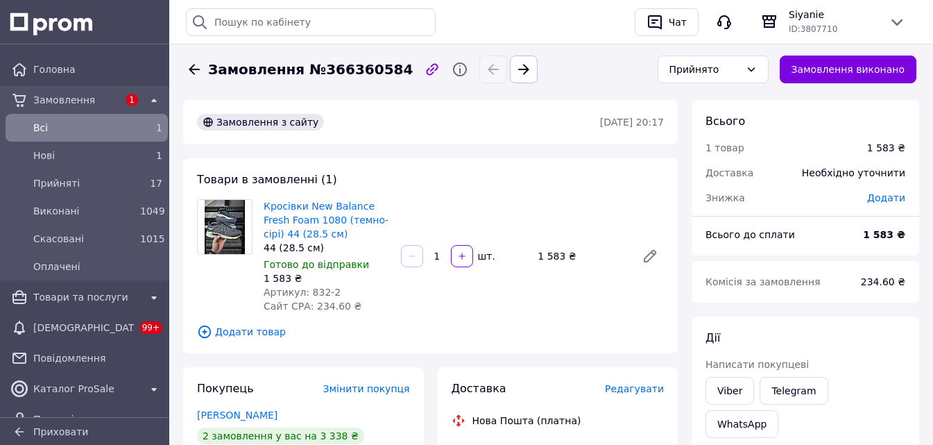
click at [73, 90] on div "Замовлення" at bounding box center [76, 99] width 90 height 19
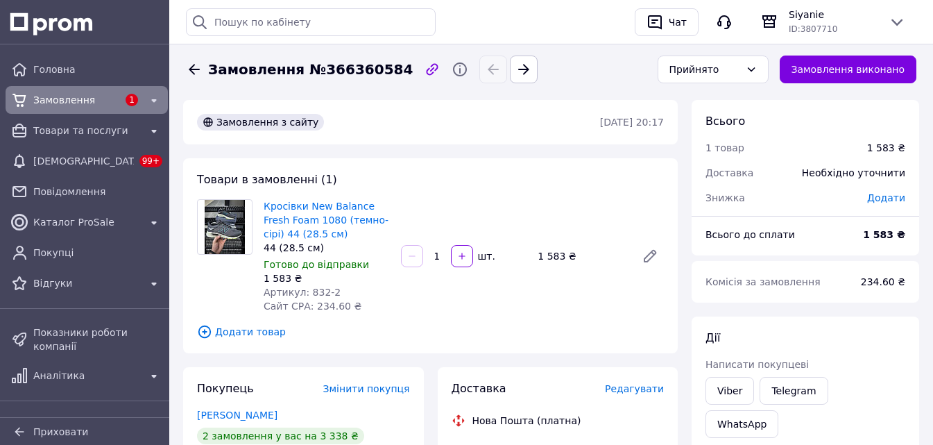
click at [76, 94] on span "Замовлення" at bounding box center [75, 100] width 85 height 14
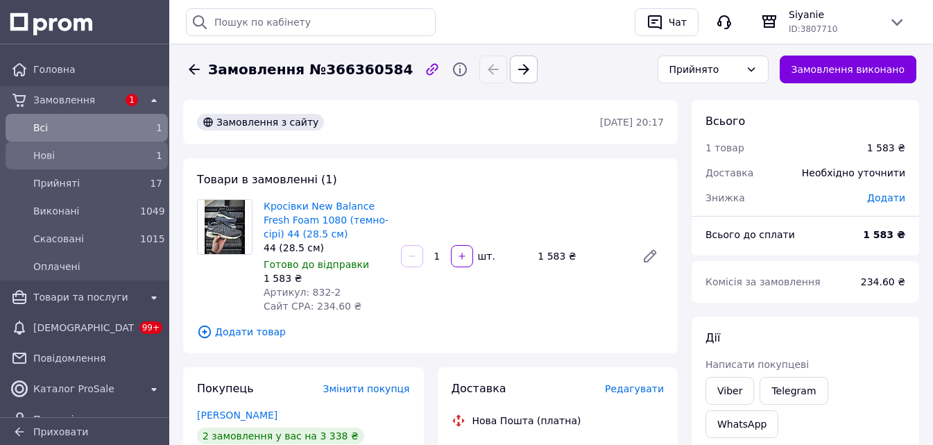
click at [83, 153] on span "Нові" at bounding box center [83, 156] width 101 height 14
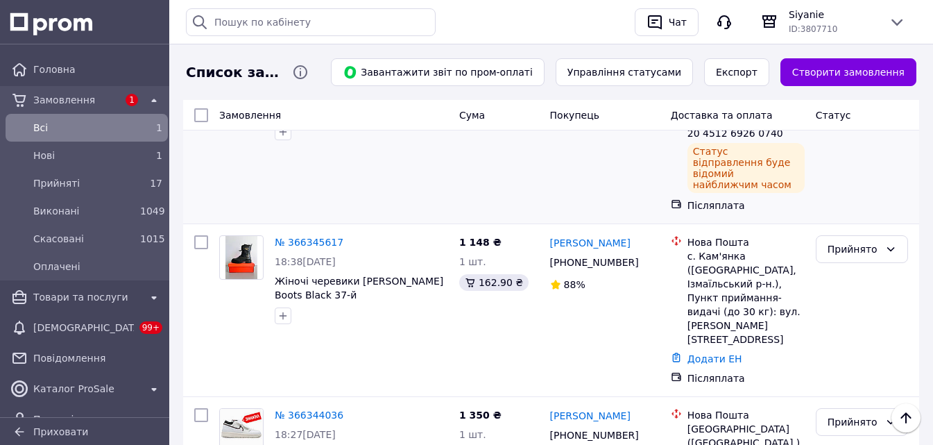
scroll to position [416, 0]
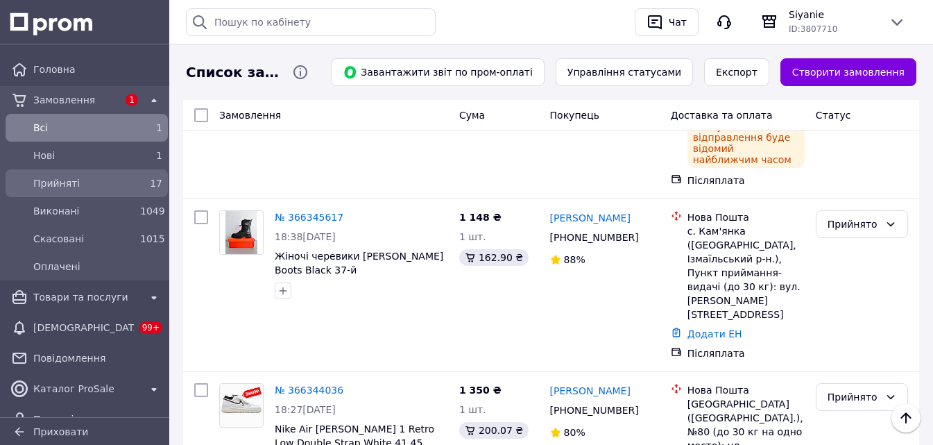
click at [104, 177] on span "Прийняті" at bounding box center [83, 183] width 101 height 14
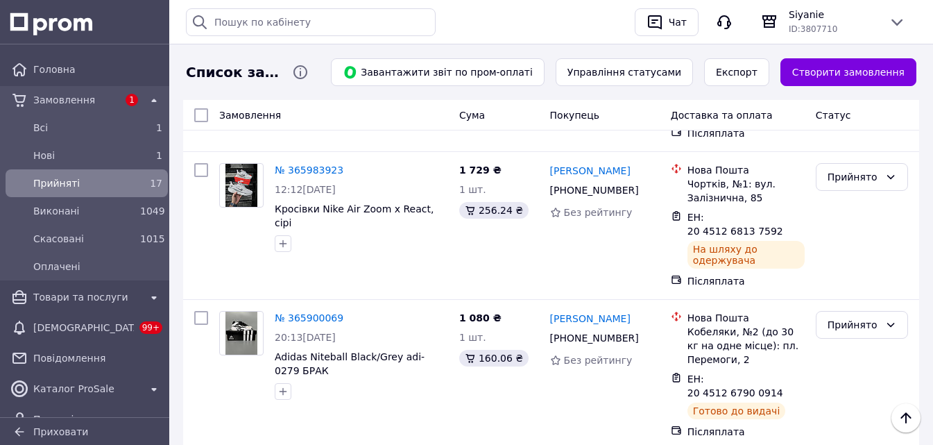
scroll to position [2089, 0]
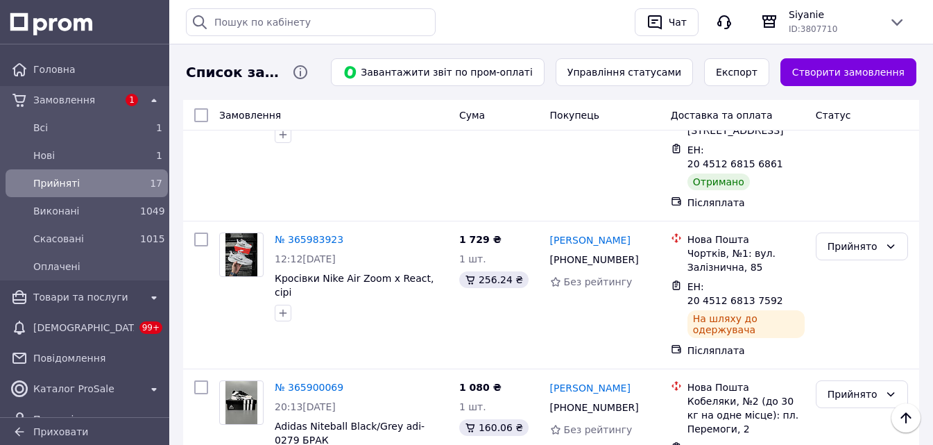
click at [857, 282] on li "Виконано" at bounding box center [862, 286] width 91 height 25
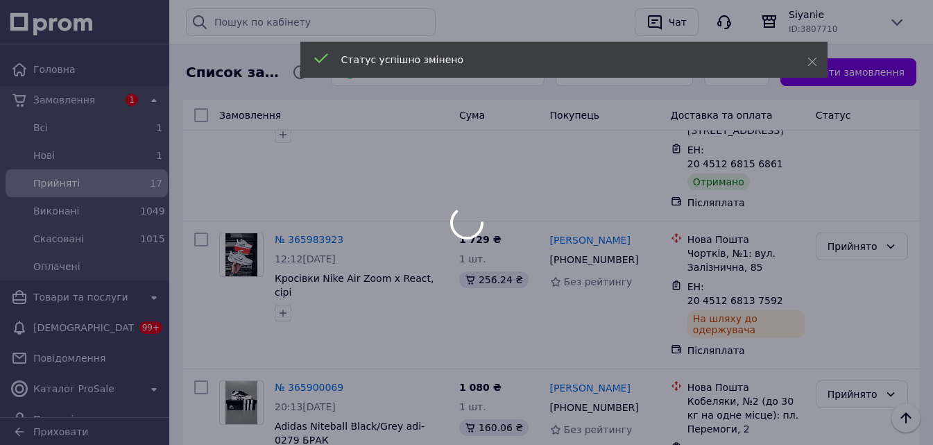
click at [306, 244] on div at bounding box center [466, 222] width 933 height 445
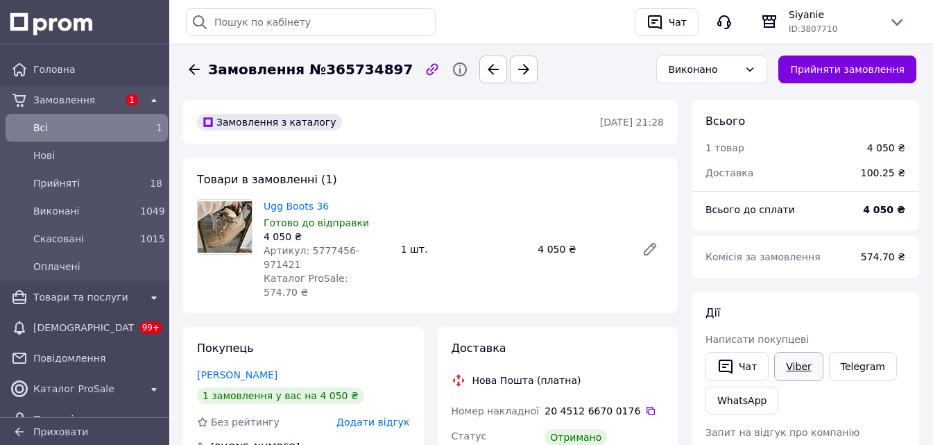
click at [804, 363] on link "Viber" at bounding box center [798, 366] width 49 height 29
click at [851, 366] on link "Telegram" at bounding box center [863, 366] width 68 height 29
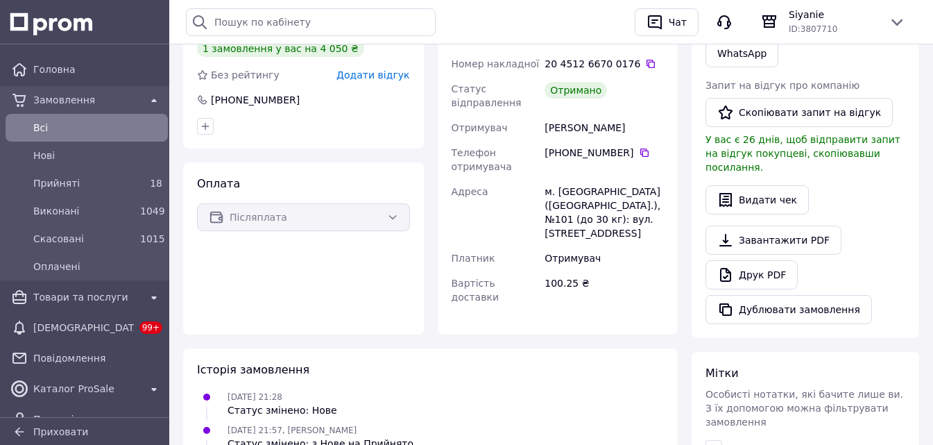
scroll to position [278, 0]
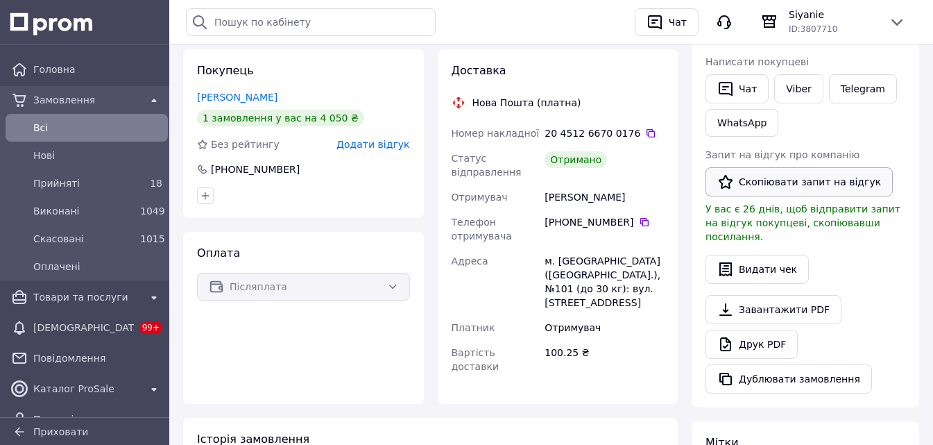
click at [786, 187] on button "Скопіювати запит на відгук" at bounding box center [799, 181] width 187 height 29
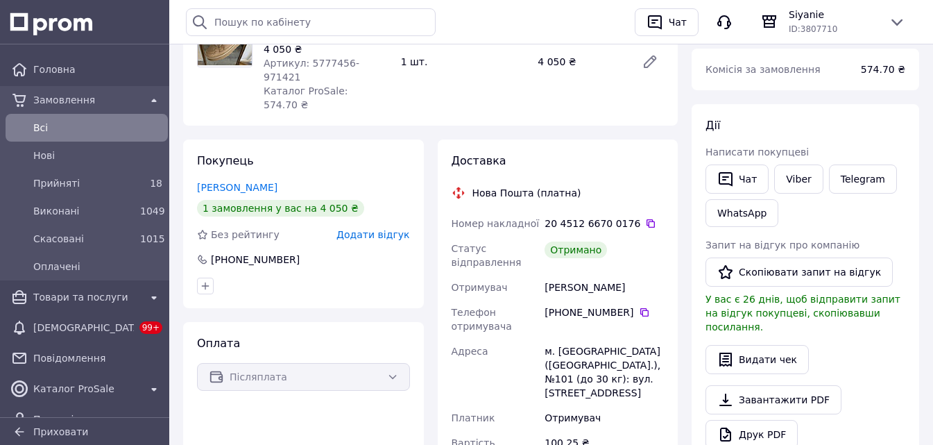
scroll to position [0, 0]
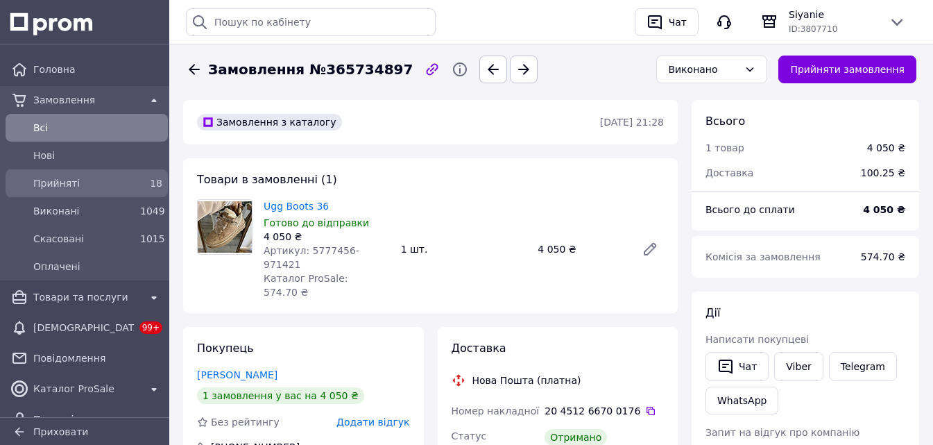
click at [69, 184] on span "Прийняті" at bounding box center [83, 183] width 101 height 14
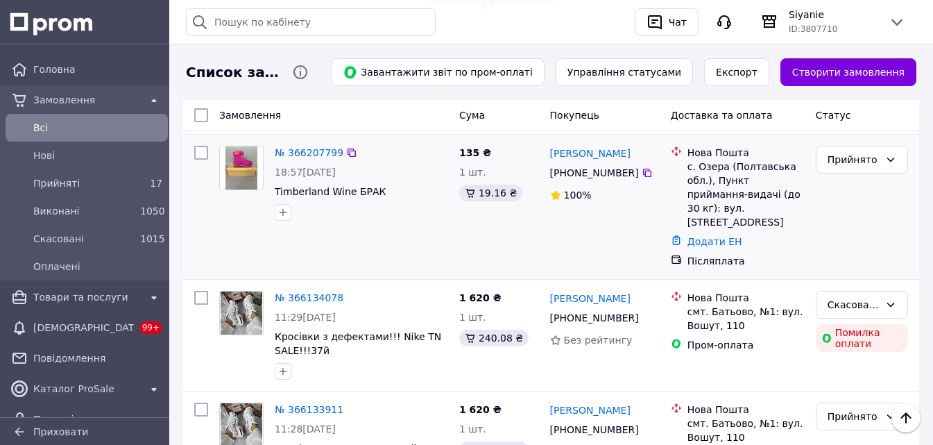
scroll to position [1596, 0]
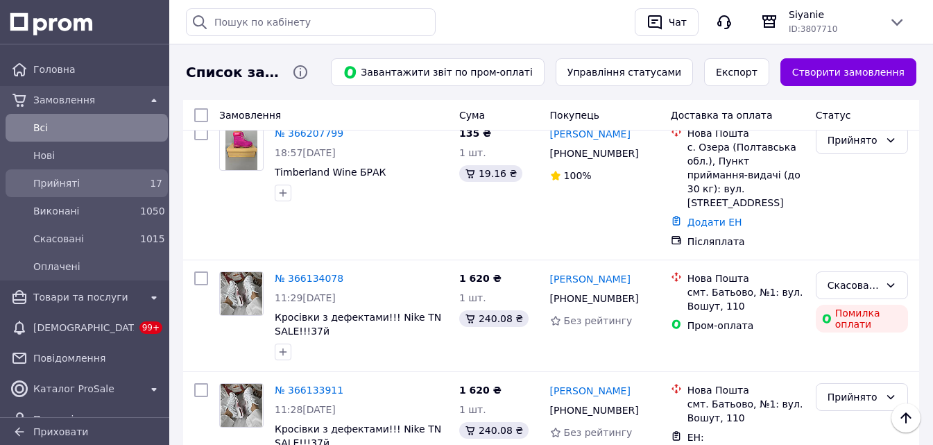
click at [112, 185] on span "Прийняті" at bounding box center [83, 183] width 101 height 14
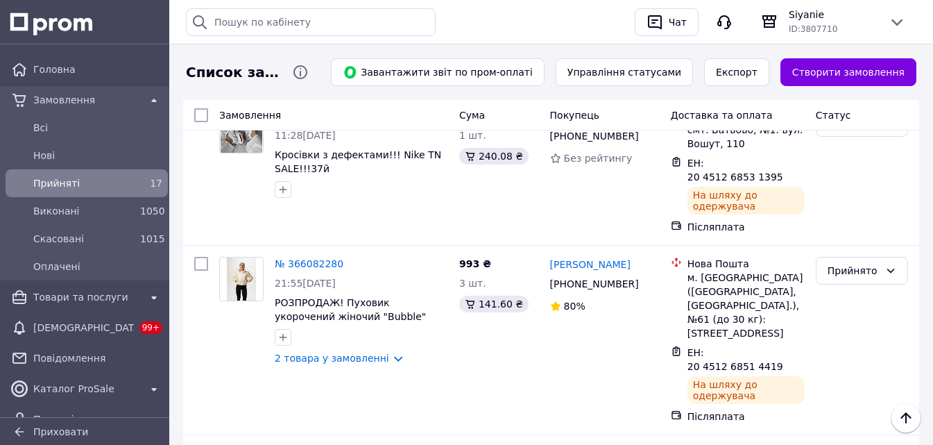
scroll to position [1653, 0]
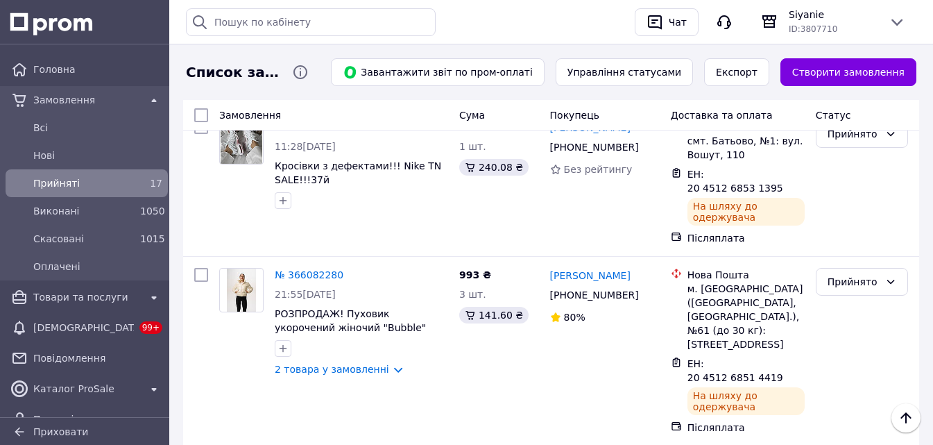
click at [854, 275] on li "Виконано" at bounding box center [862, 279] width 91 height 25
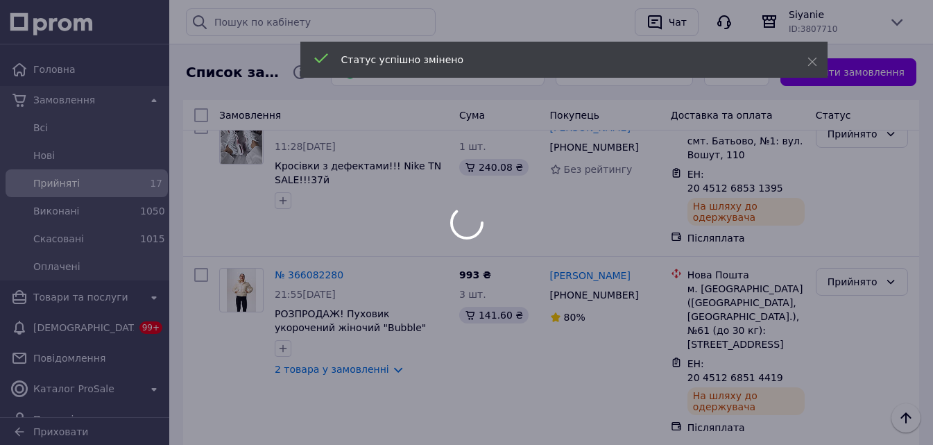
click at [334, 235] on div at bounding box center [466, 222] width 933 height 445
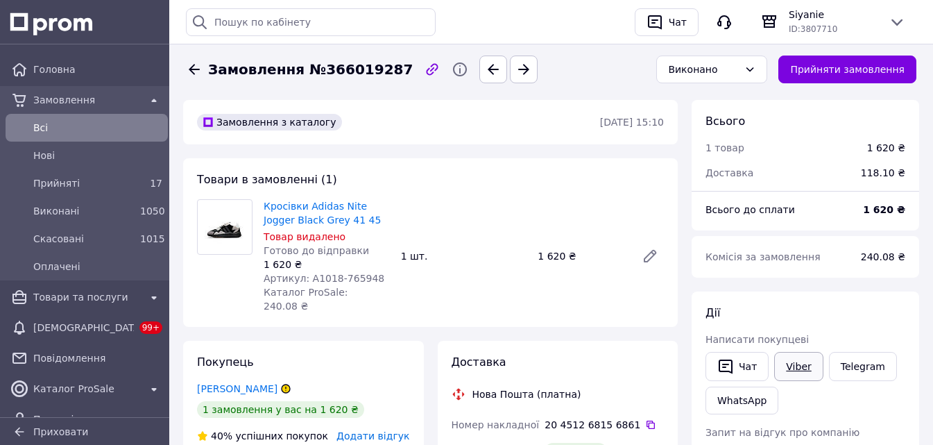
click at [795, 366] on link "Viber" at bounding box center [798, 366] width 49 height 29
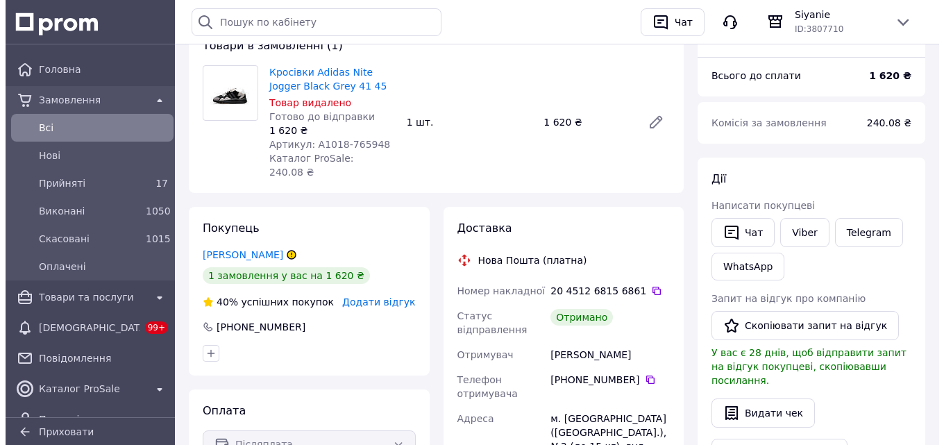
scroll to position [139, 0]
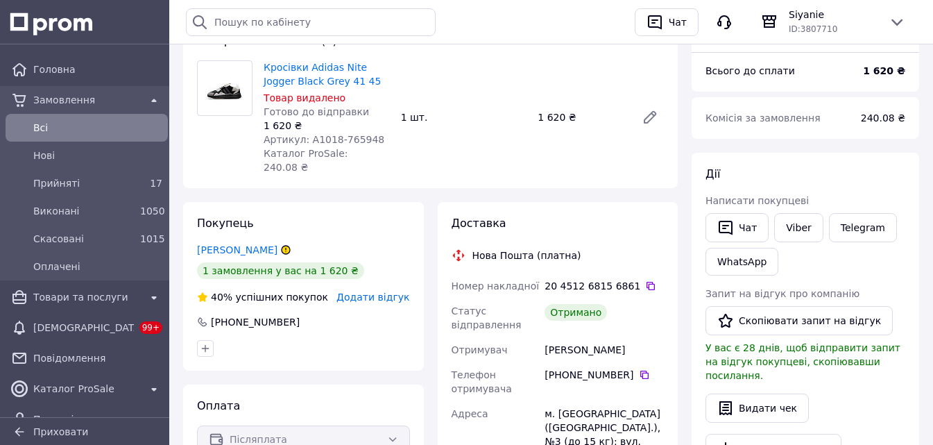
click at [389, 291] on span "Додати відгук" at bounding box center [373, 296] width 73 height 11
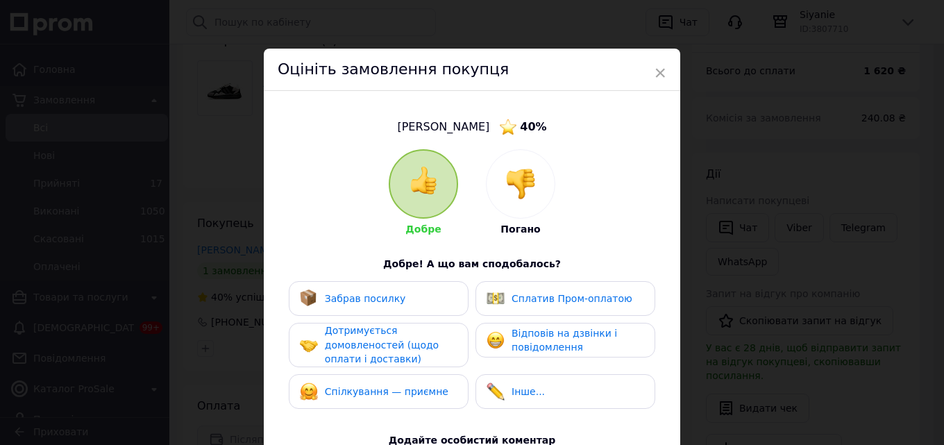
click at [397, 311] on div "Забрав посилку" at bounding box center [379, 298] width 180 height 35
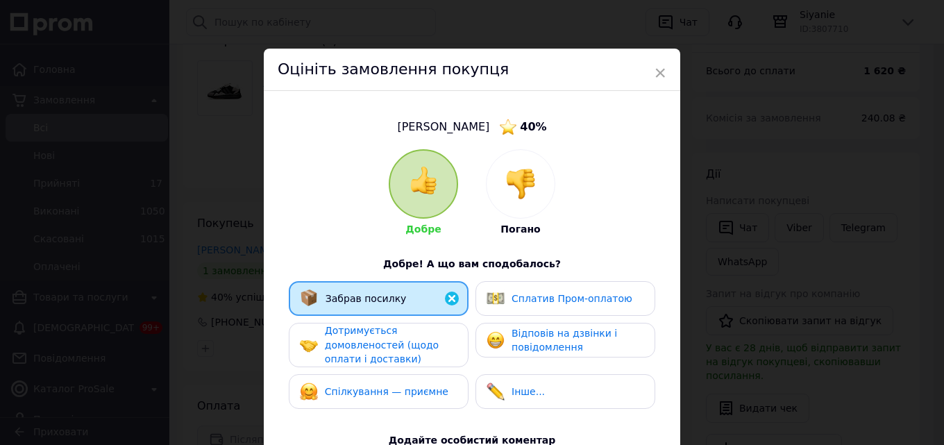
click at [378, 348] on span "Дотримується домовленостей (щодо оплати і доставки)" at bounding box center [382, 345] width 114 height 40
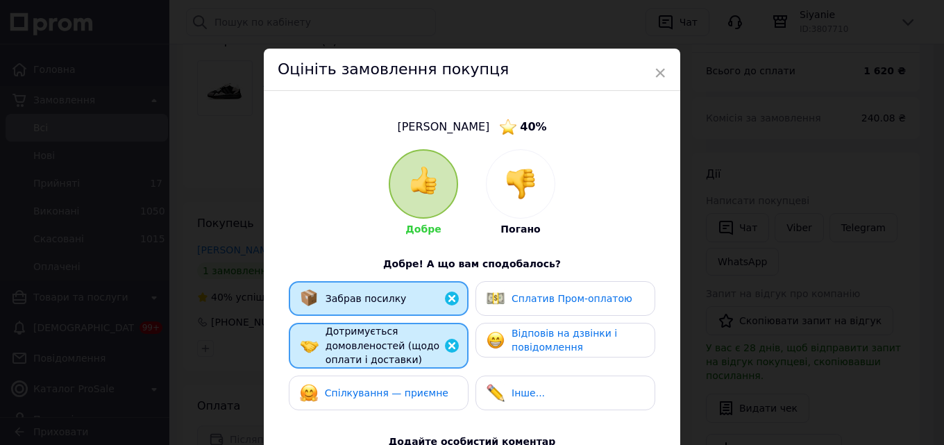
click at [378, 389] on span "Спілкування — приємне" at bounding box center [387, 392] width 124 height 11
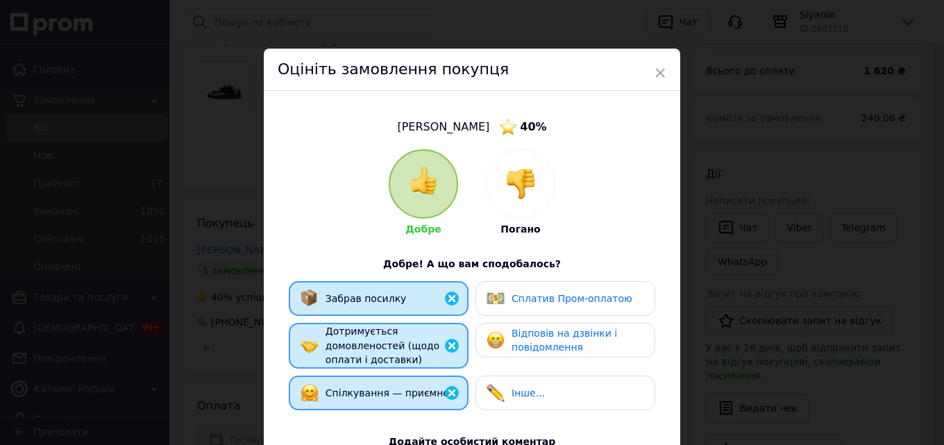
click at [535, 346] on span "Відповів на дзвінки і повідомлення" at bounding box center [563, 341] width 105 height 26
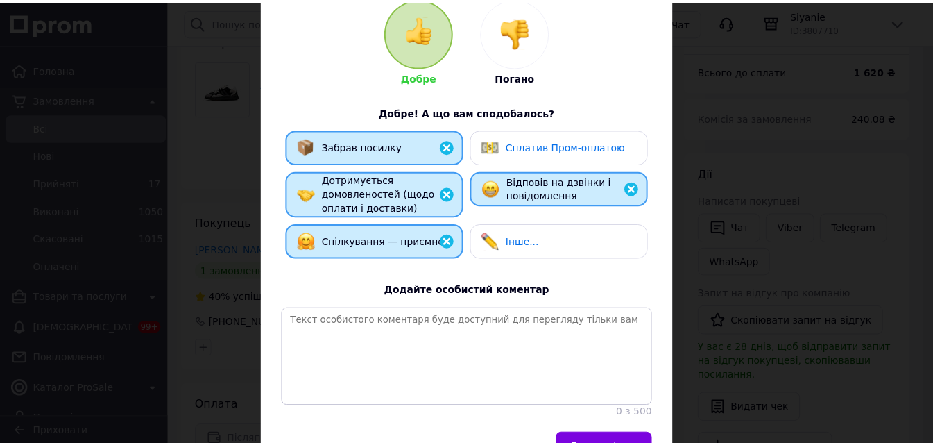
scroll to position [239, 0]
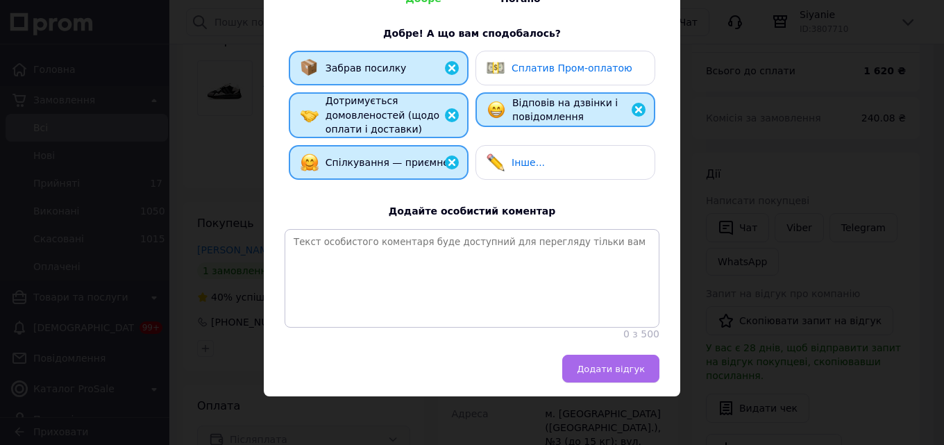
click at [629, 365] on span "Додати відгук" at bounding box center [611, 369] width 68 height 10
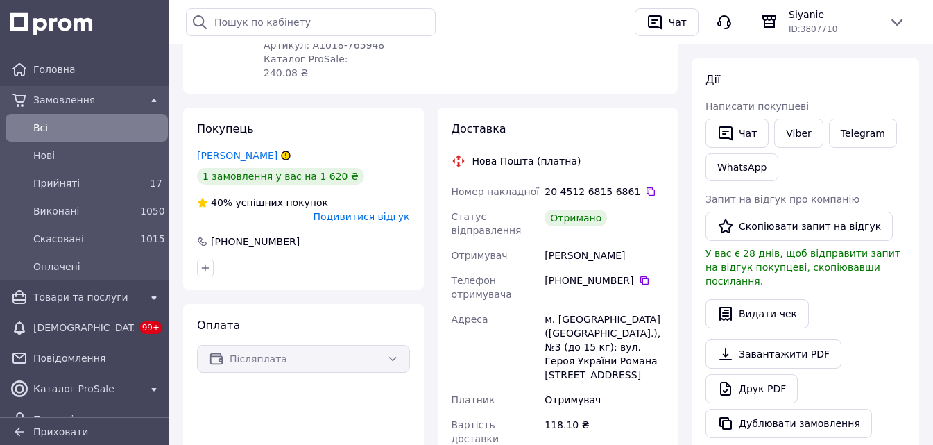
scroll to position [208, 0]
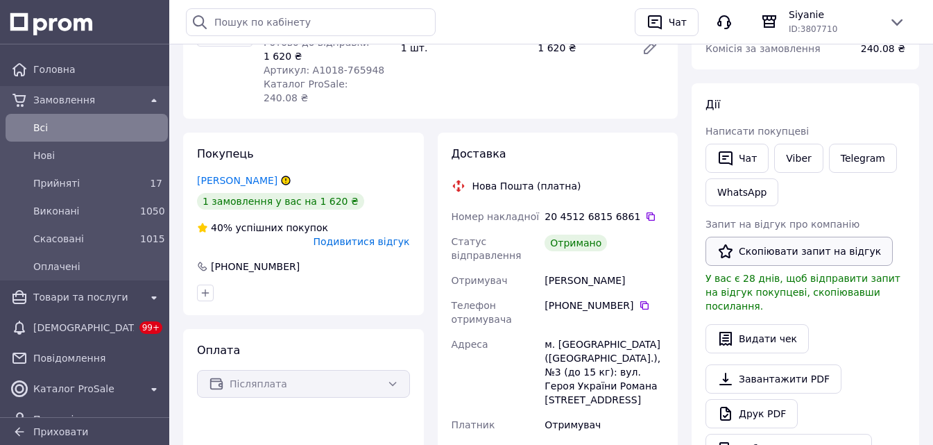
click at [745, 261] on button "Скопіювати запит на відгук" at bounding box center [799, 251] width 187 height 29
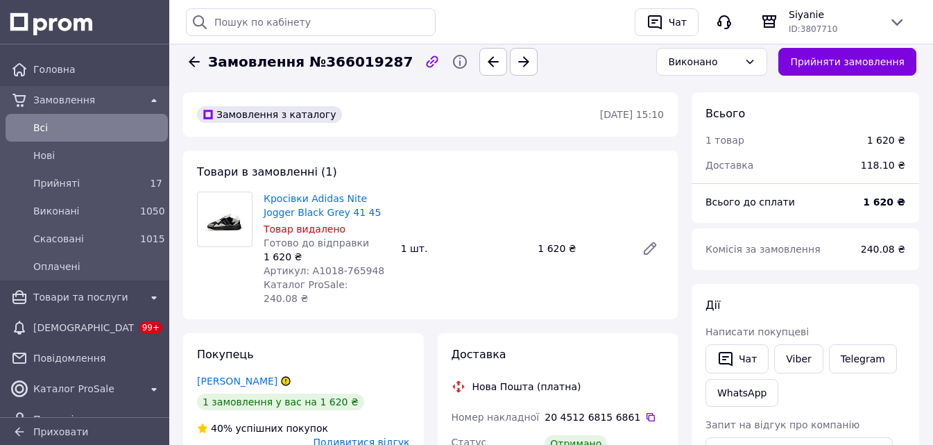
scroll to position [0, 0]
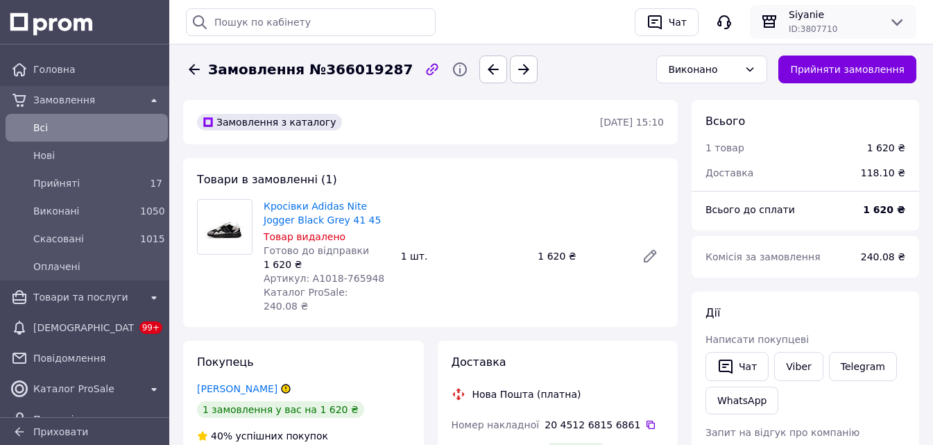
click at [828, 22] on div "ID: 3807710" at bounding box center [833, 29] width 89 height 14
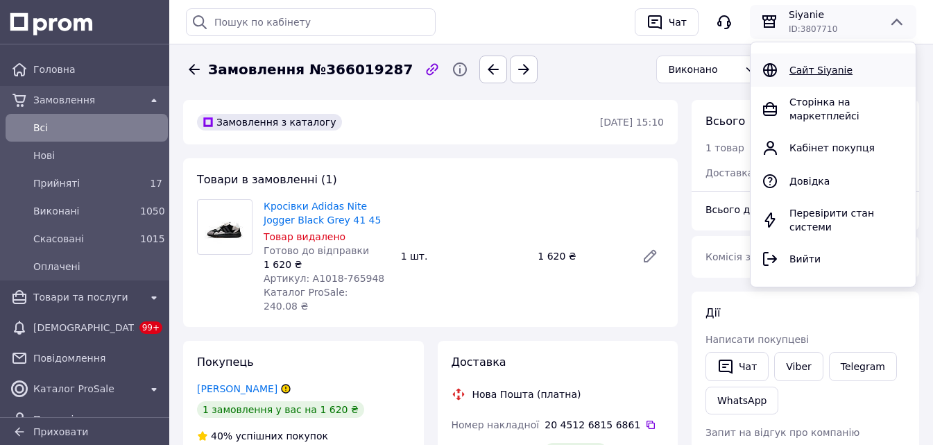
click at [807, 71] on span "Сайт Siyanie" at bounding box center [821, 70] width 63 height 11
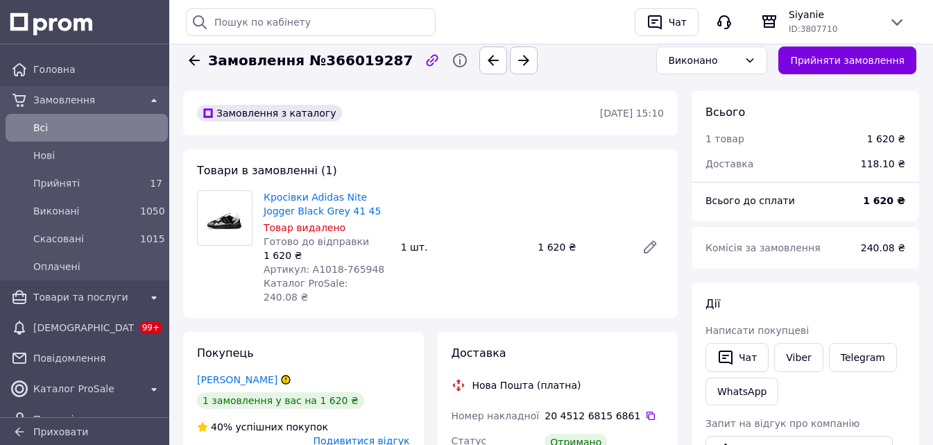
scroll to position [208, 0]
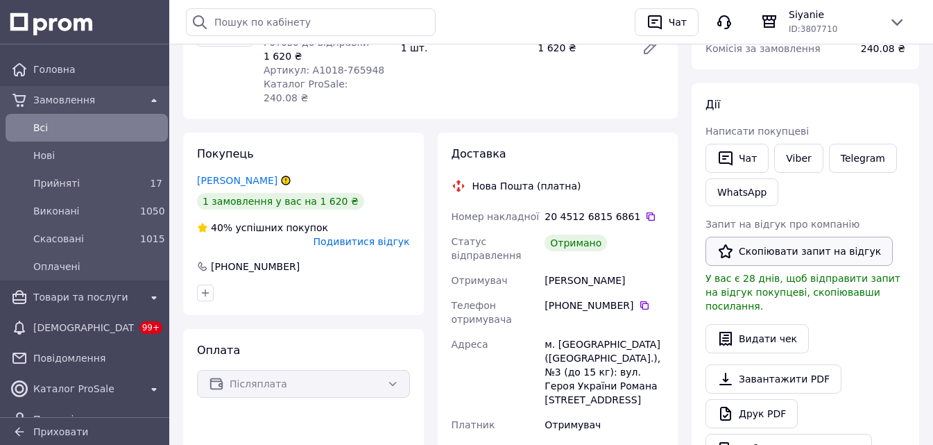
click at [786, 253] on button "Скопіювати запит на відгук" at bounding box center [799, 251] width 187 height 29
